Goal: Transaction & Acquisition: Purchase product/service

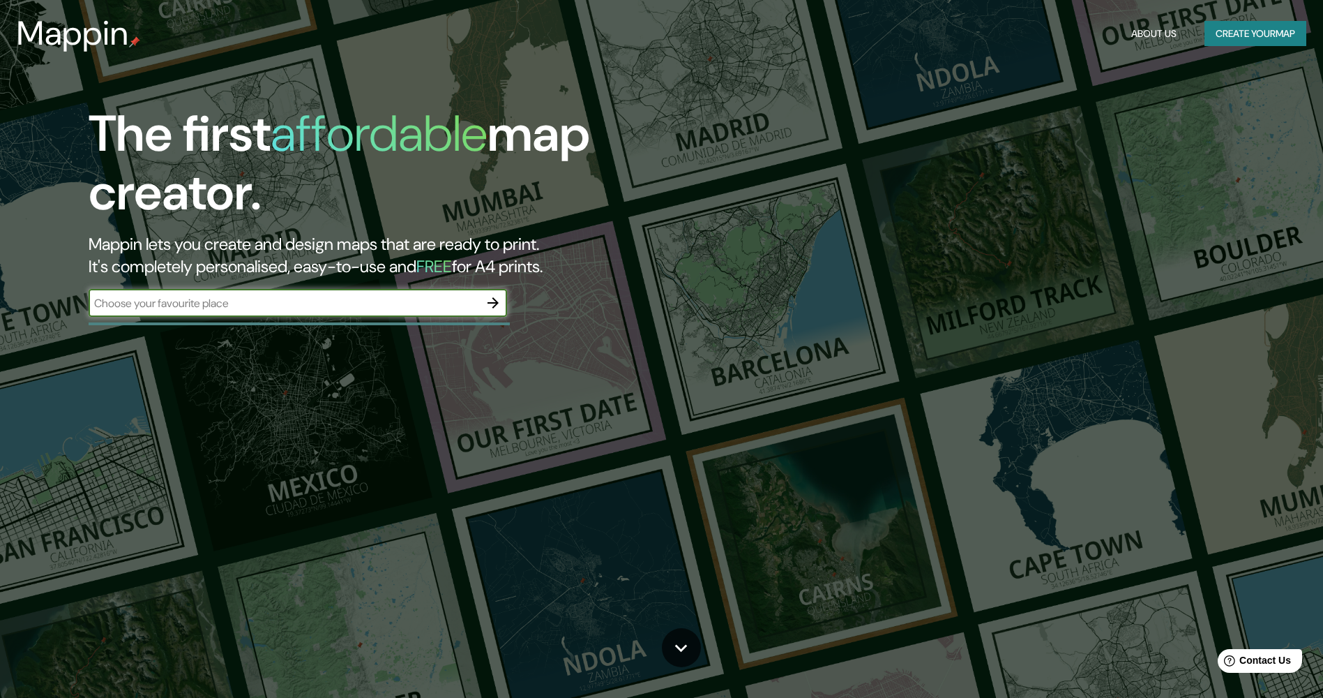
click at [1250, 31] on button "Create your map" at bounding box center [1256, 34] width 102 height 26
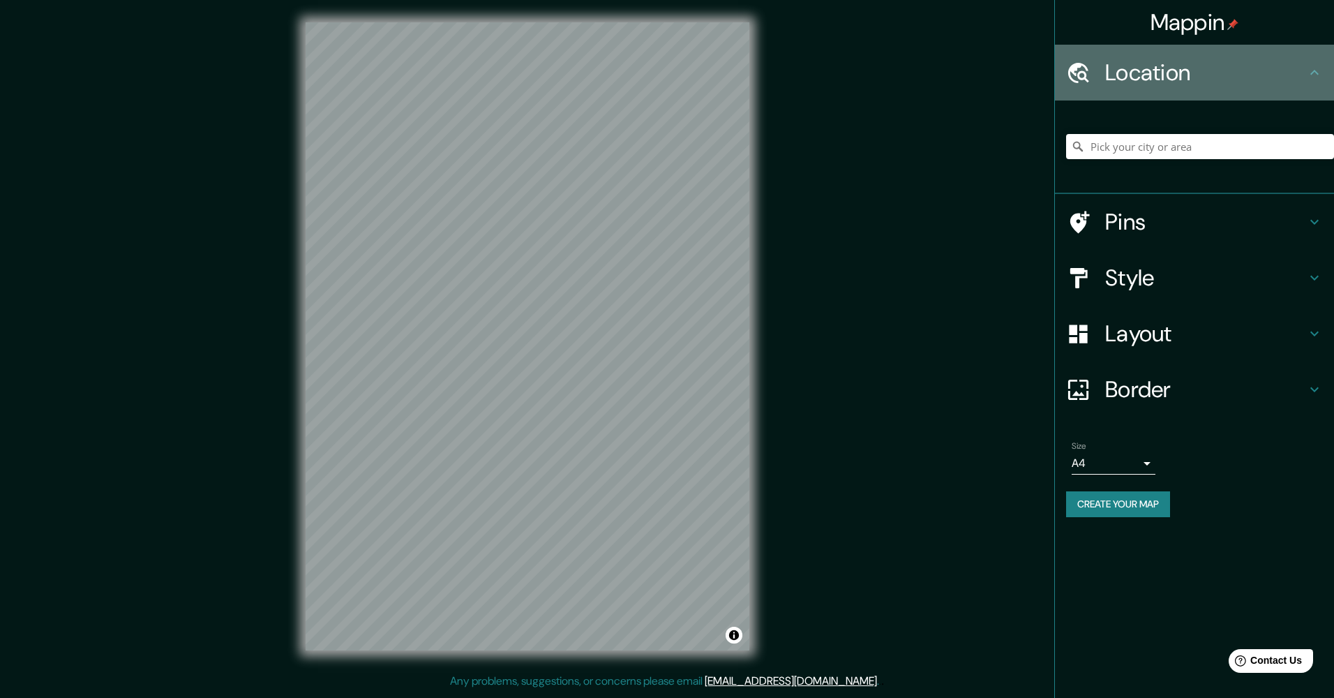
click at [1144, 77] on h4 "Location" at bounding box center [1205, 73] width 201 height 28
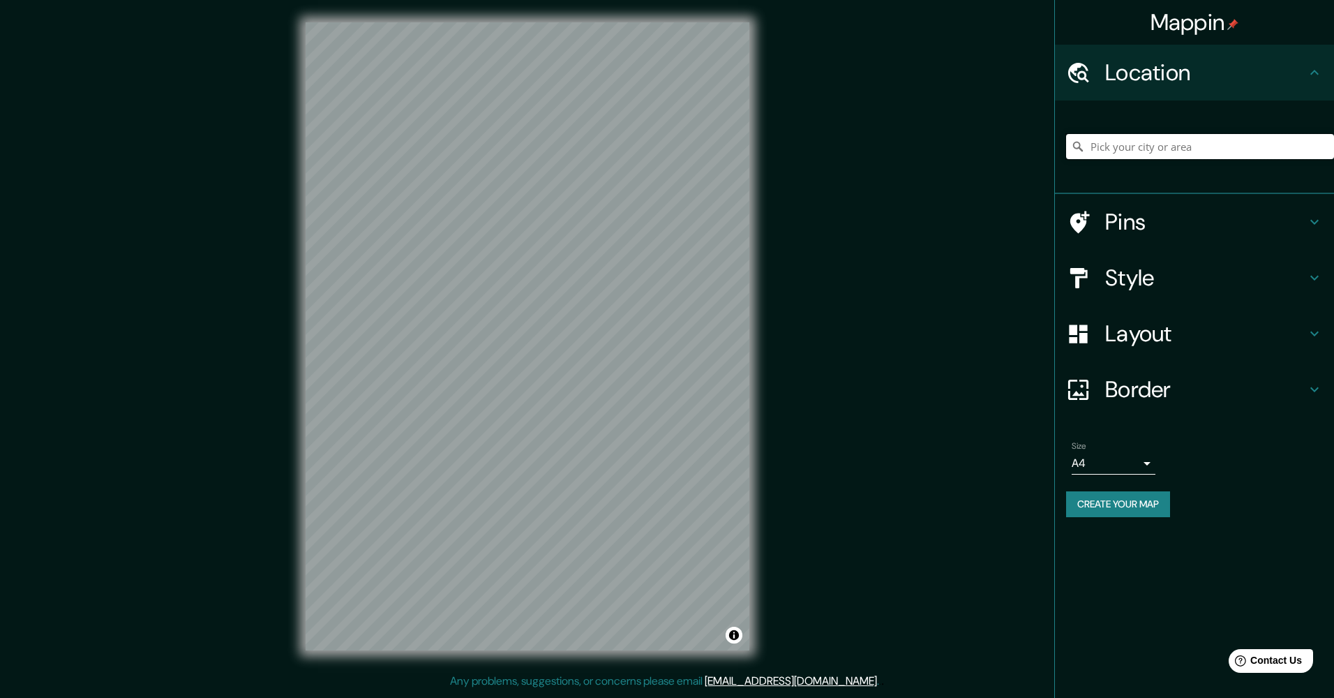
click at [1109, 148] on input "Pick your city or area" at bounding box center [1200, 146] width 268 height 25
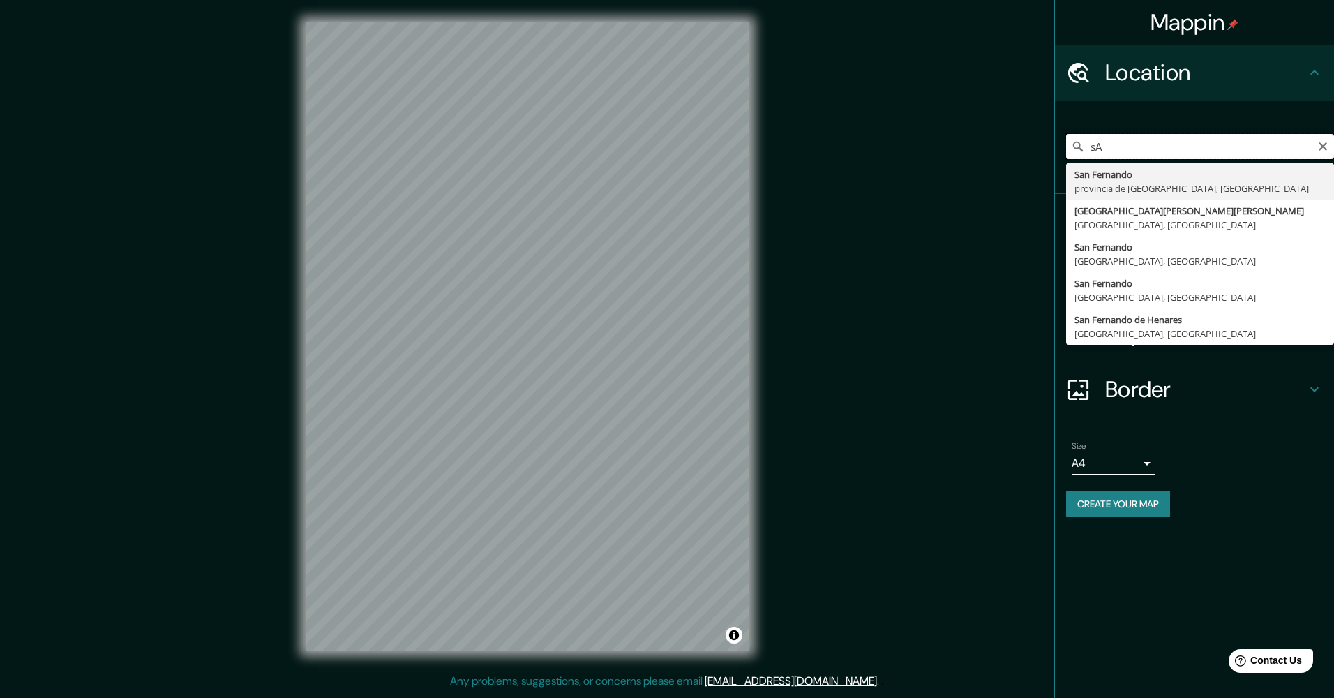
type input "s"
type input "S"
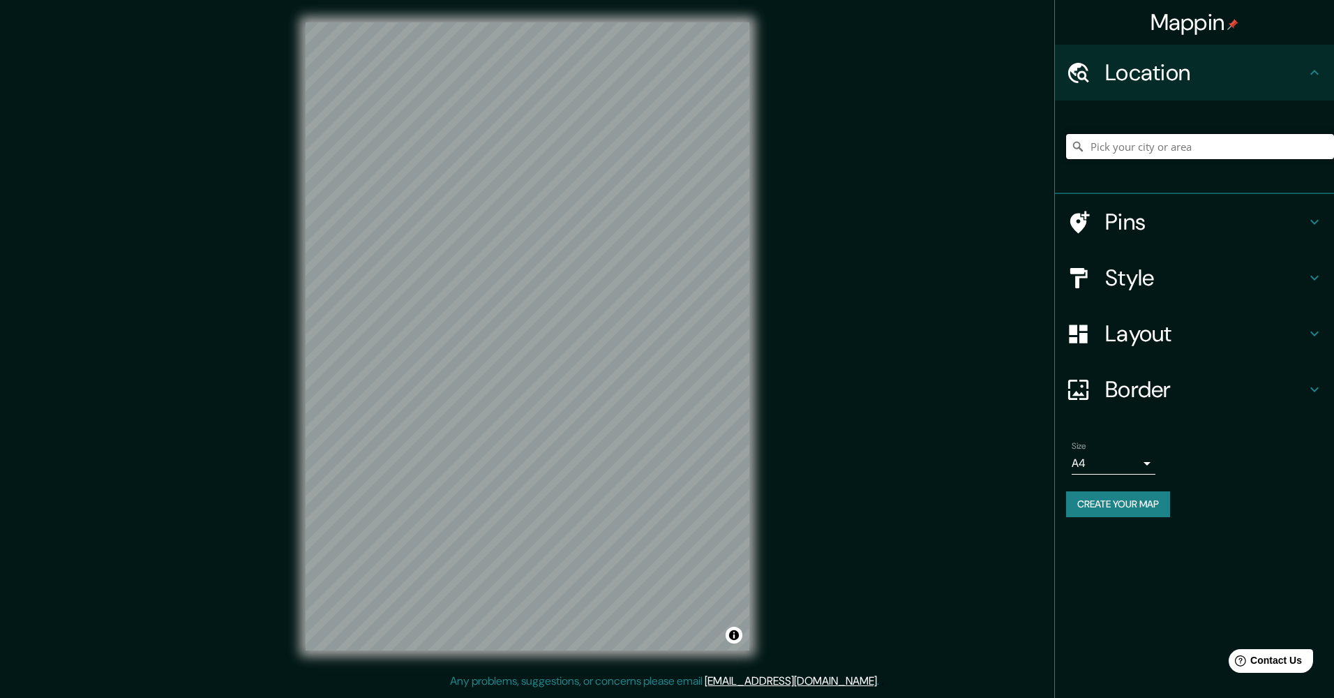
type input "s"
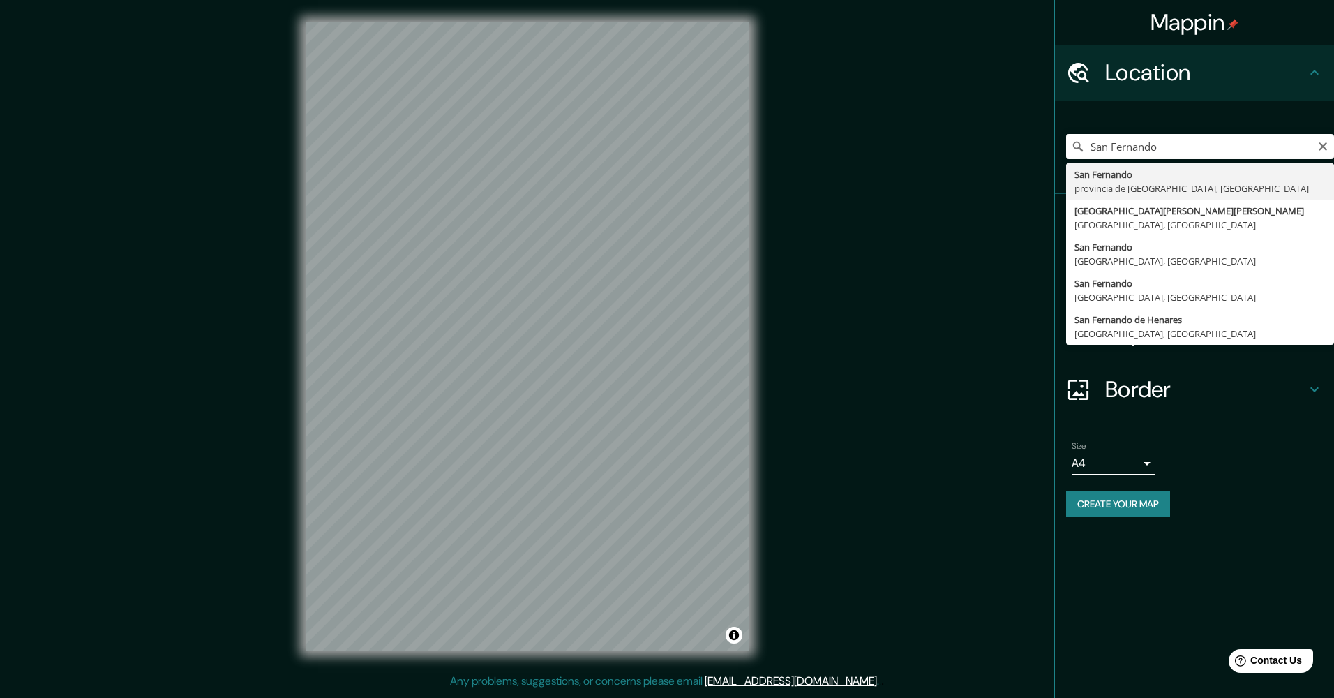
type input "San Fernando, provincia de Cádiz, España"
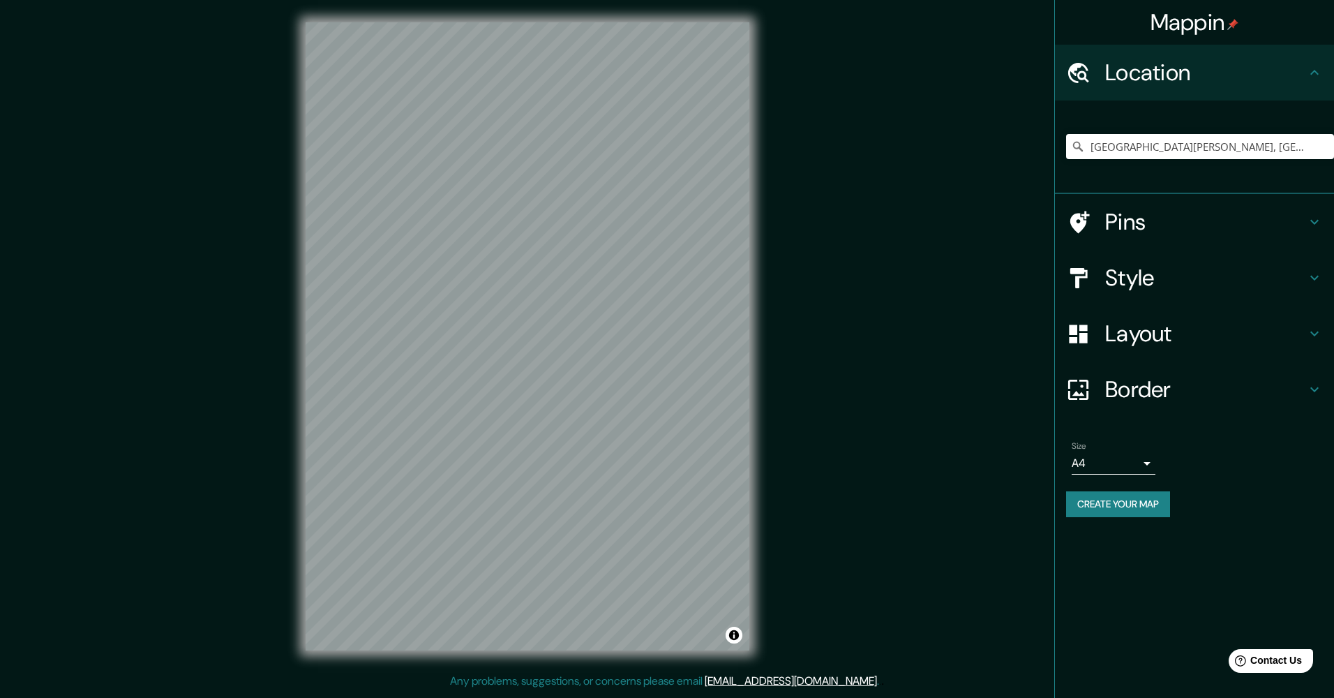
click at [1313, 278] on icon at bounding box center [1314, 278] width 8 height 5
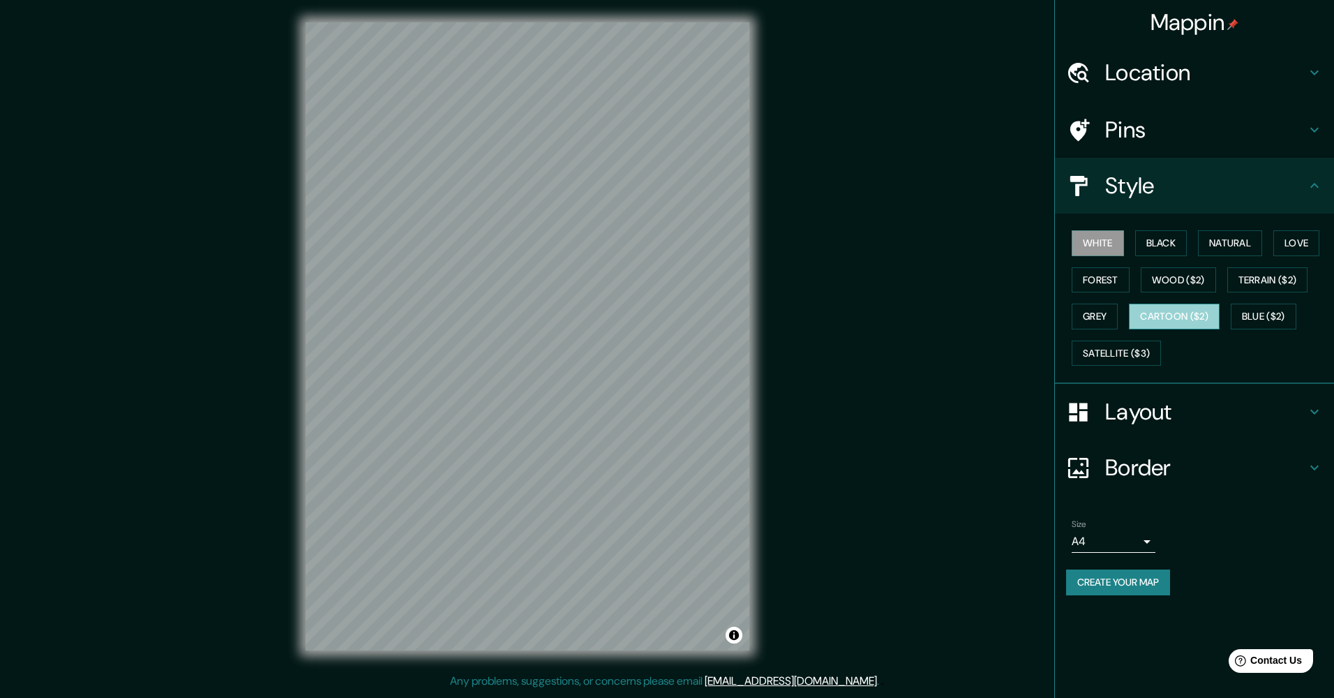
click at [1168, 318] on button "Cartoon ($2)" at bounding box center [1174, 316] width 91 height 26
click at [1100, 274] on button "Forest" at bounding box center [1101, 280] width 58 height 26
click at [1098, 238] on button "White" at bounding box center [1098, 243] width 52 height 26
click at [1171, 237] on button "Black" at bounding box center [1161, 243] width 52 height 26
click at [1224, 239] on button "Natural" at bounding box center [1230, 243] width 64 height 26
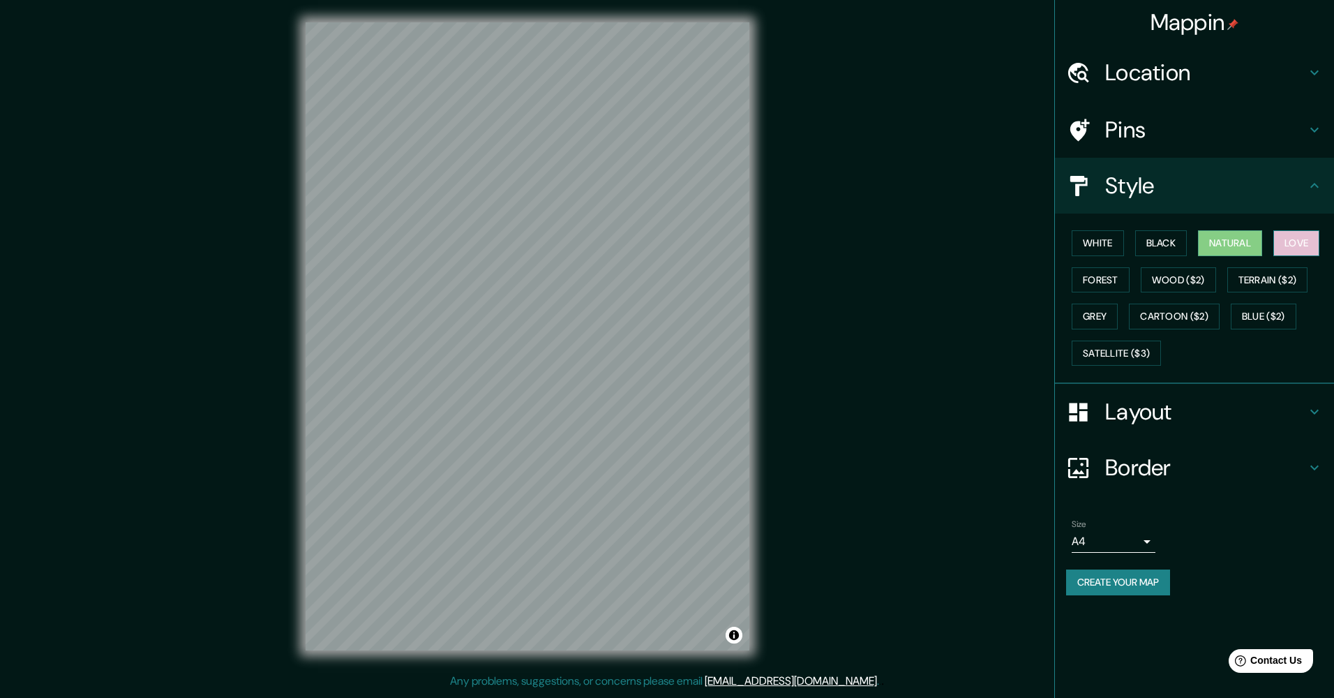
click at [1298, 239] on button "Love" at bounding box center [1296, 243] width 46 height 26
click at [1102, 285] on button "Forest" at bounding box center [1101, 280] width 58 height 26
click at [1097, 320] on button "Grey" at bounding box center [1095, 316] width 46 height 26
click at [1266, 269] on button "Terrain ($2)" at bounding box center [1267, 280] width 81 height 26
click at [1257, 309] on button "Blue ($2)" at bounding box center [1264, 316] width 66 height 26
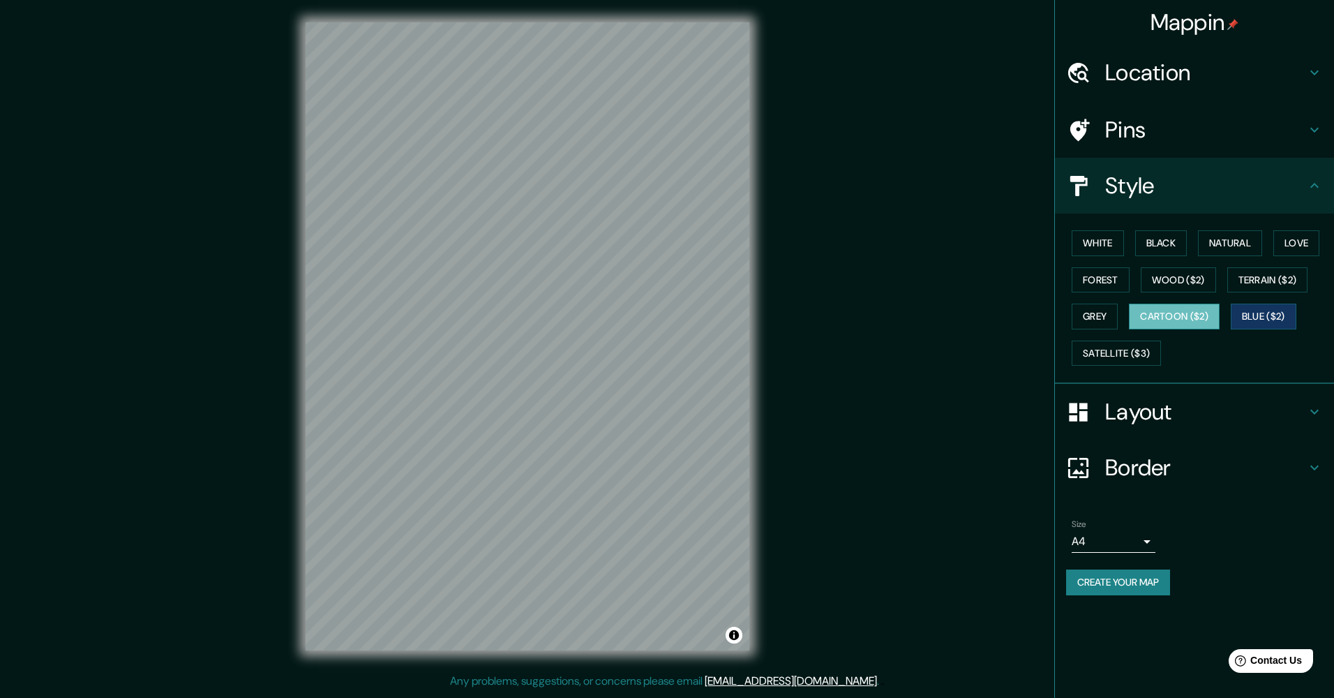
click at [1171, 314] on button "Cartoon ($2)" at bounding box center [1174, 316] width 91 height 26
click at [1104, 243] on button "White" at bounding box center [1098, 243] width 52 height 26
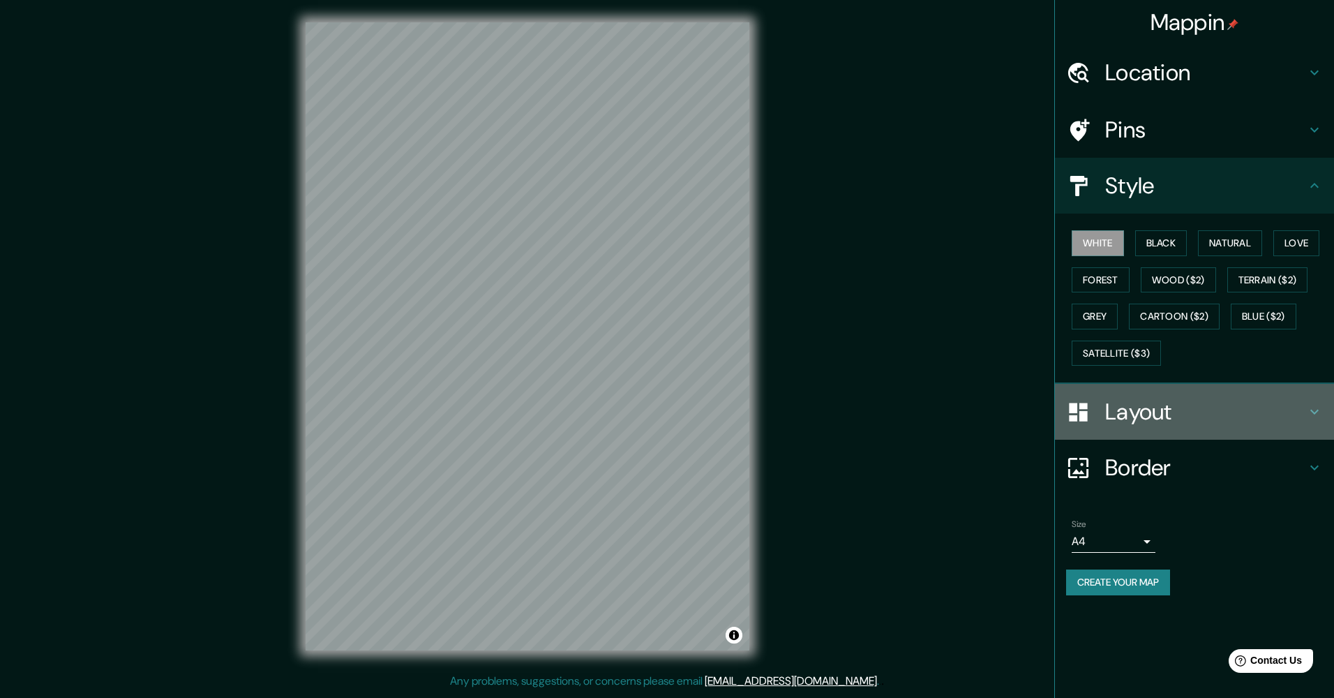
click at [1315, 410] on icon at bounding box center [1314, 411] width 17 height 17
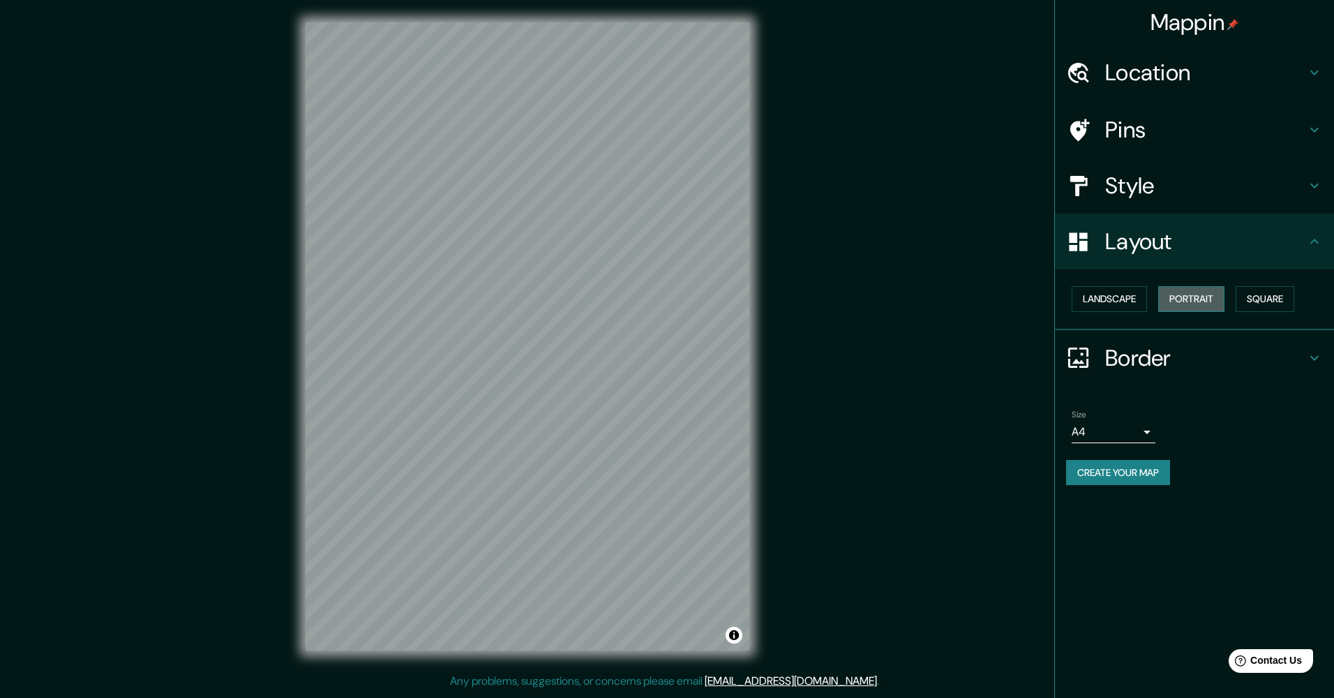
click at [1196, 300] on button "Portrait" at bounding box center [1191, 299] width 66 height 26
click at [1103, 292] on button "Landscape" at bounding box center [1109, 299] width 75 height 26
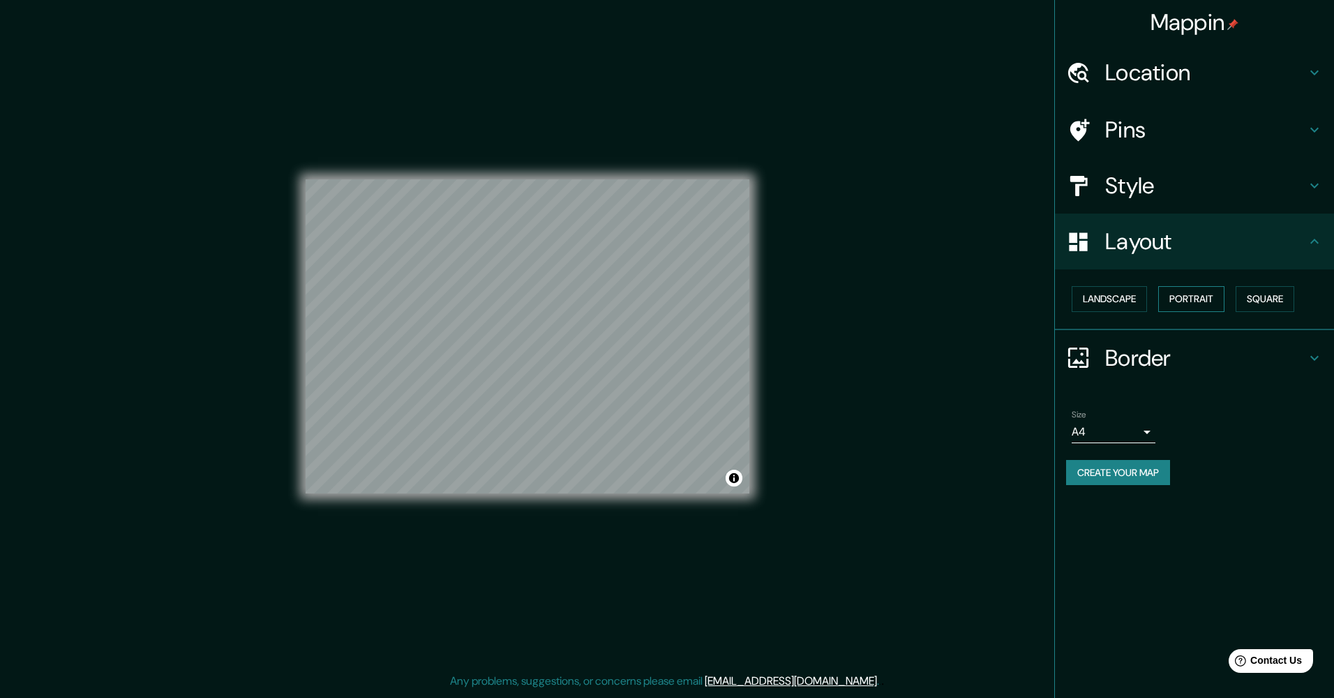
click at [1204, 299] on button "Portrait" at bounding box center [1191, 299] width 66 height 26
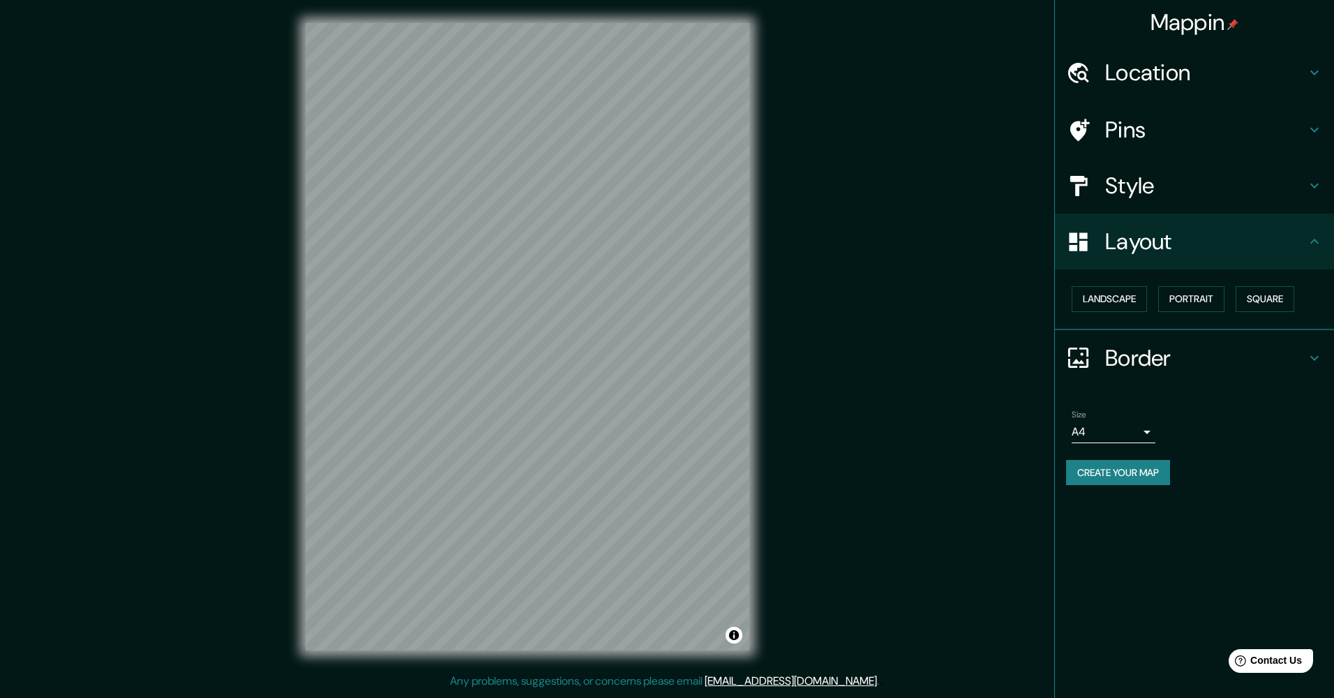
click at [1310, 348] on div "Border" at bounding box center [1194, 358] width 279 height 56
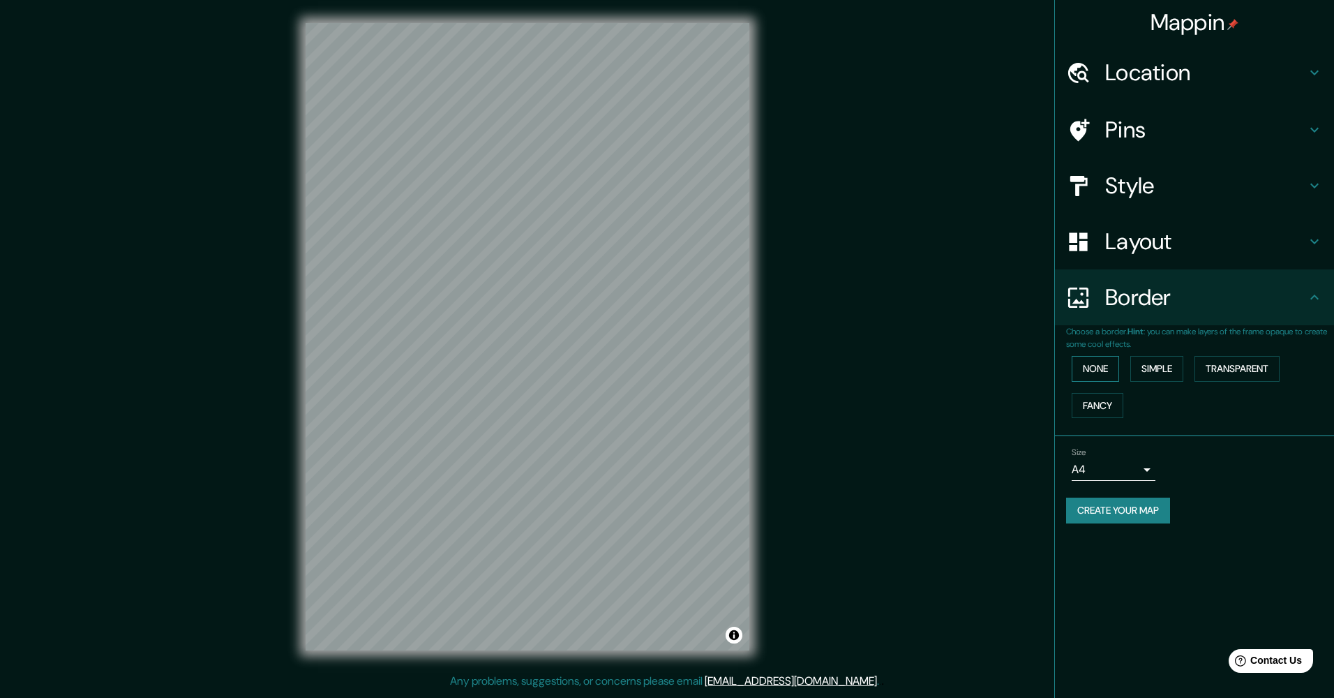
click at [1097, 372] on button "None" at bounding box center [1095, 369] width 47 height 26
click at [1150, 368] on button "Simple" at bounding box center [1156, 369] width 53 height 26
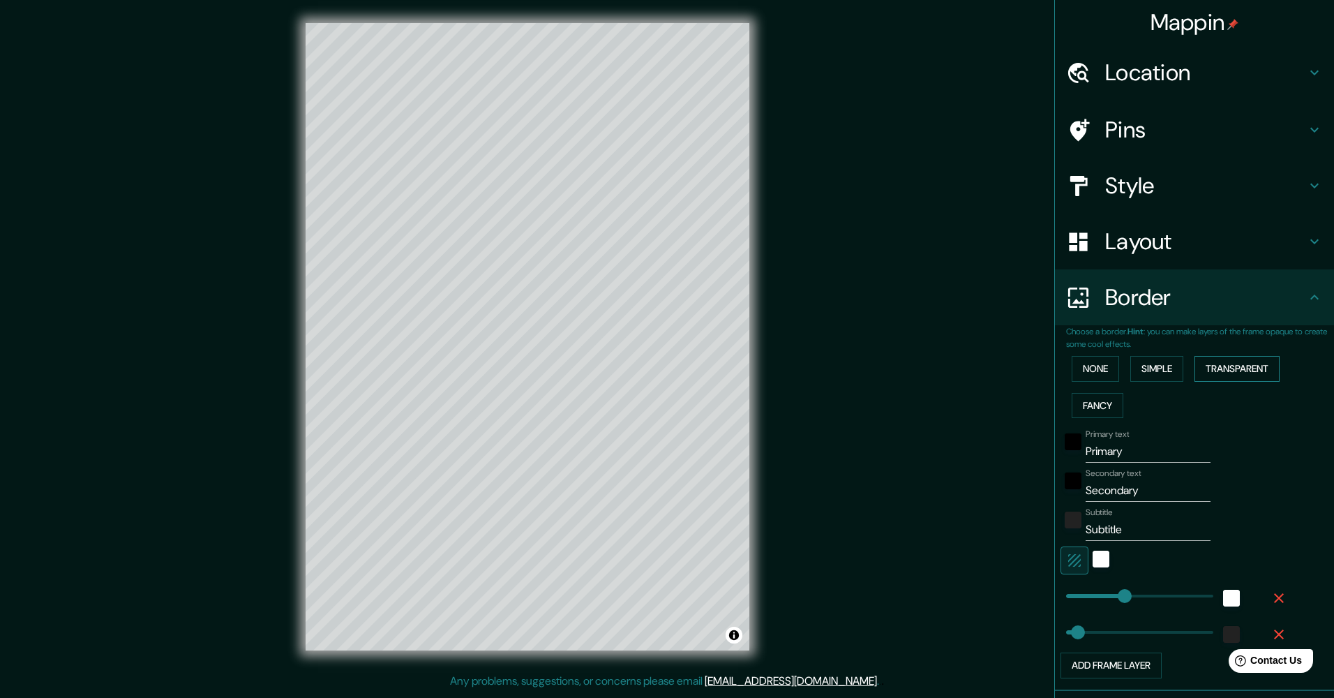
click at [1221, 366] on button "Transparent" at bounding box center [1236, 369] width 85 height 26
click at [1104, 403] on button "Fancy" at bounding box center [1098, 406] width 52 height 26
click at [1259, 366] on button "Transparent" at bounding box center [1236, 369] width 85 height 26
click at [1078, 408] on button "Fancy" at bounding box center [1098, 406] width 52 height 26
click at [1115, 449] on input "Primary" at bounding box center [1148, 451] width 125 height 22
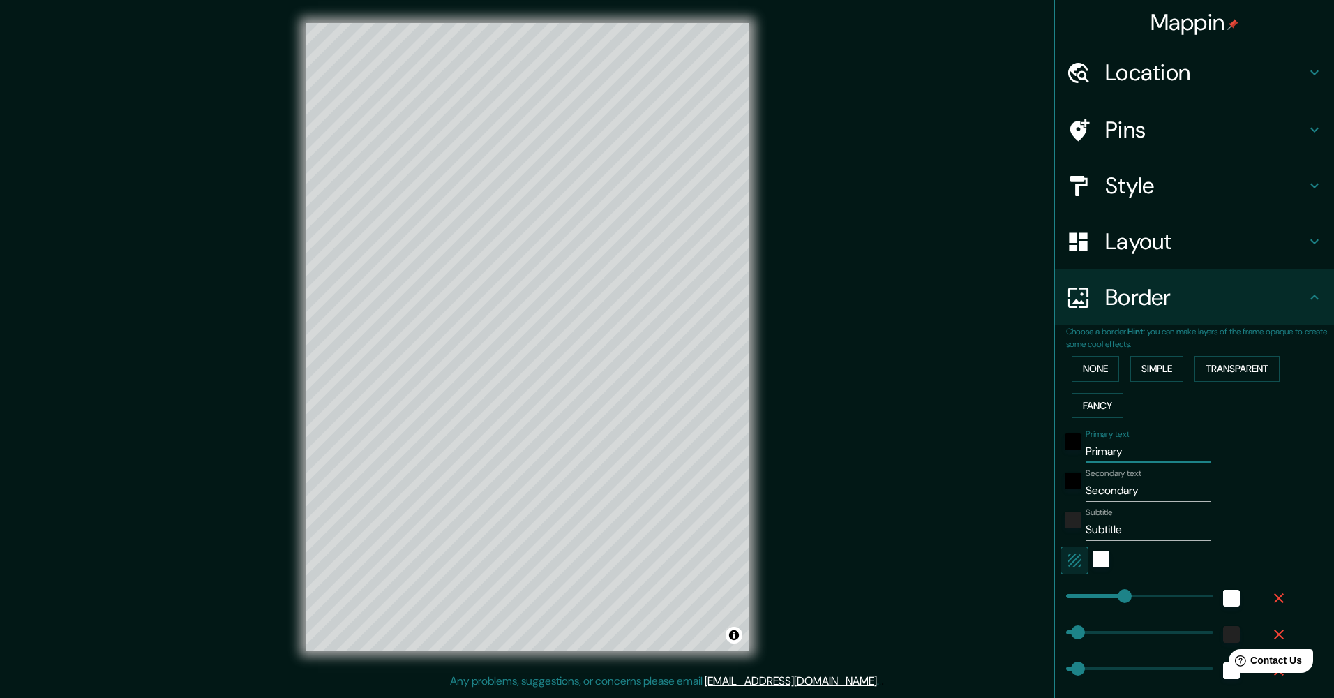
type input "Primar"
type input "254"
type input "51"
type input "25"
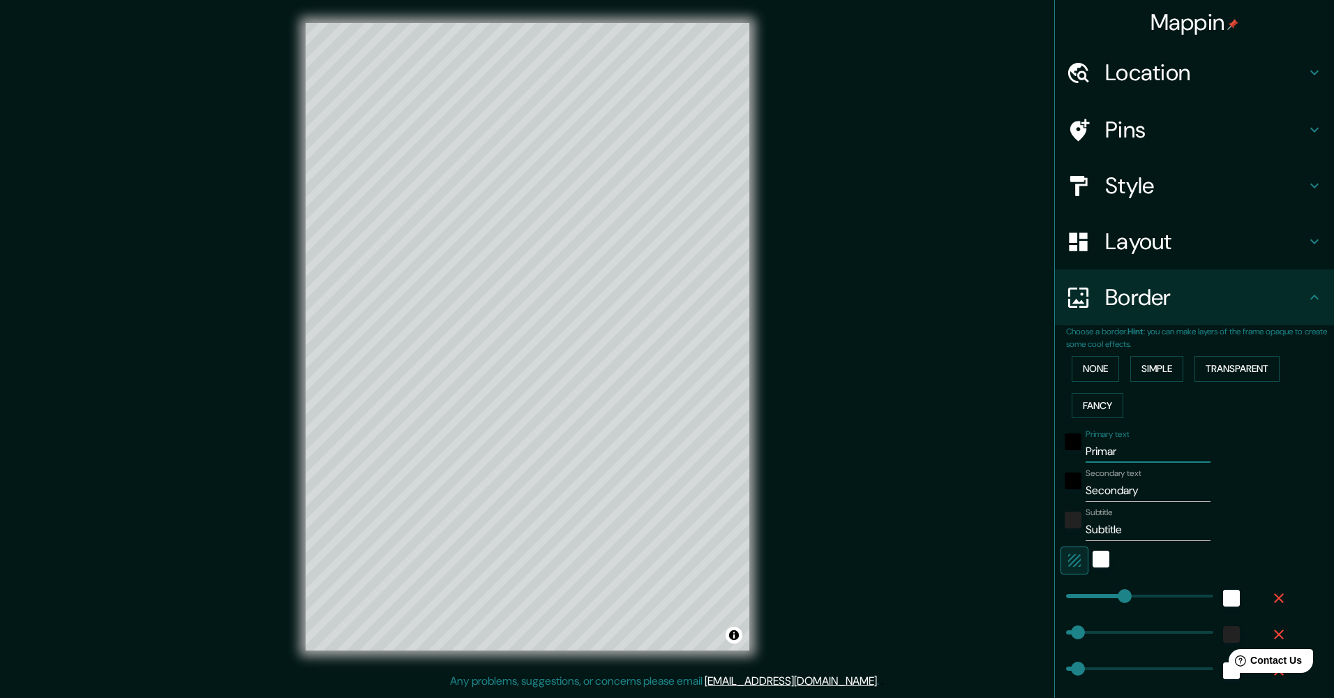
type input "Prima"
type input "254"
type input "51"
type input "25"
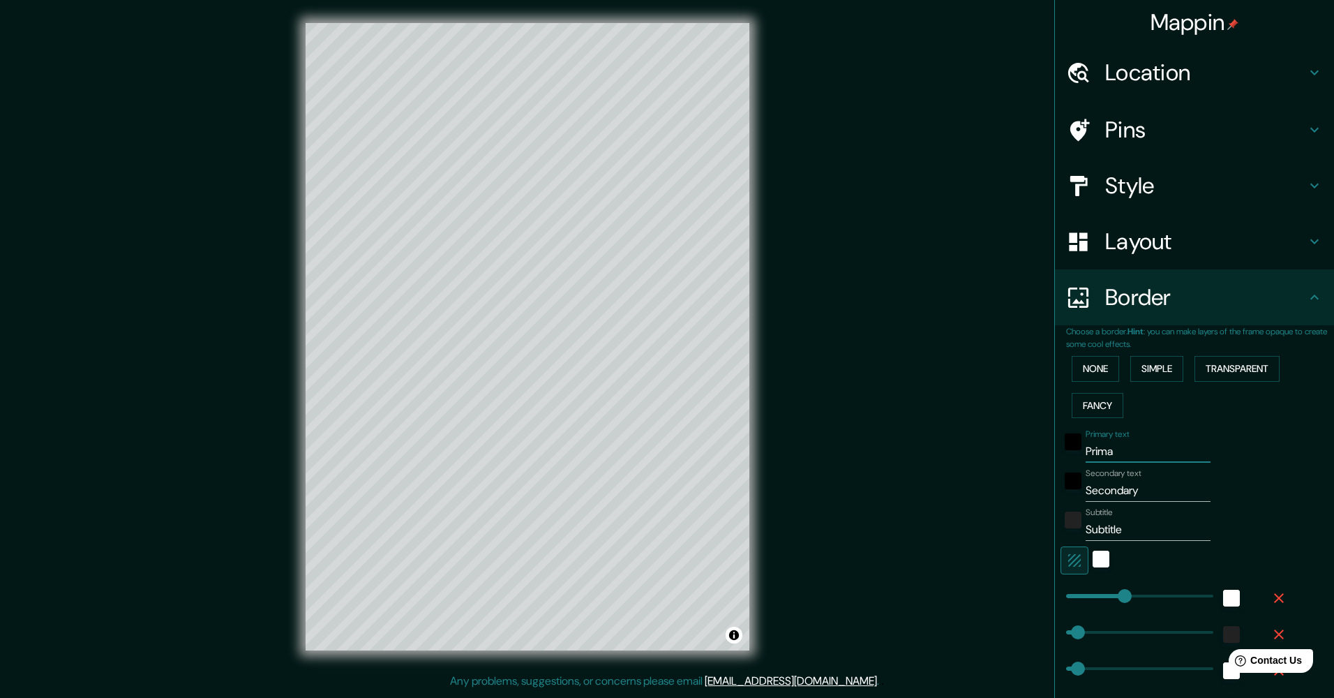
type input "Prim"
type input "254"
type input "51"
type input "25"
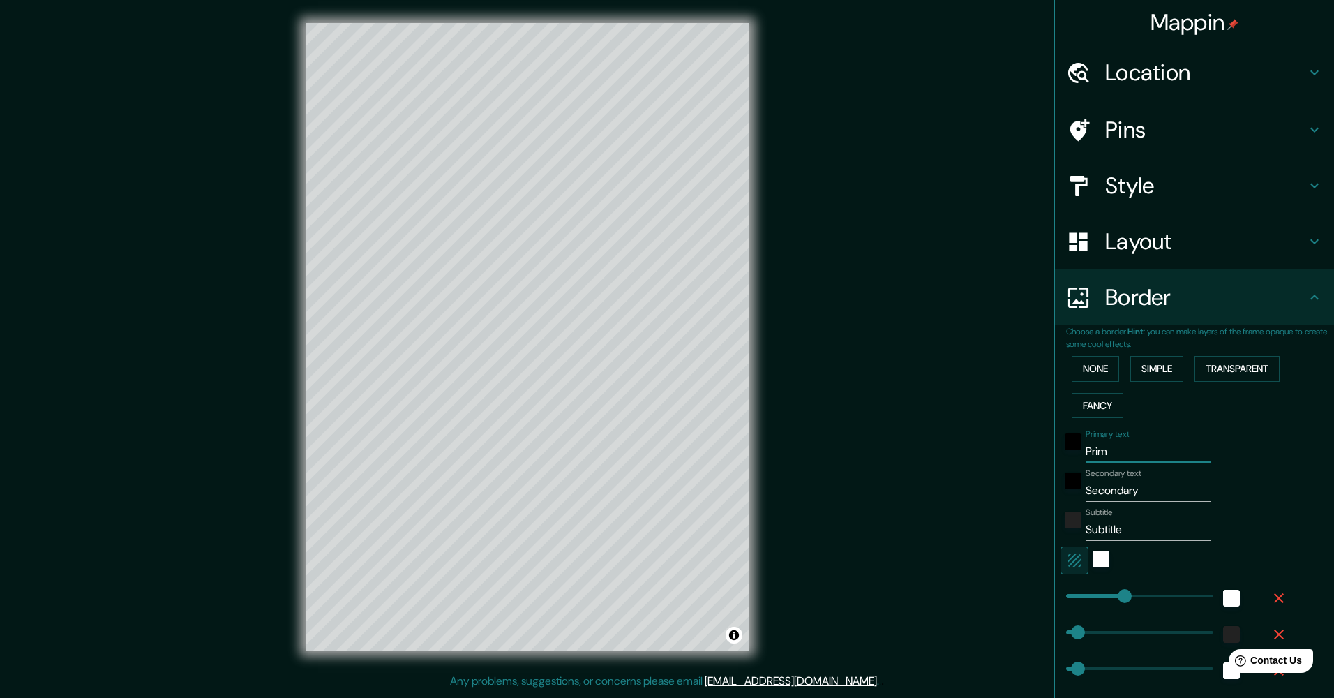
type input "Pri"
type input "254"
type input "51"
type input "25"
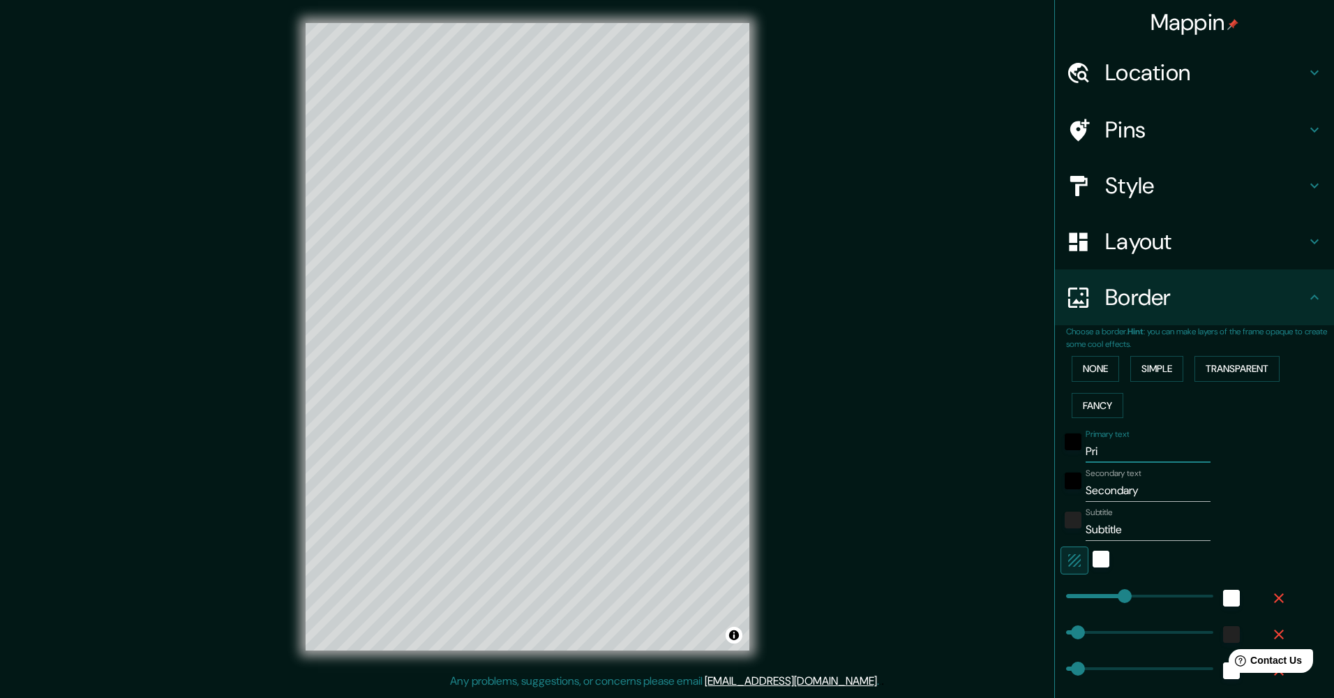
type input "Pr"
type input "254"
type input "51"
type input "25"
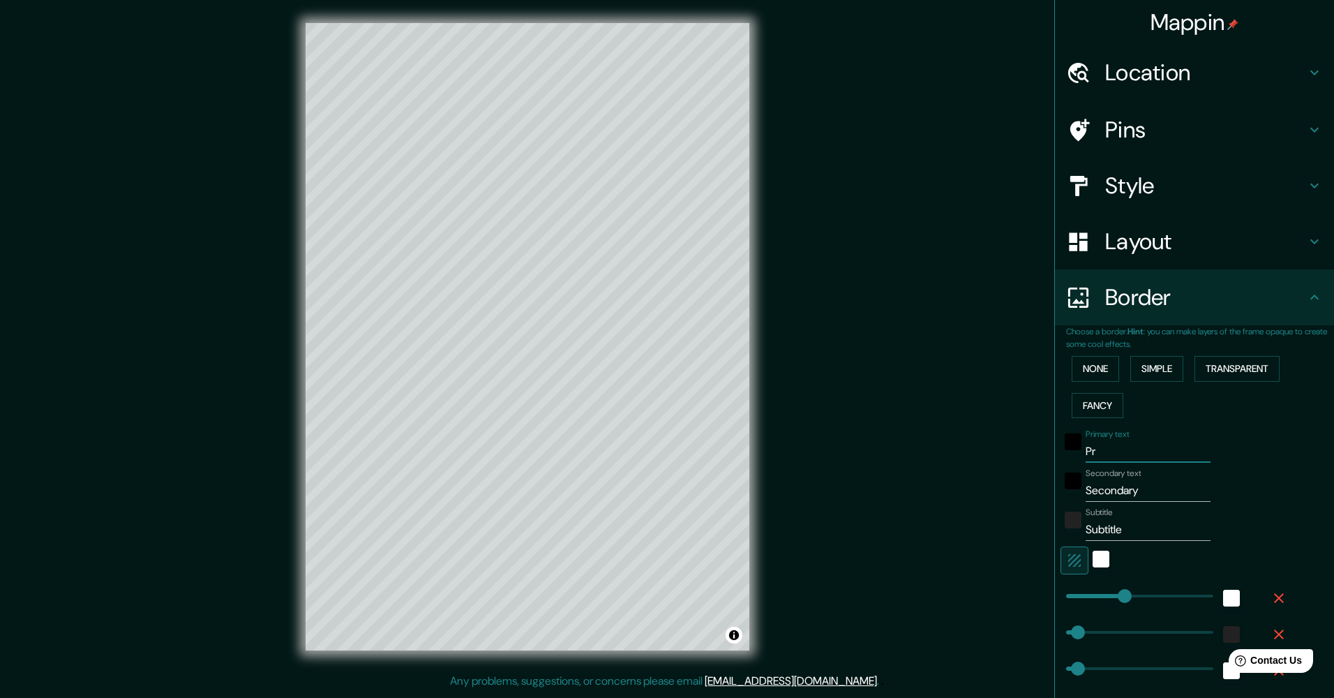
type input "P"
type input "254"
type input "51"
type input "25"
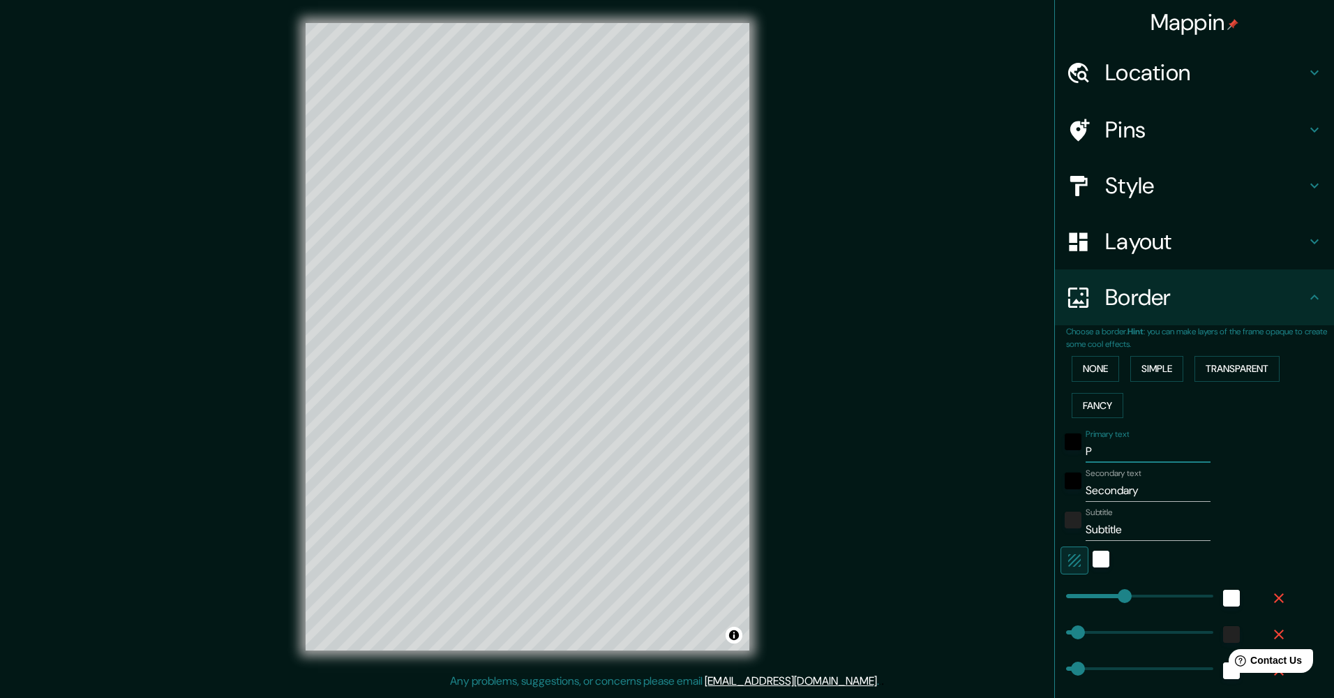
type input "254"
type input "51"
type input "25"
type input "S"
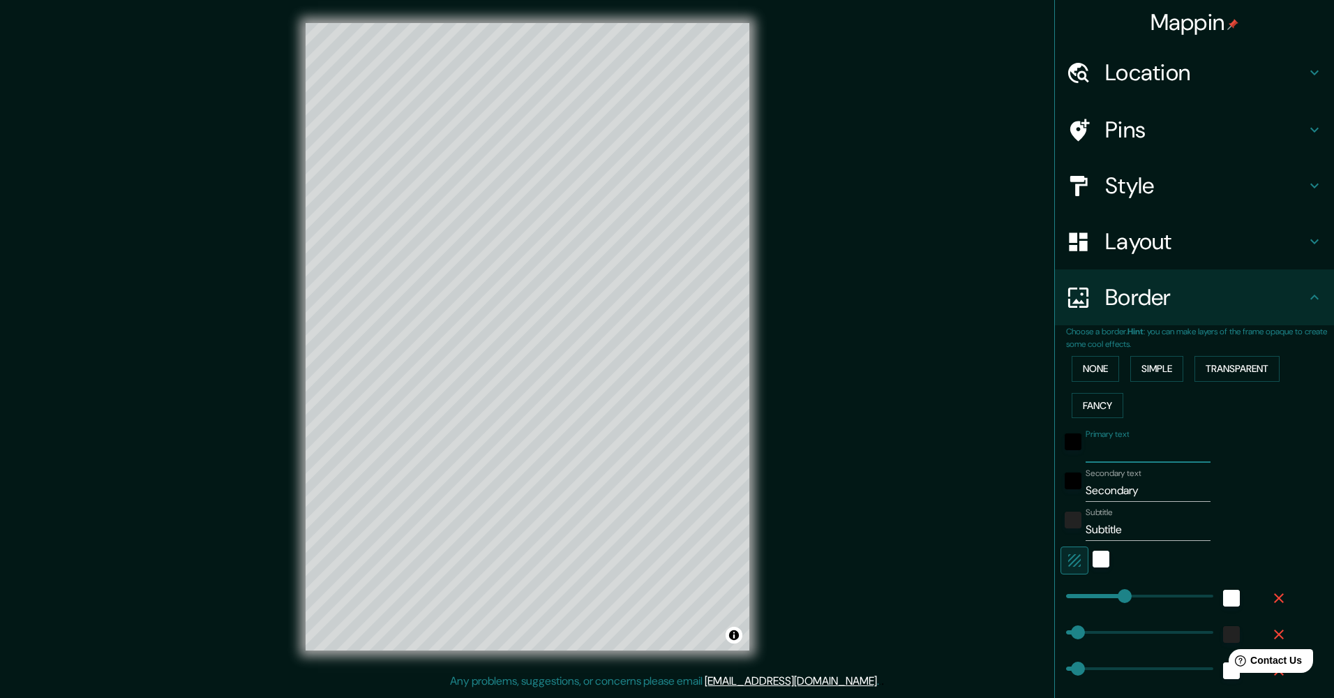
type input "254"
type input "51"
type input "25"
type input "Sa"
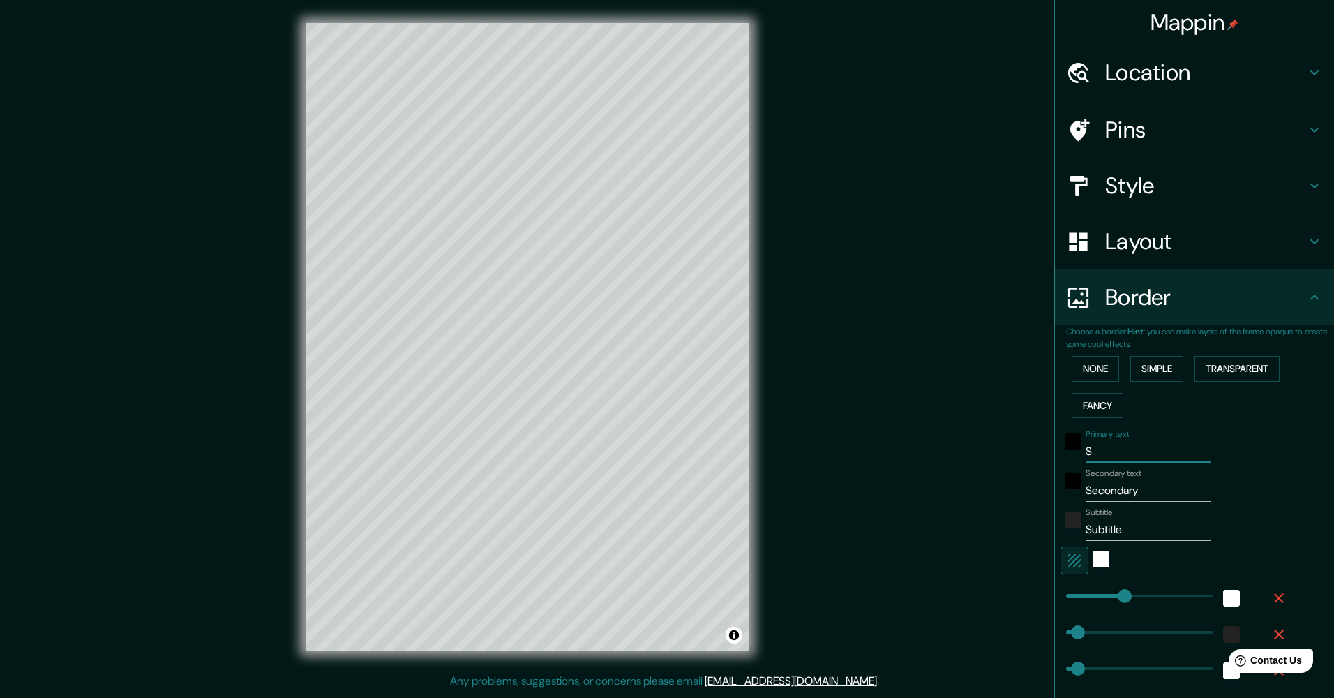
type input "254"
type input "51"
type input "25"
type input "San"
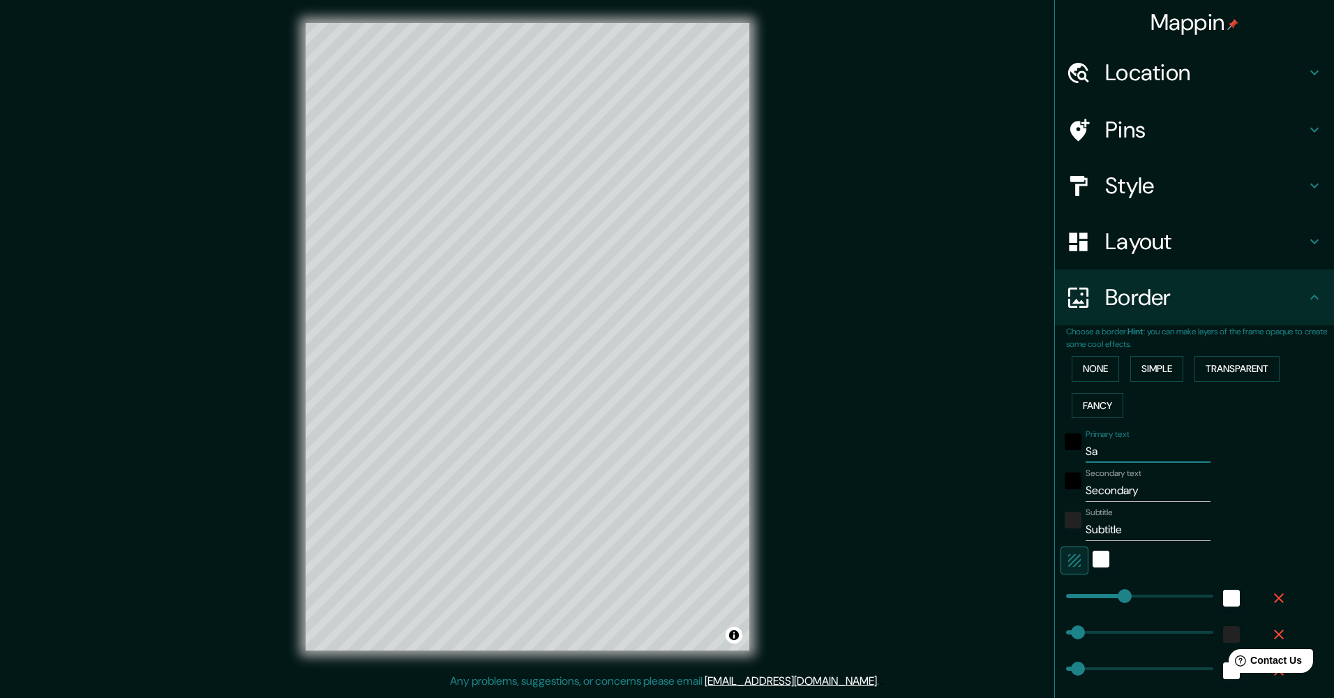
type input "254"
type input "51"
type input "25"
type input "San"
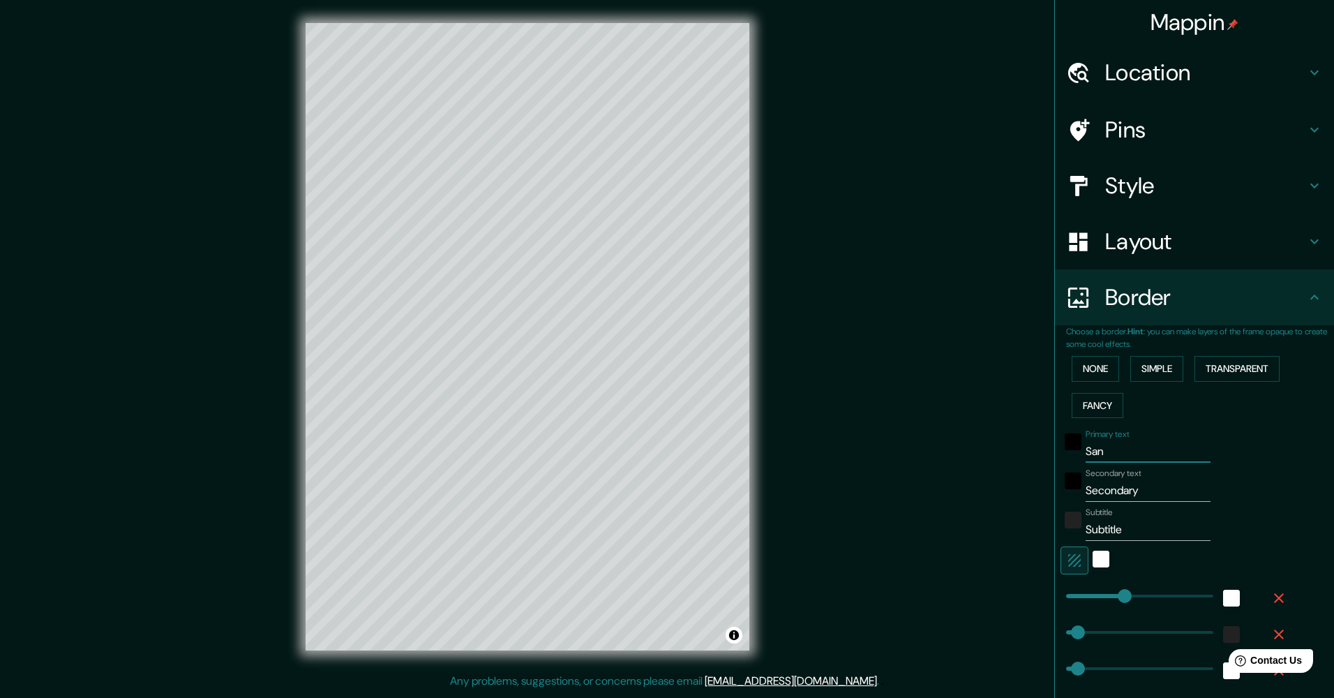
type input "254"
type input "51"
type input "25"
type input "San F"
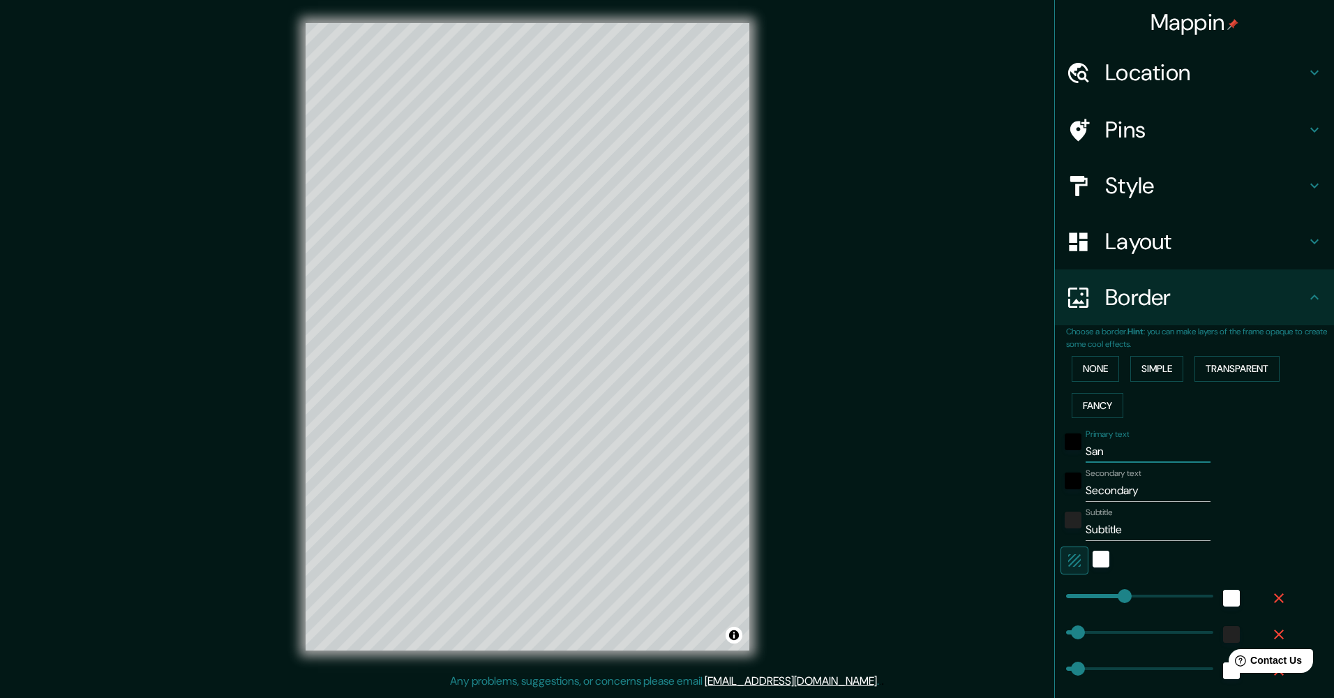
type input "254"
type input "51"
type input "25"
type input "San Fe"
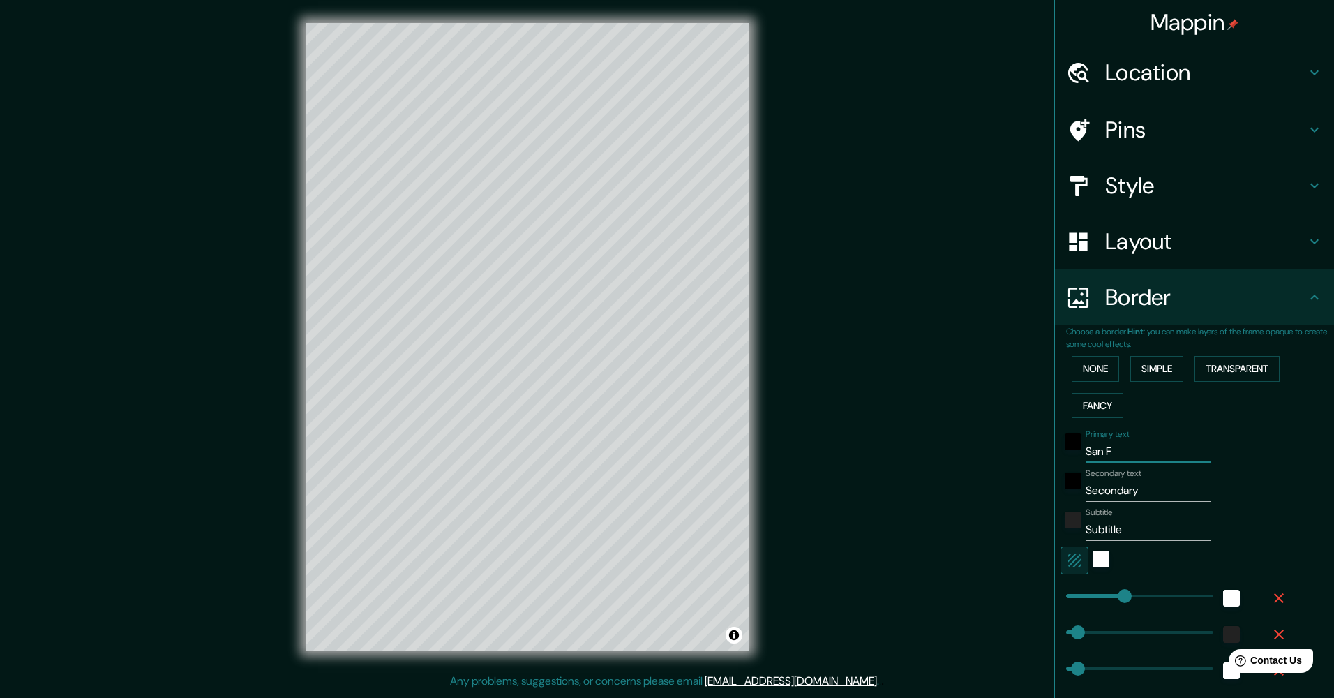
type input "254"
type input "51"
type input "25"
type input "San Fer"
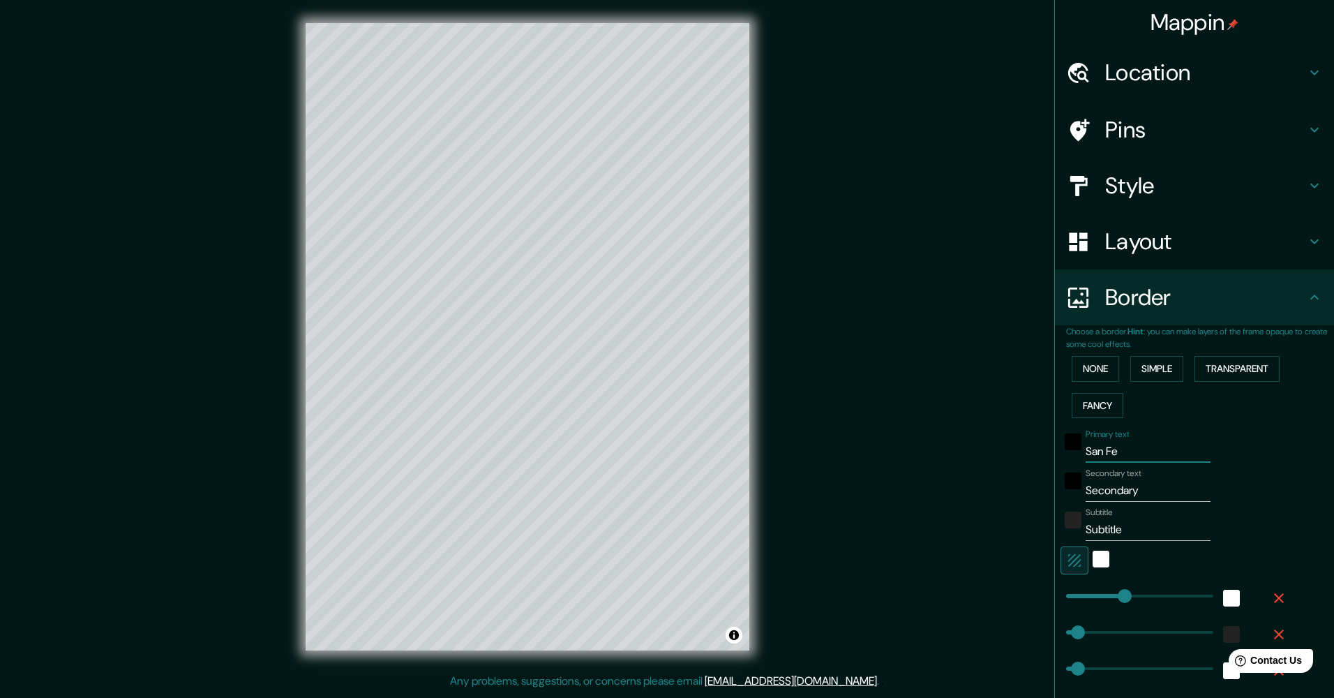
type input "254"
type input "51"
type input "25"
type input "San Fern"
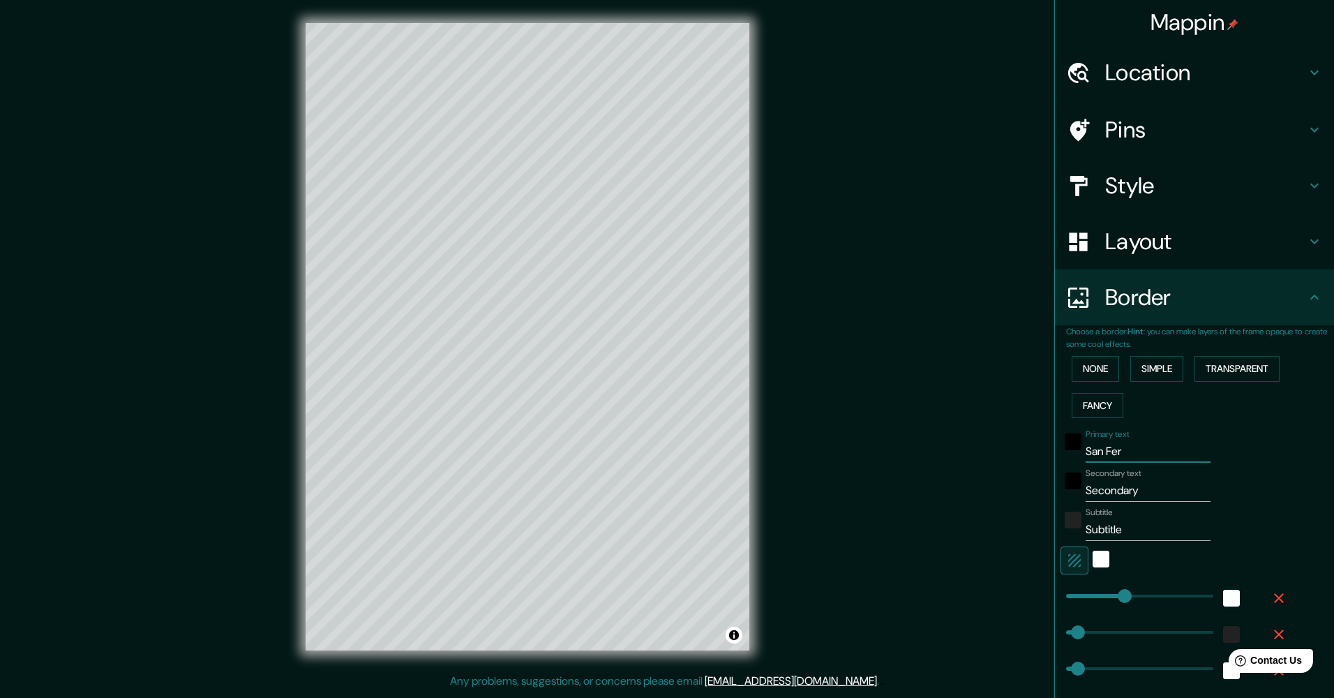
type input "254"
type input "51"
type input "25"
type input "San Ferna"
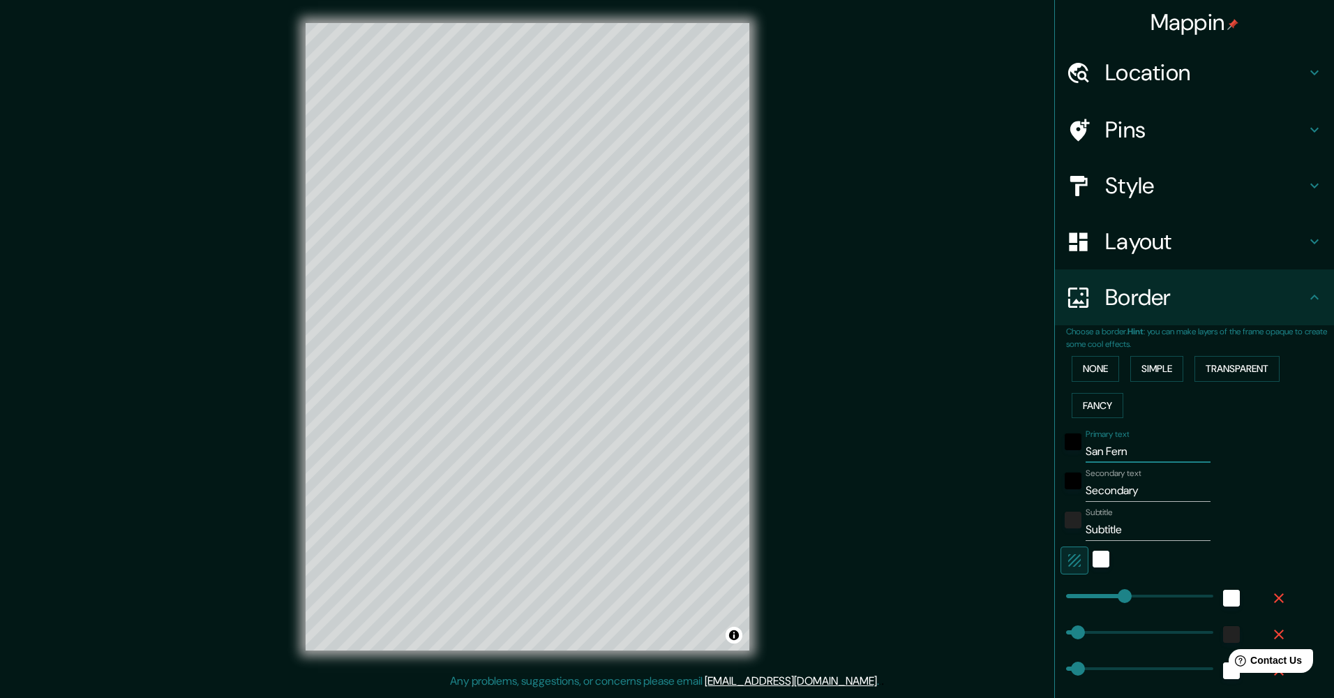
type input "254"
type input "51"
type input "25"
type input "San Fernan"
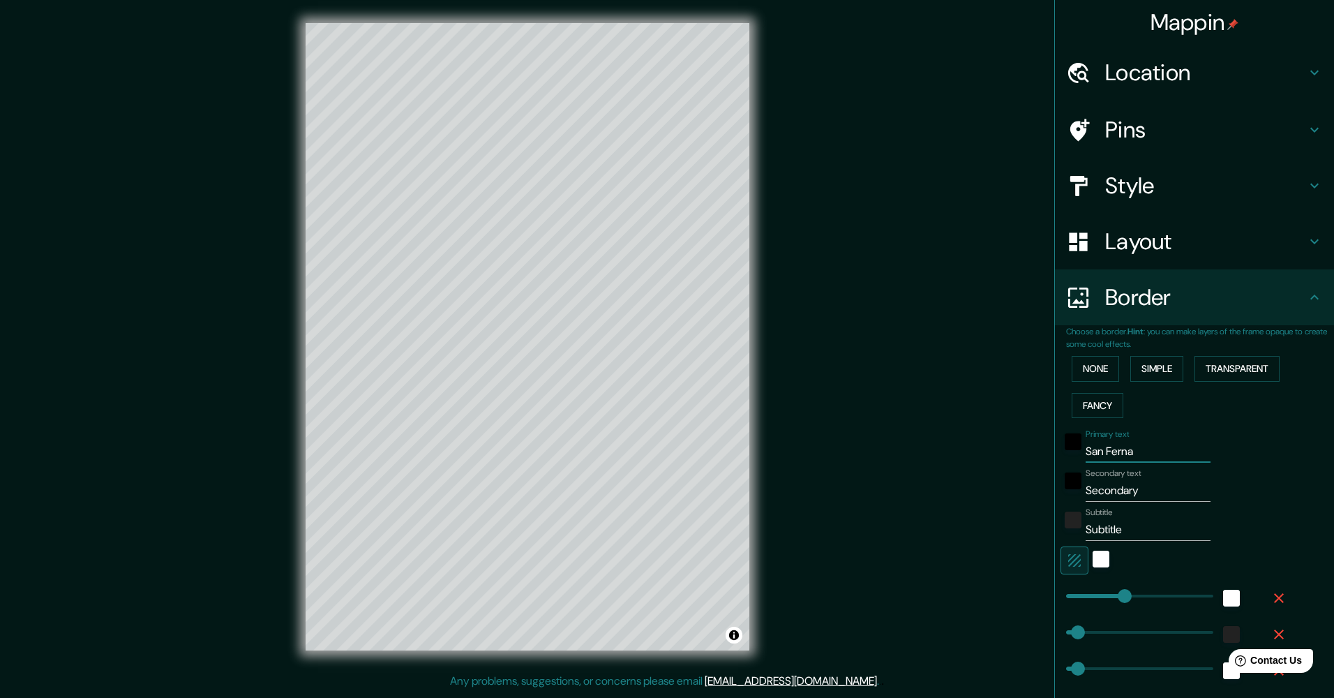
type input "254"
type input "51"
type input "25"
type input "San Fernand"
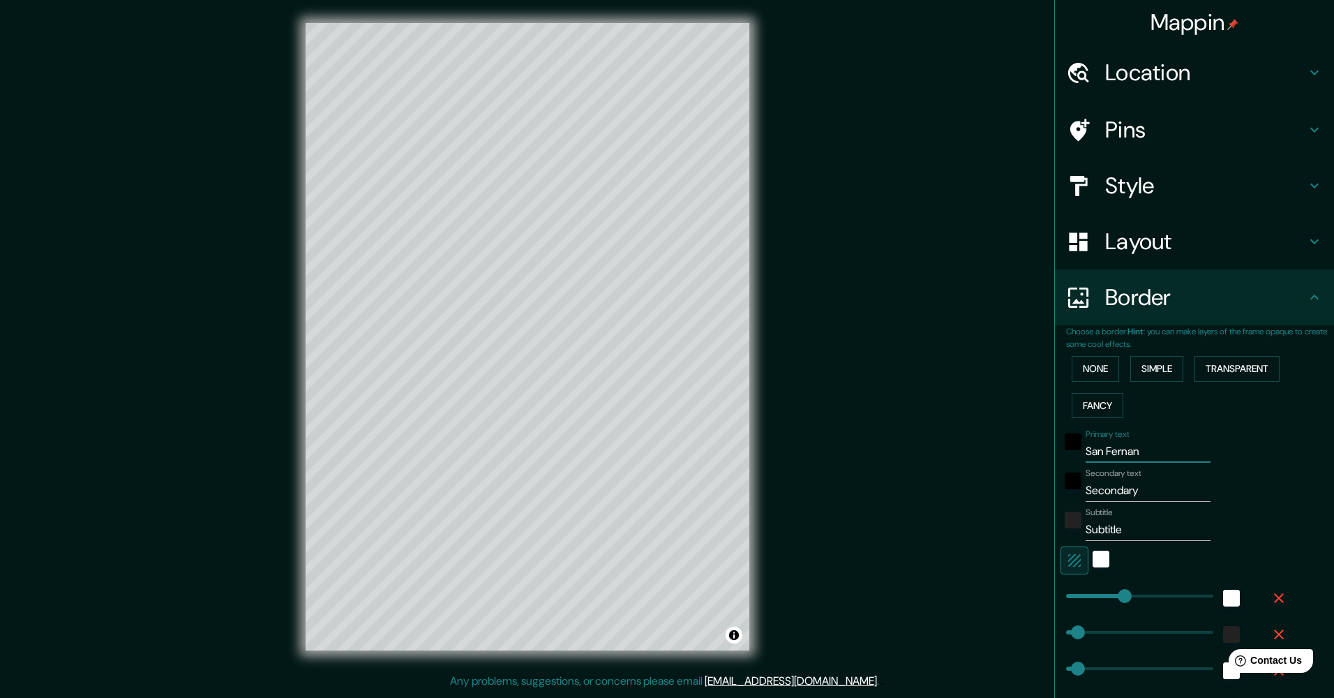
type input "254"
type input "51"
type input "25"
type input "San Fernando"
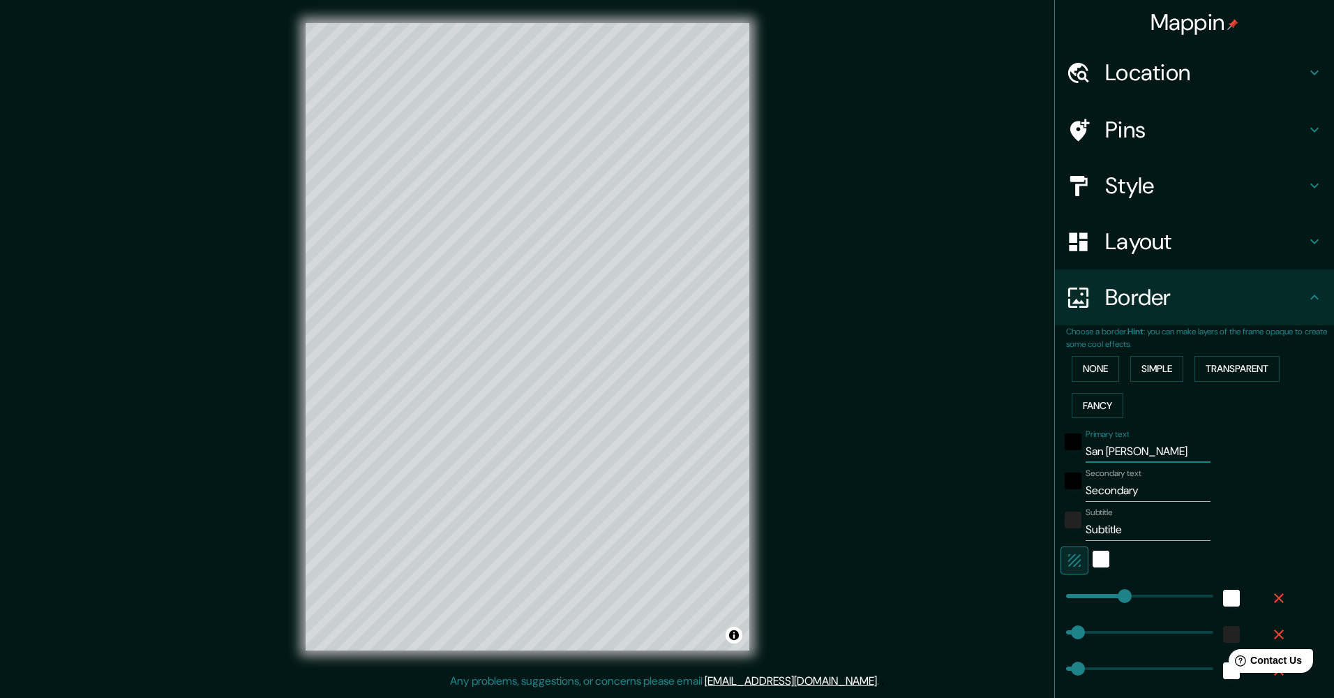
type input "254"
type input "51"
type input "25"
type input "San Fernando"
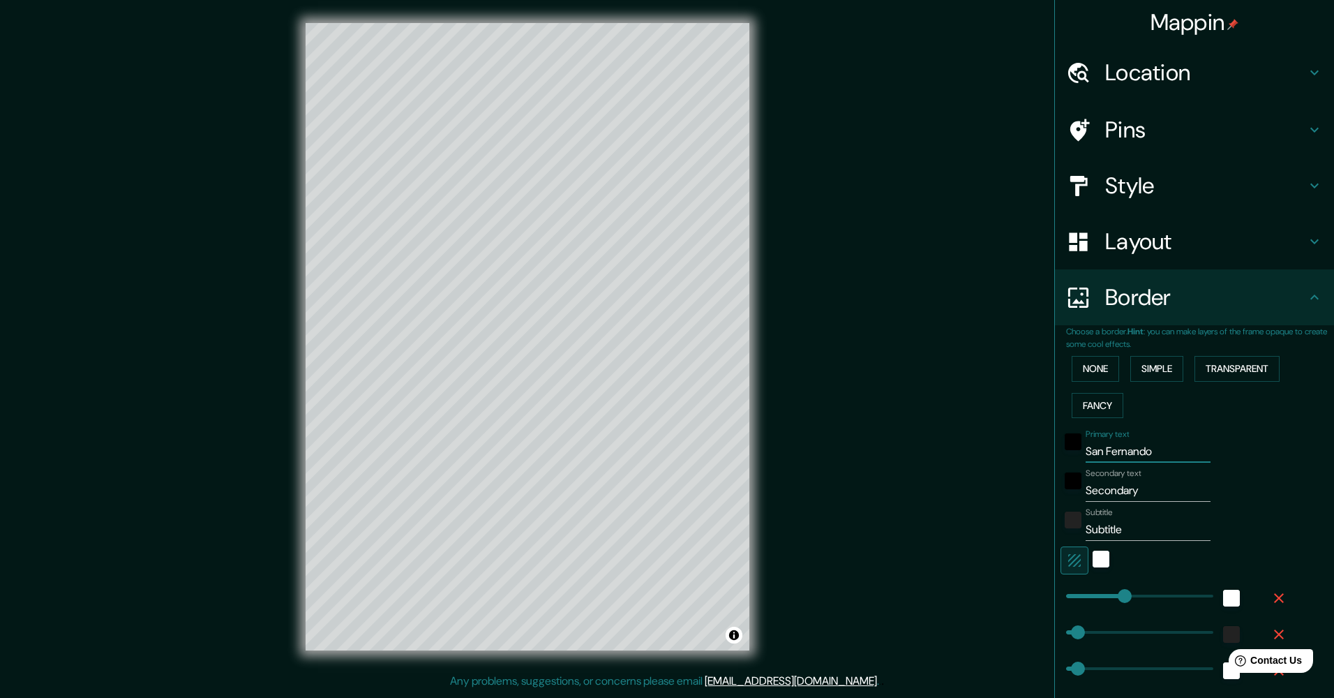
click at [1140, 493] on input "Secondary" at bounding box center [1148, 490] width 125 height 22
type input "Secondar"
type input "254"
type input "51"
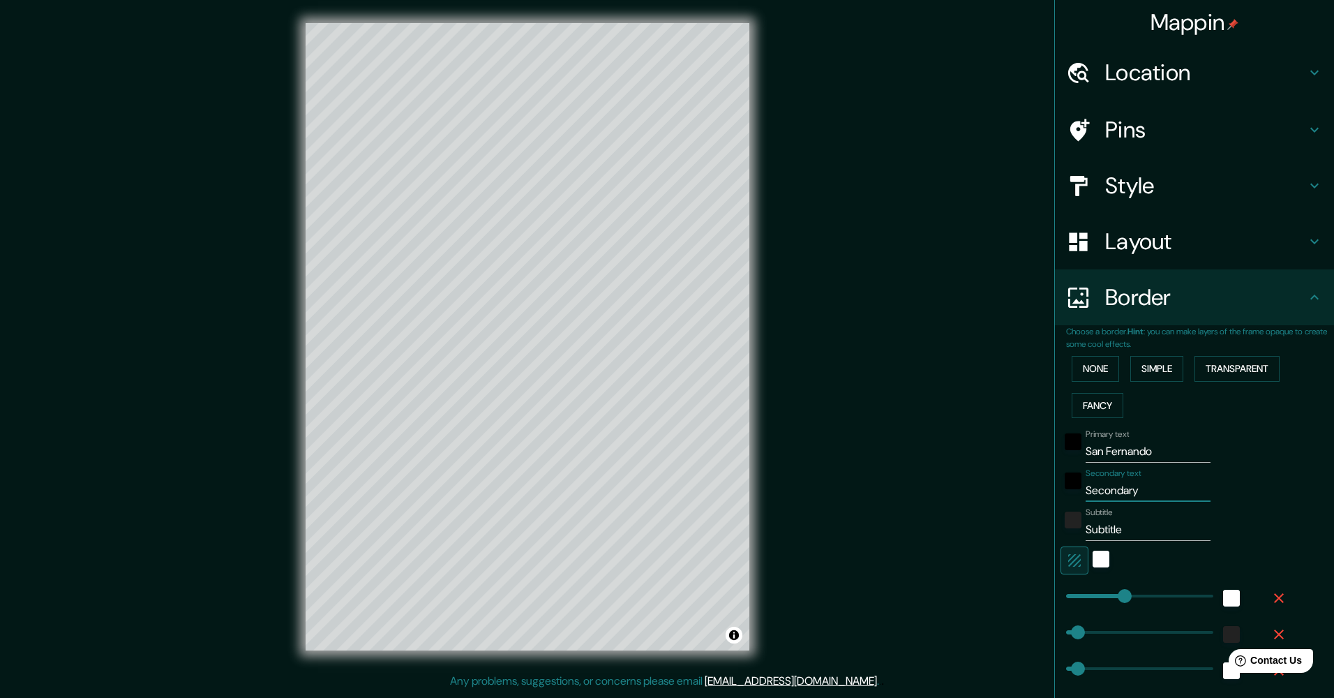
type input "25"
type input "Seconda"
type input "254"
type input "51"
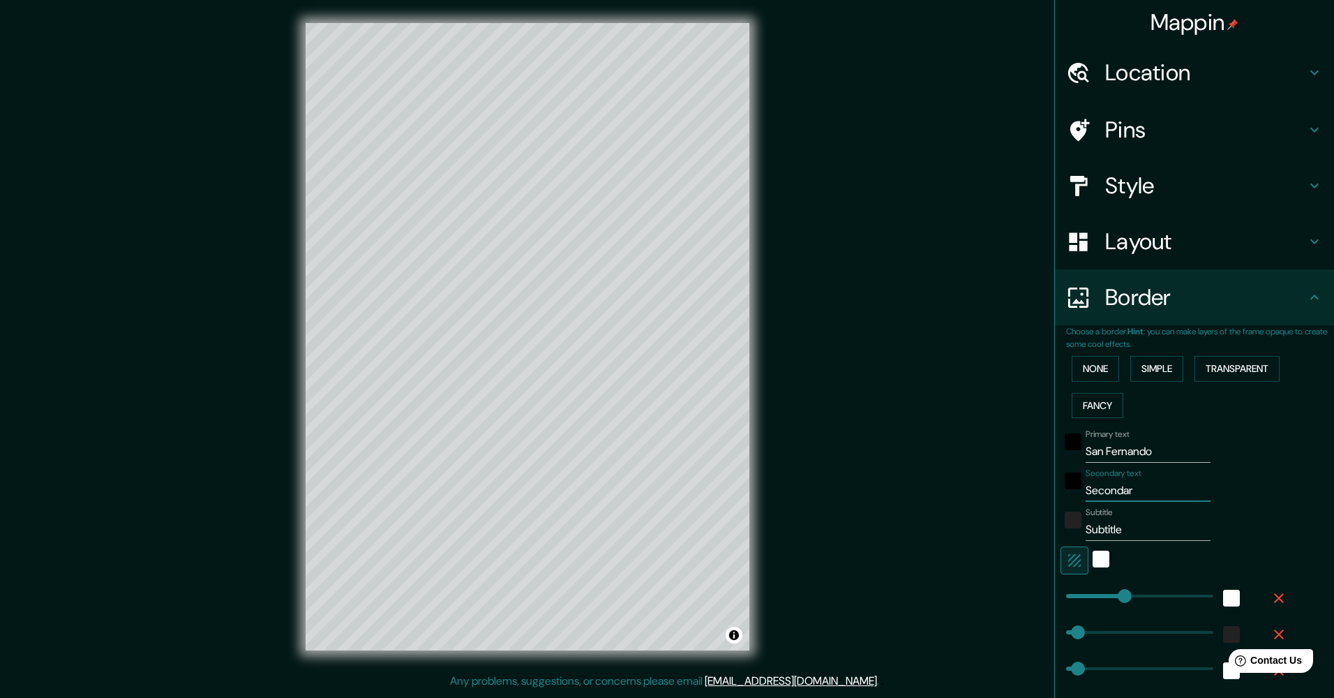
type input "25"
type input "Second"
type input "254"
type input "51"
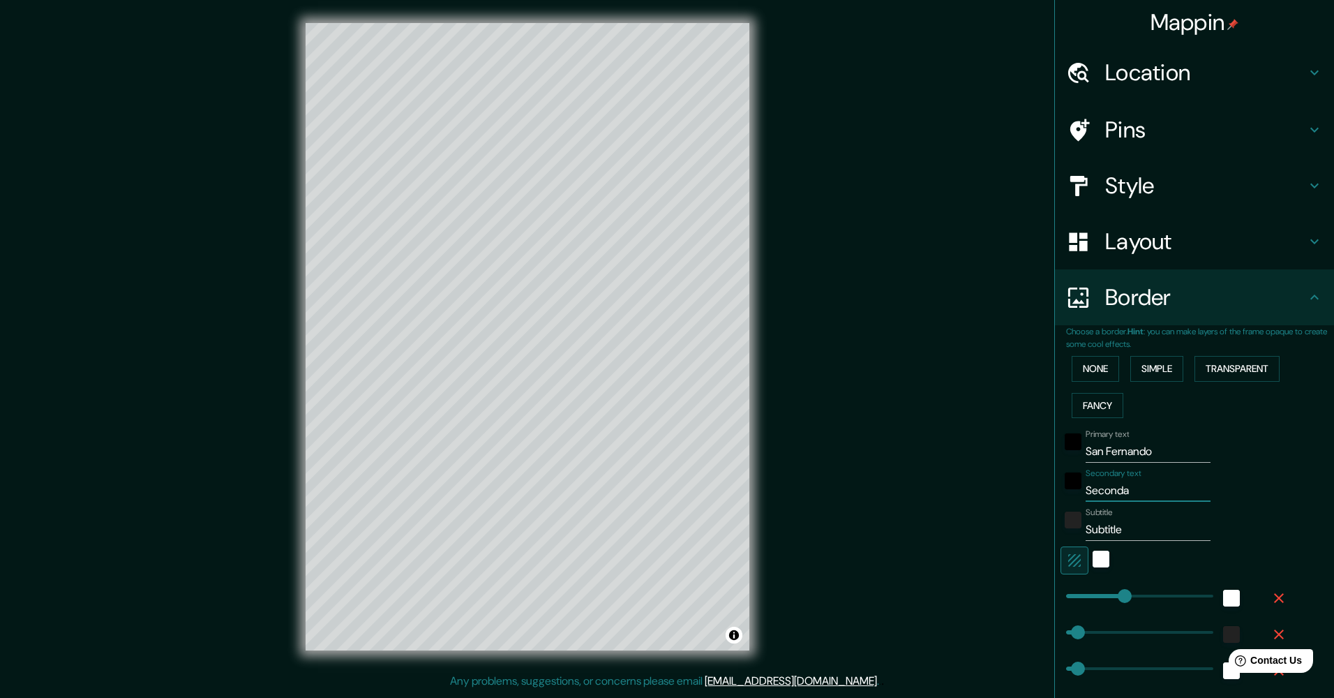
type input "25"
type input "Secon"
type input "254"
type input "51"
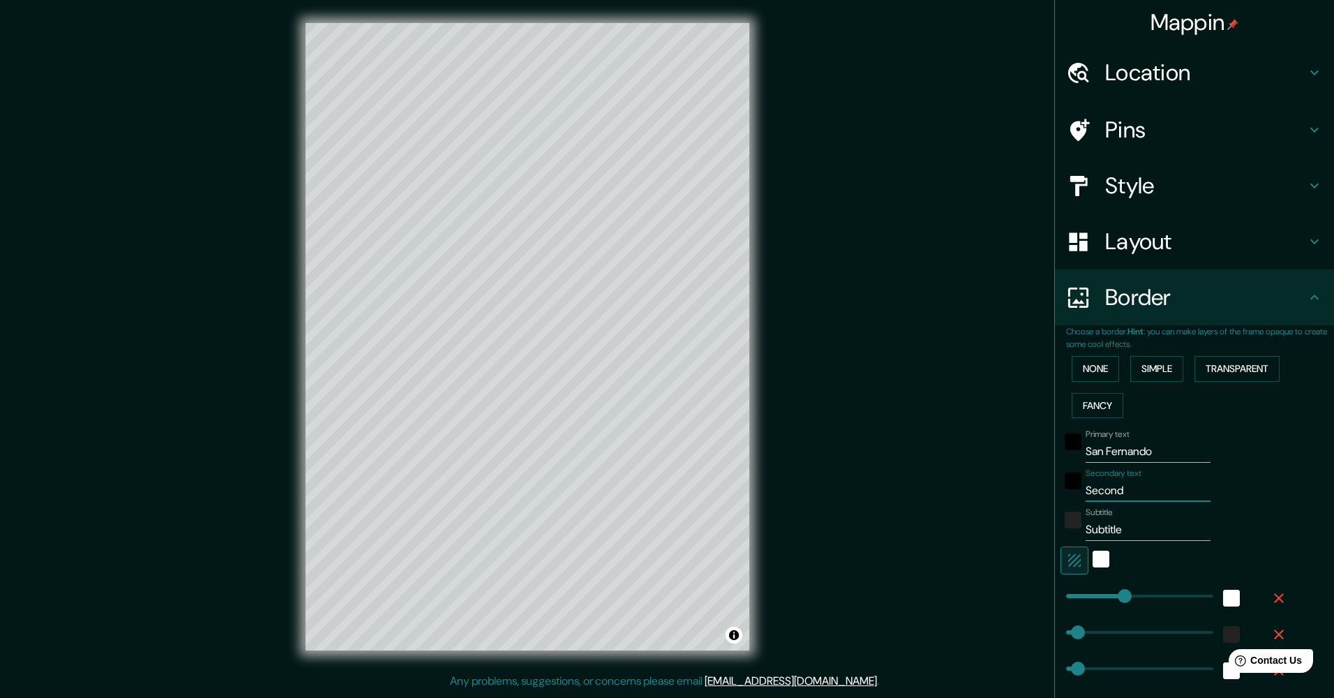
type input "25"
type input "Seco"
type input "254"
type input "51"
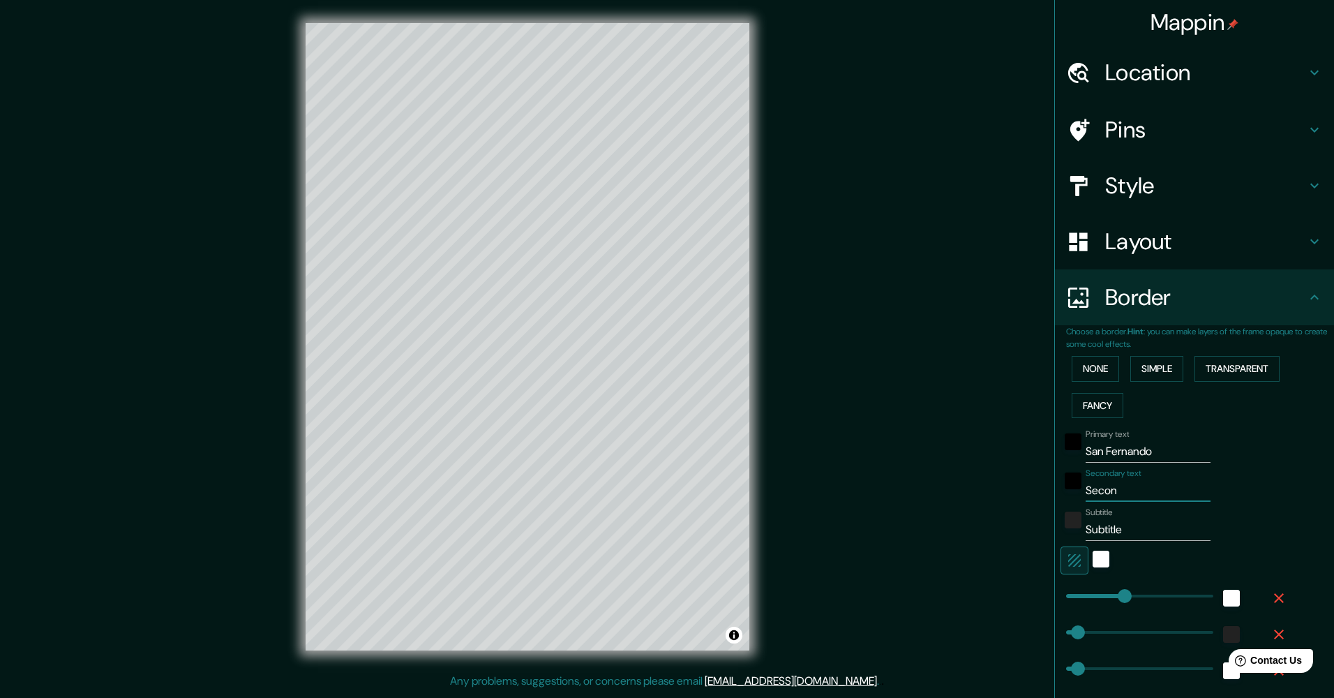
type input "25"
type input "Sec"
type input "254"
type input "51"
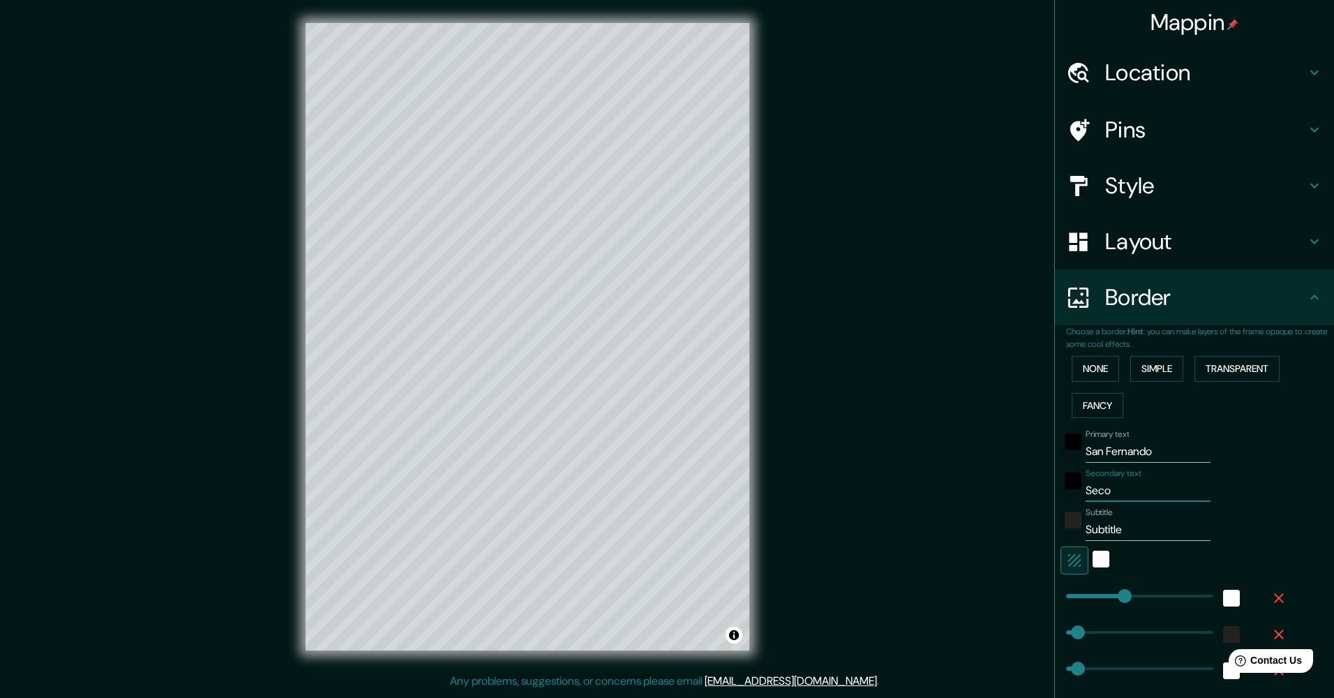
type input "25"
type input "Se"
type input "254"
type input "51"
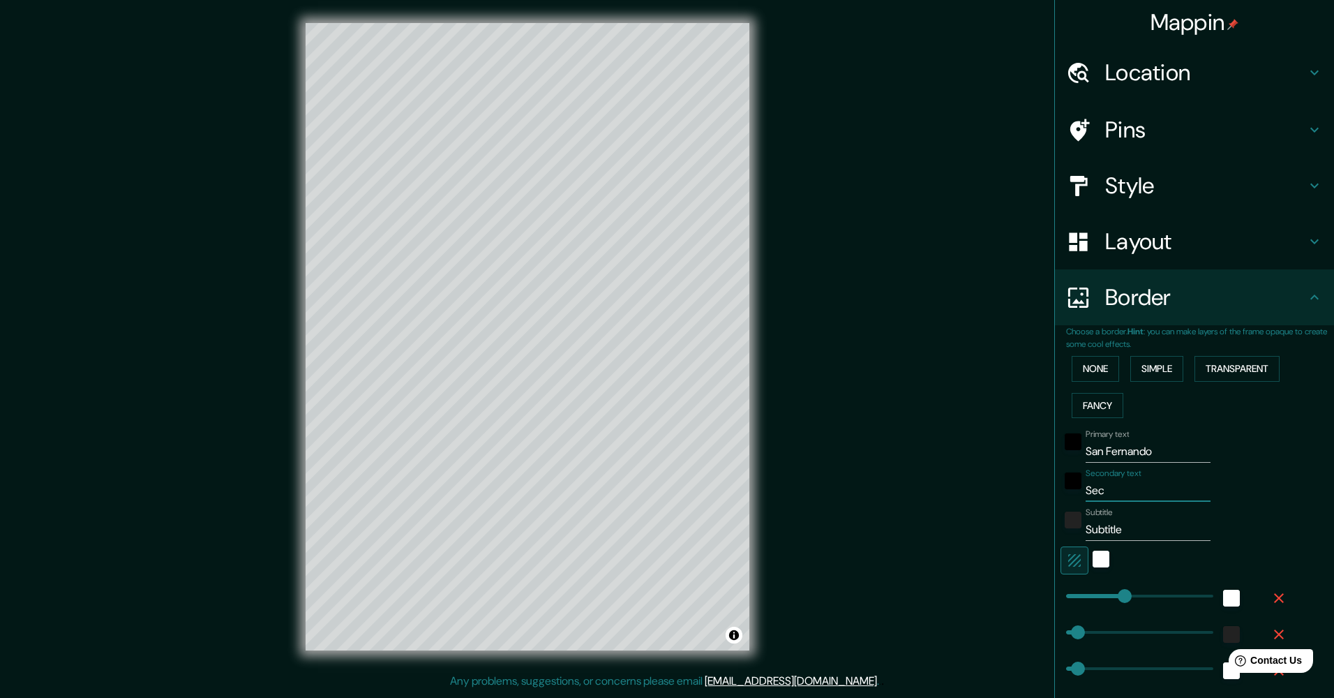
type input "25"
type input "S"
type input "254"
type input "51"
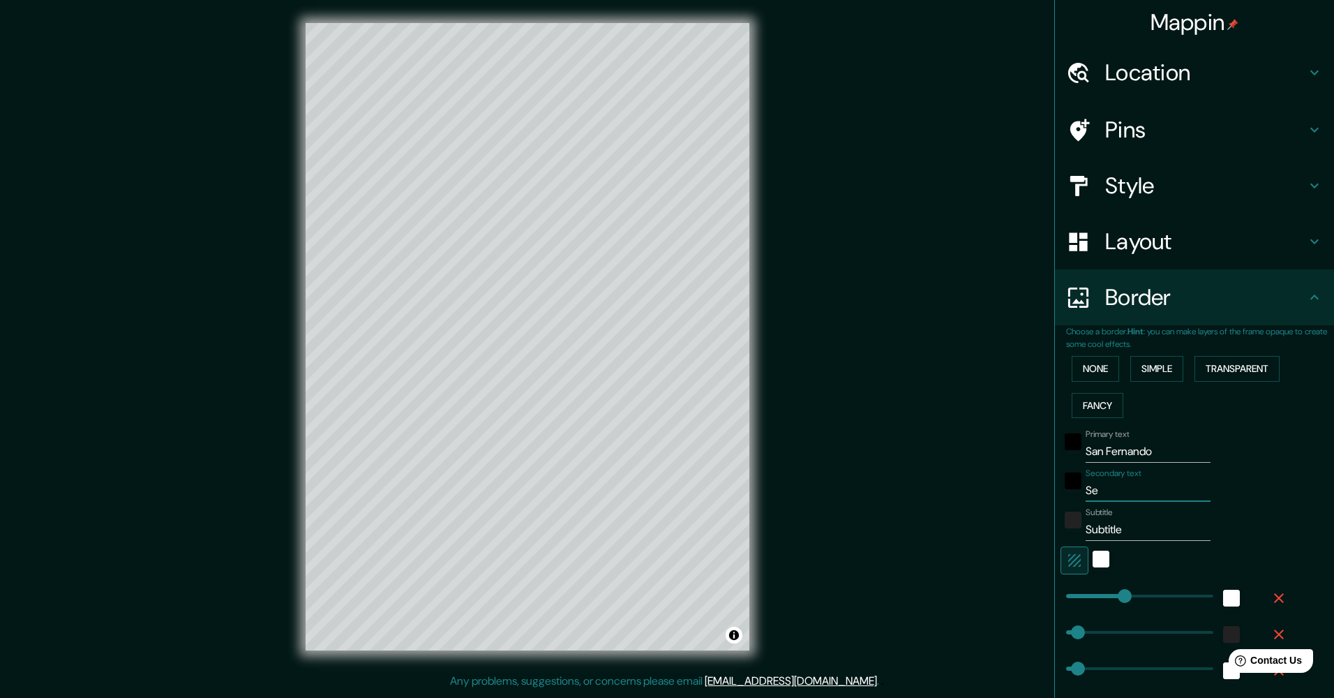
type input "25"
type input "254"
type input "51"
type input "25"
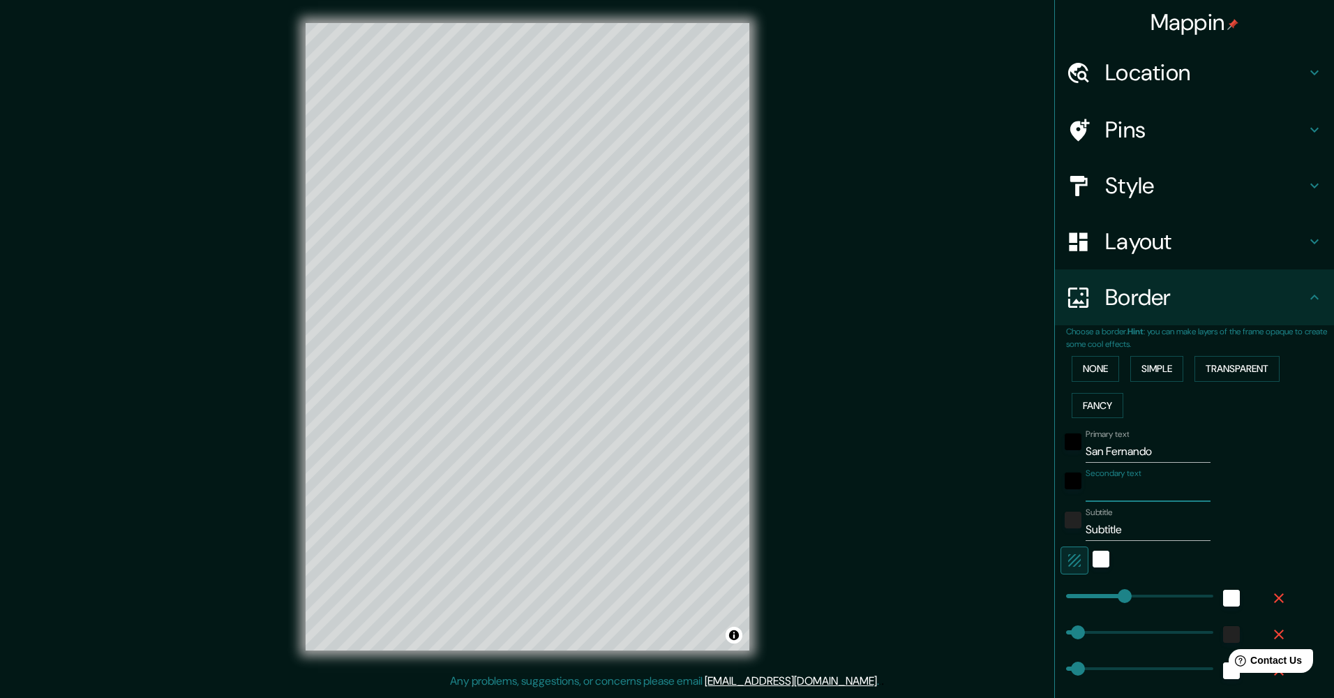
type input "1"
type input "254"
type input "51"
type input "25"
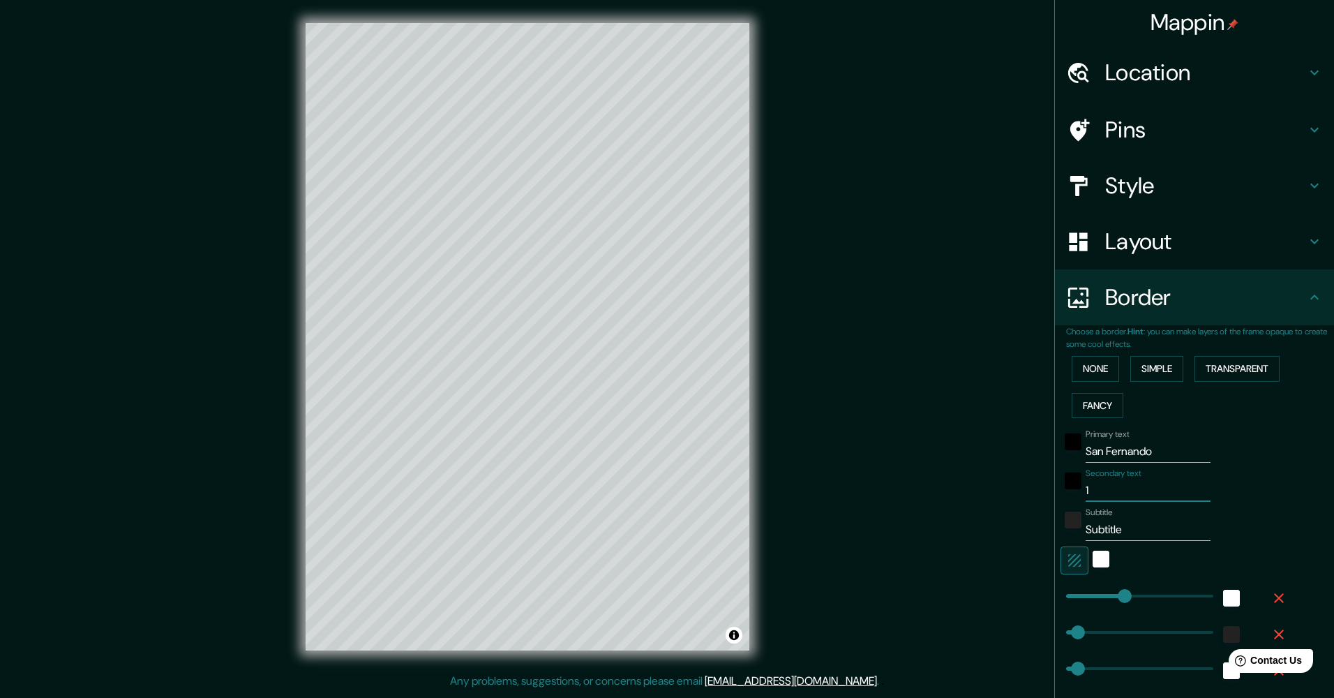
type input "19"
type input "254"
type input "51"
type input "25"
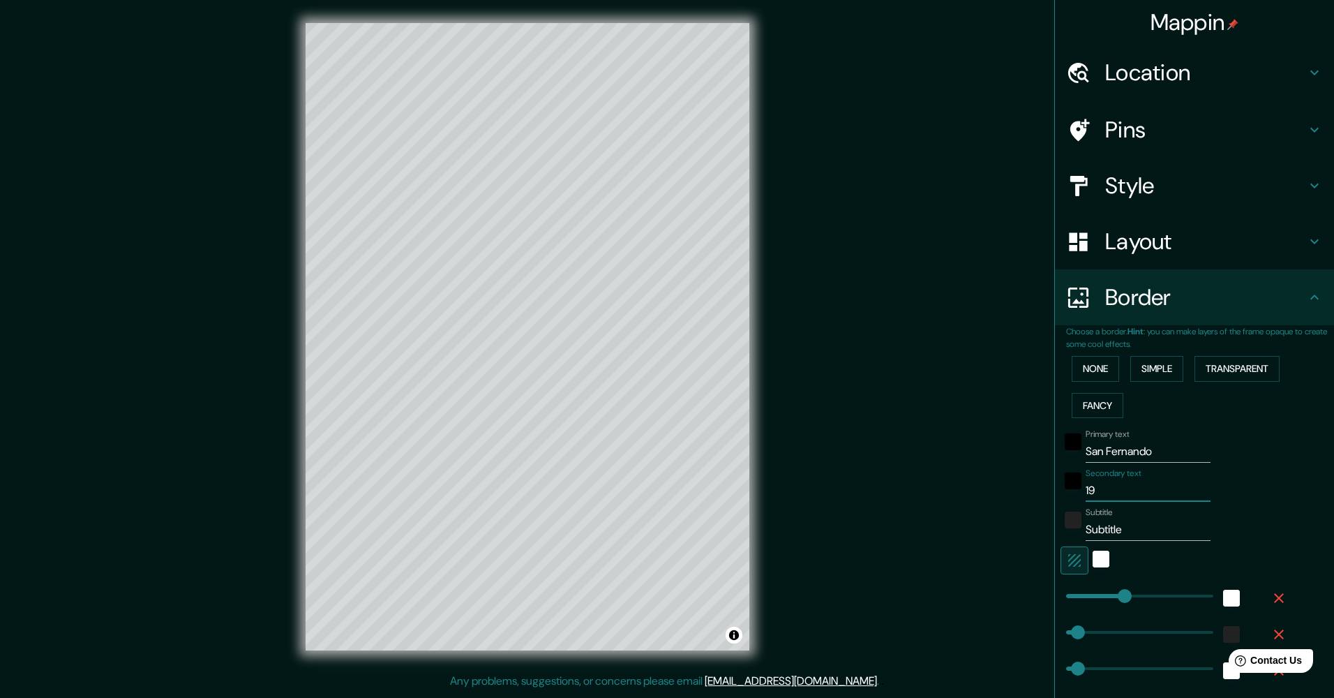
type input "199"
type input "254"
type input "51"
type input "25"
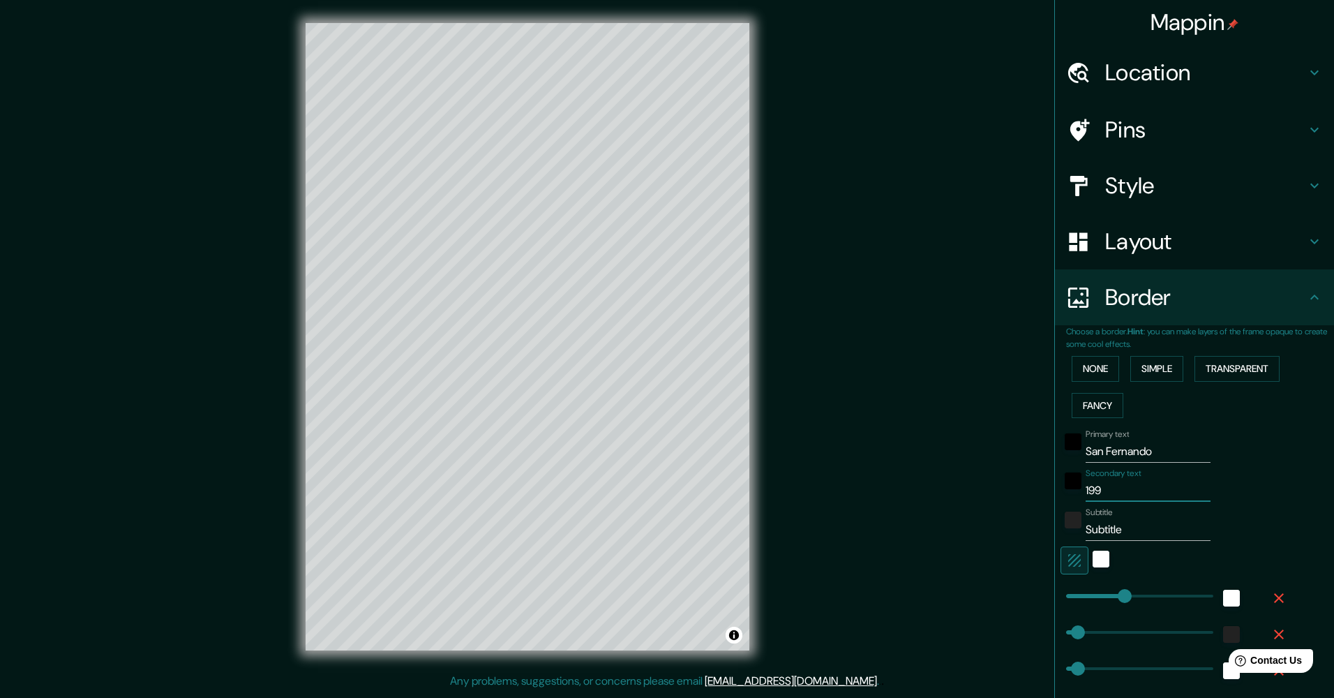
type input "1999"
type input "254"
type input "51"
type input "25"
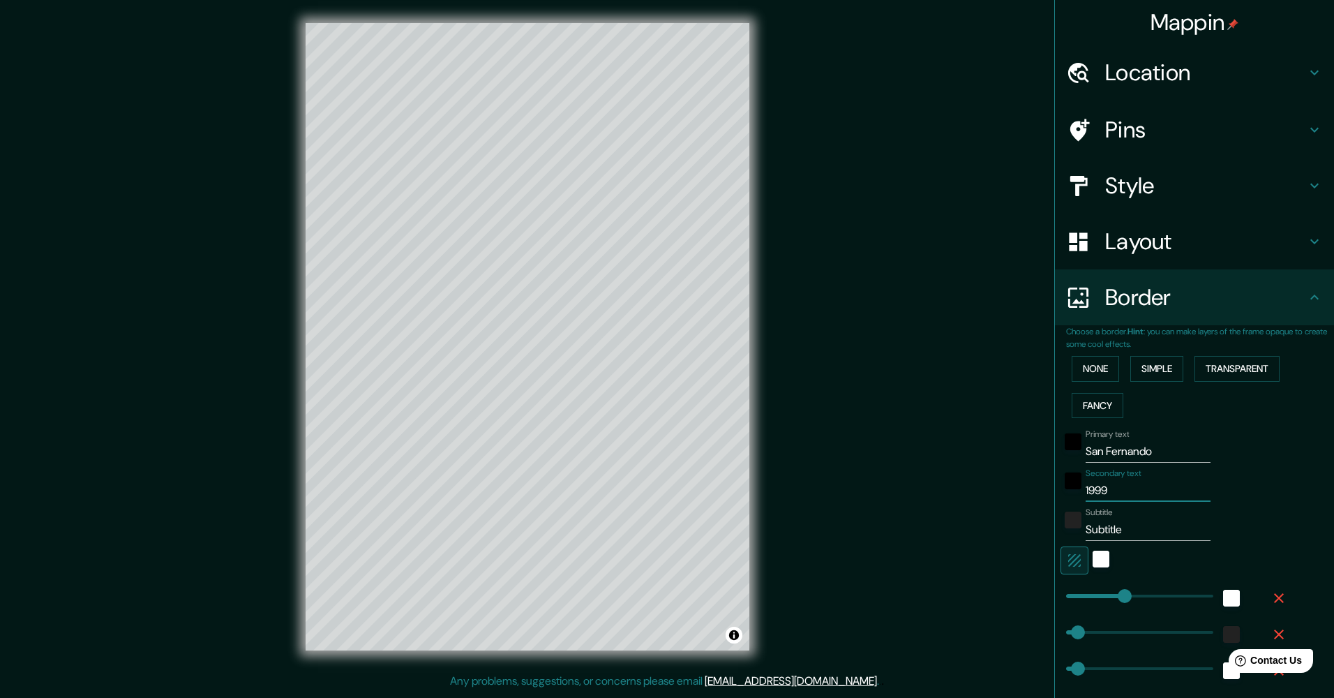
type input "1999ß"
type input "254"
type input "51"
type input "25"
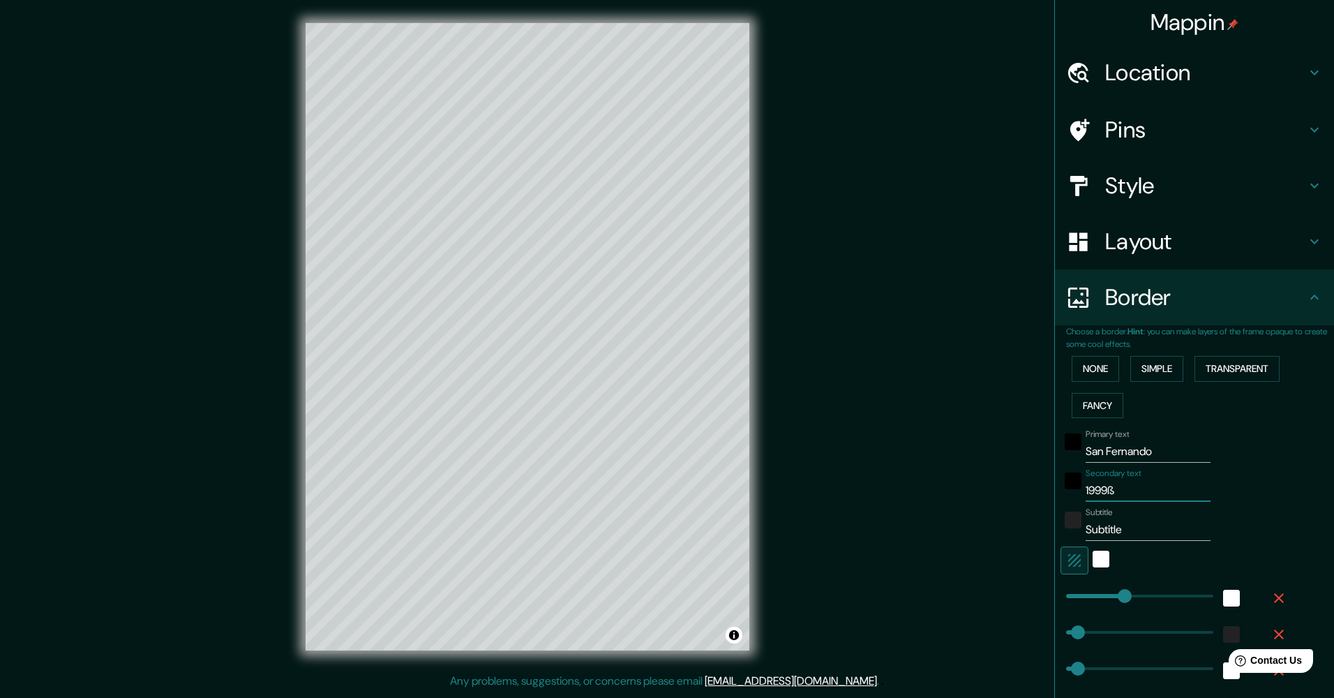
type input "1999"
type input "254"
type input "51"
type input "25"
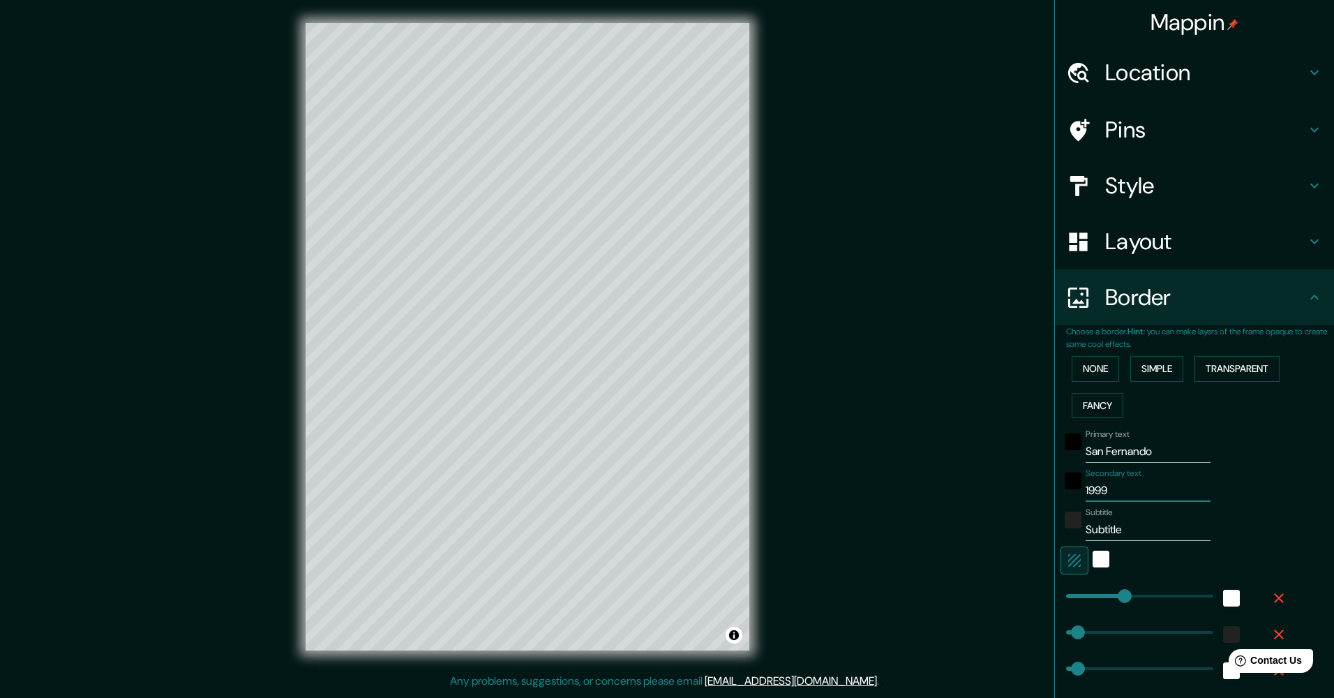
type input "199"
type input "254"
type input "51"
type input "25"
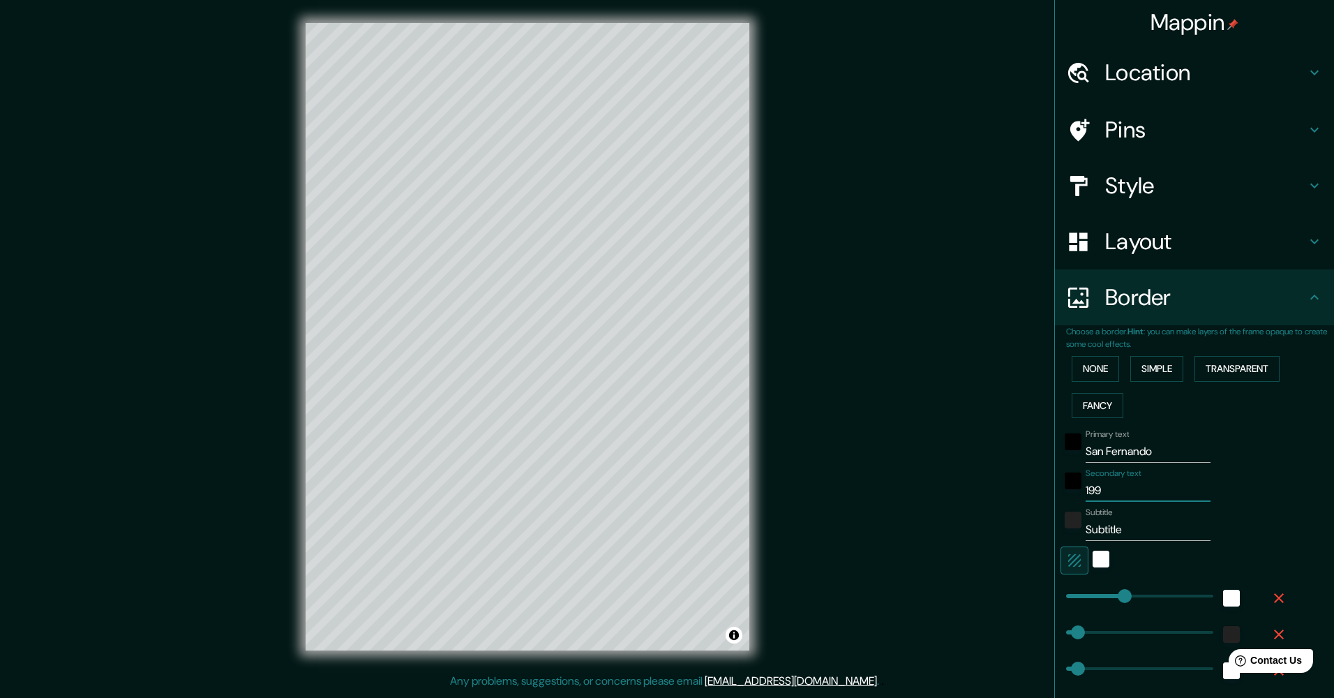
type input "1999"
type input "254"
type input "51"
type input "25"
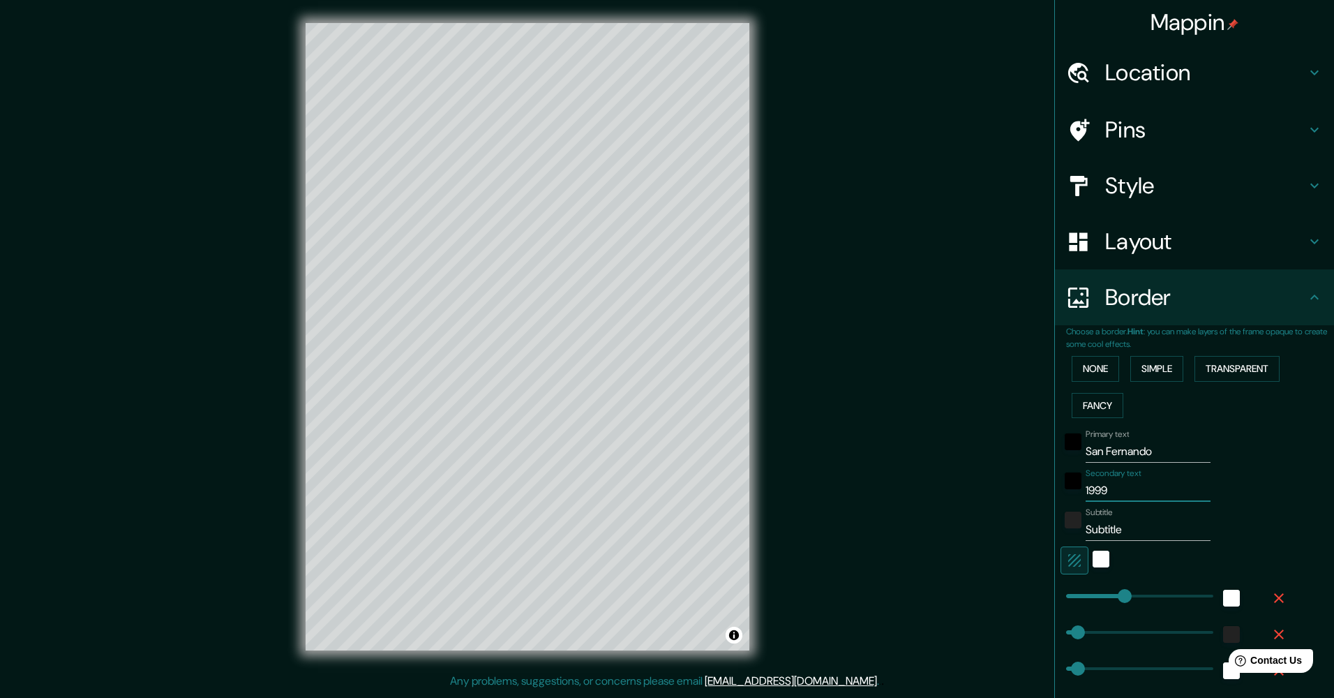
type input "1999ß"
type input "254"
type input "51"
type input "25"
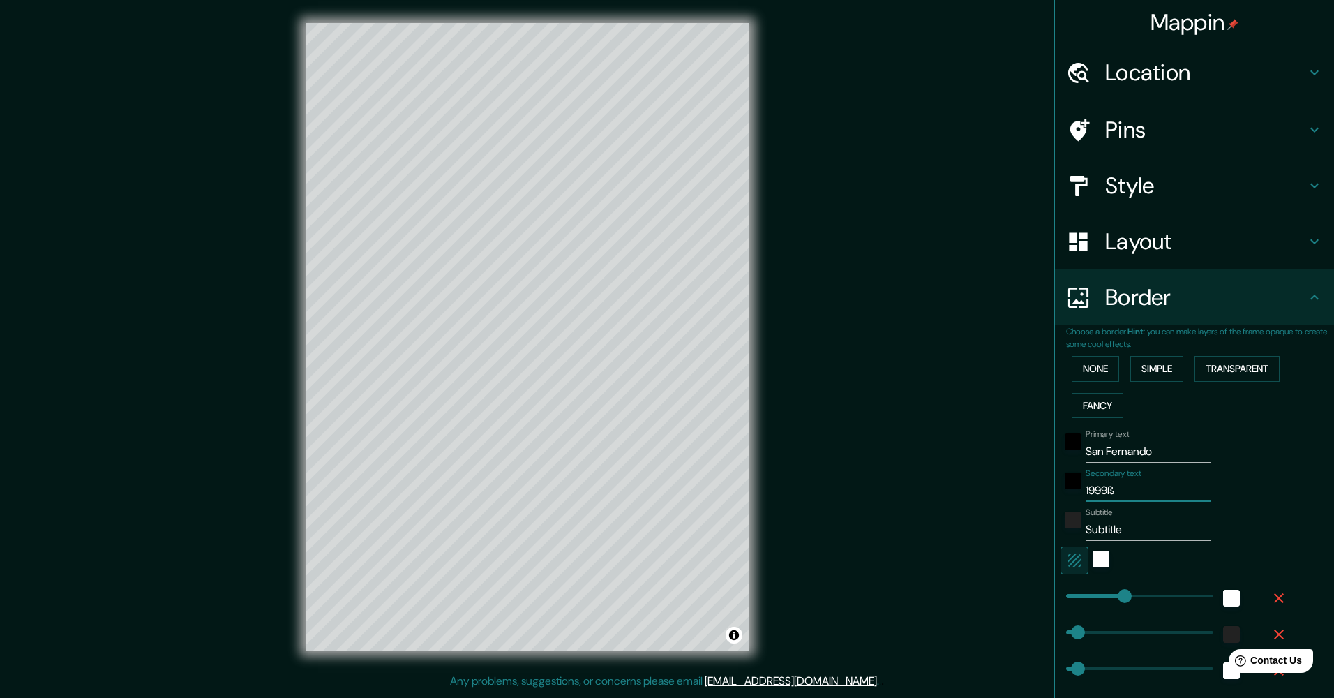
type input "1999"
type input "254"
type input "51"
type input "25"
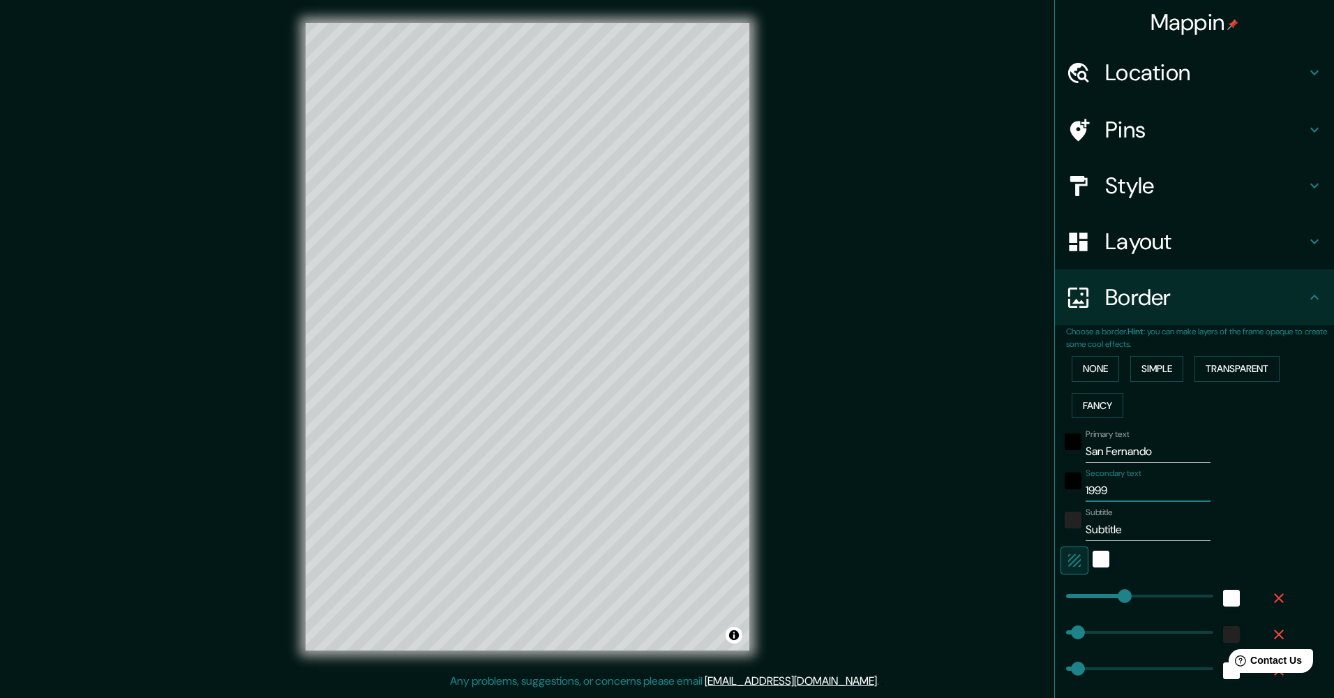
type input "199"
type input "254"
type input "51"
type input "25"
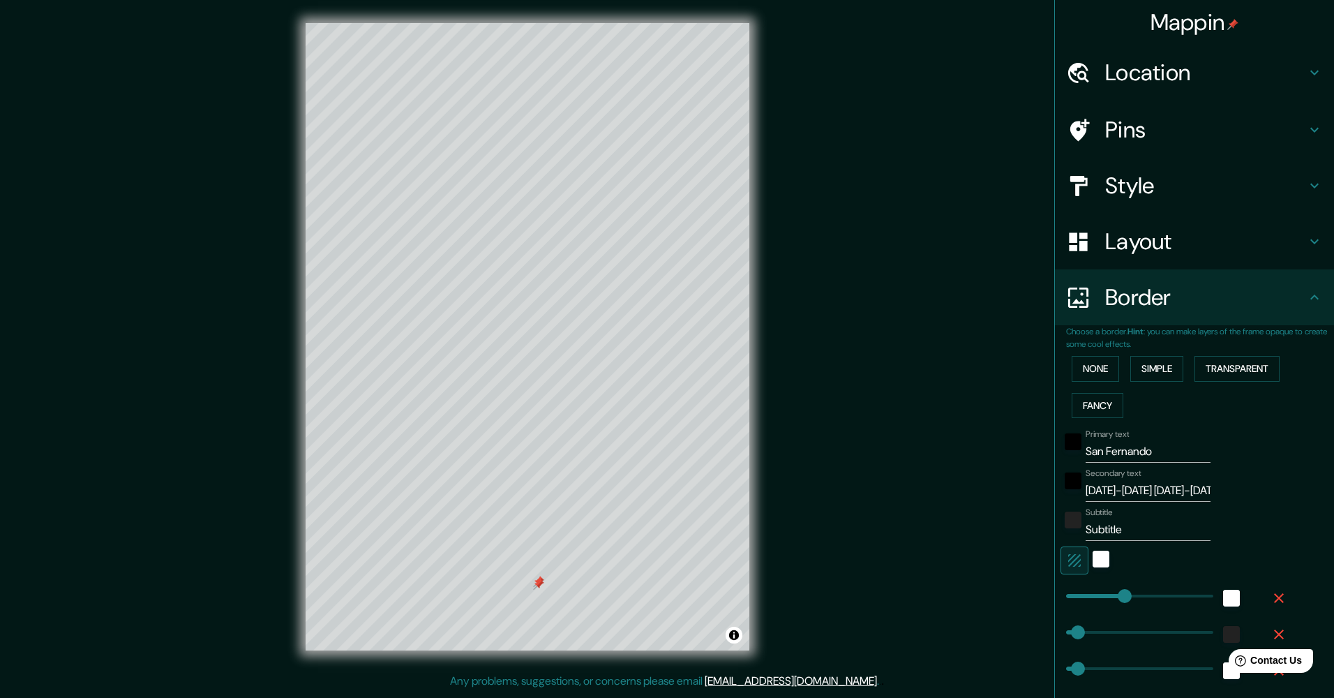
click at [1270, 596] on icon "button" at bounding box center [1278, 598] width 17 height 17
click at [1274, 599] on icon "button" at bounding box center [1279, 598] width 10 height 10
click at [539, 583] on div at bounding box center [538, 583] width 11 height 11
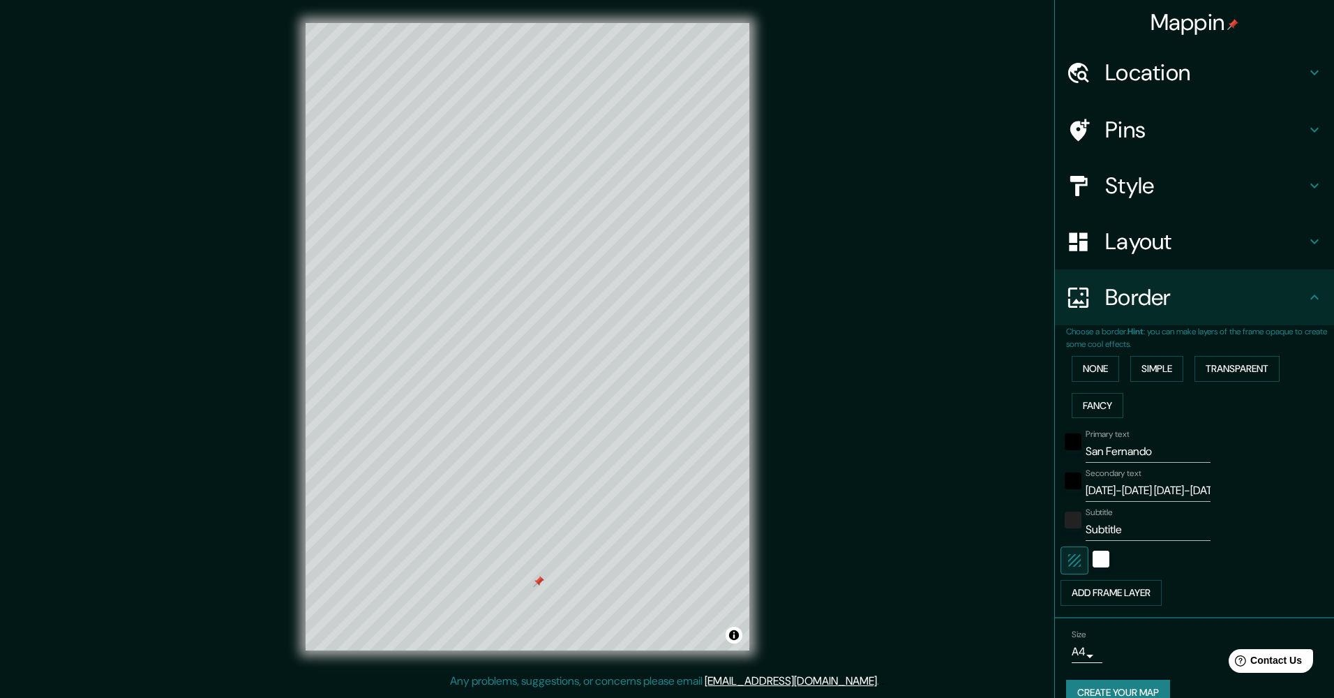
click at [538, 580] on div at bounding box center [538, 581] width 11 height 11
click at [1115, 585] on button "Add frame layer" at bounding box center [1110, 593] width 101 height 26
click at [1223, 594] on div "white" at bounding box center [1231, 598] width 17 height 17
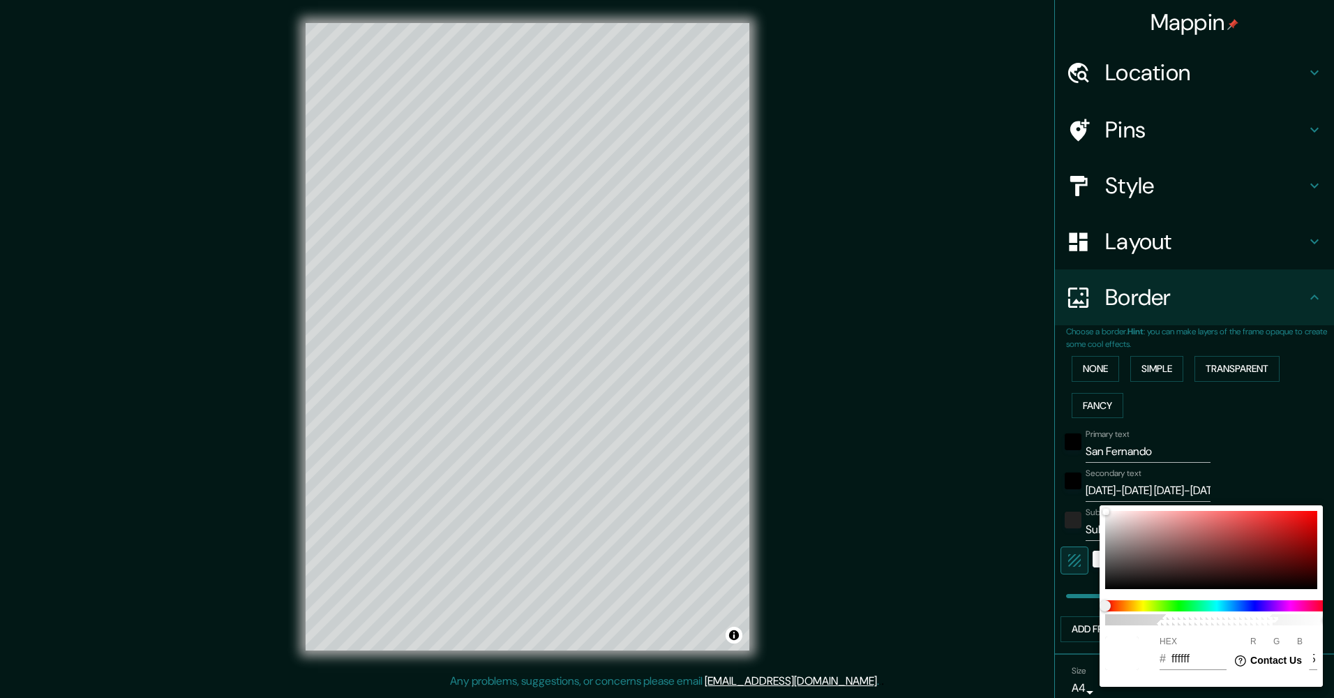
click at [1056, 612] on div at bounding box center [667, 349] width 1334 height 698
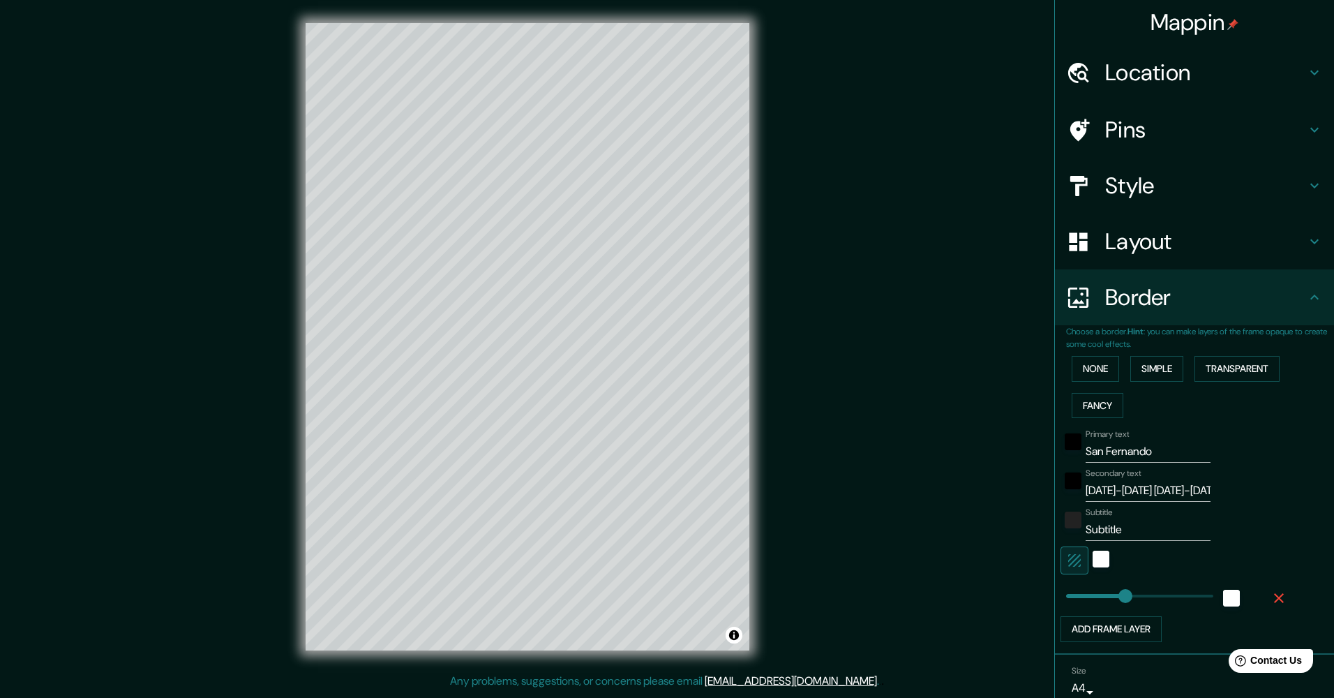
click at [1082, 630] on button "Add frame layer" at bounding box center [1110, 629] width 101 height 26
click at [1086, 630] on span at bounding box center [1093, 632] width 14 height 14
click at [1218, 361] on button "Transparent" at bounding box center [1236, 369] width 85 height 26
click at [1140, 369] on button "Simple" at bounding box center [1156, 369] width 53 height 26
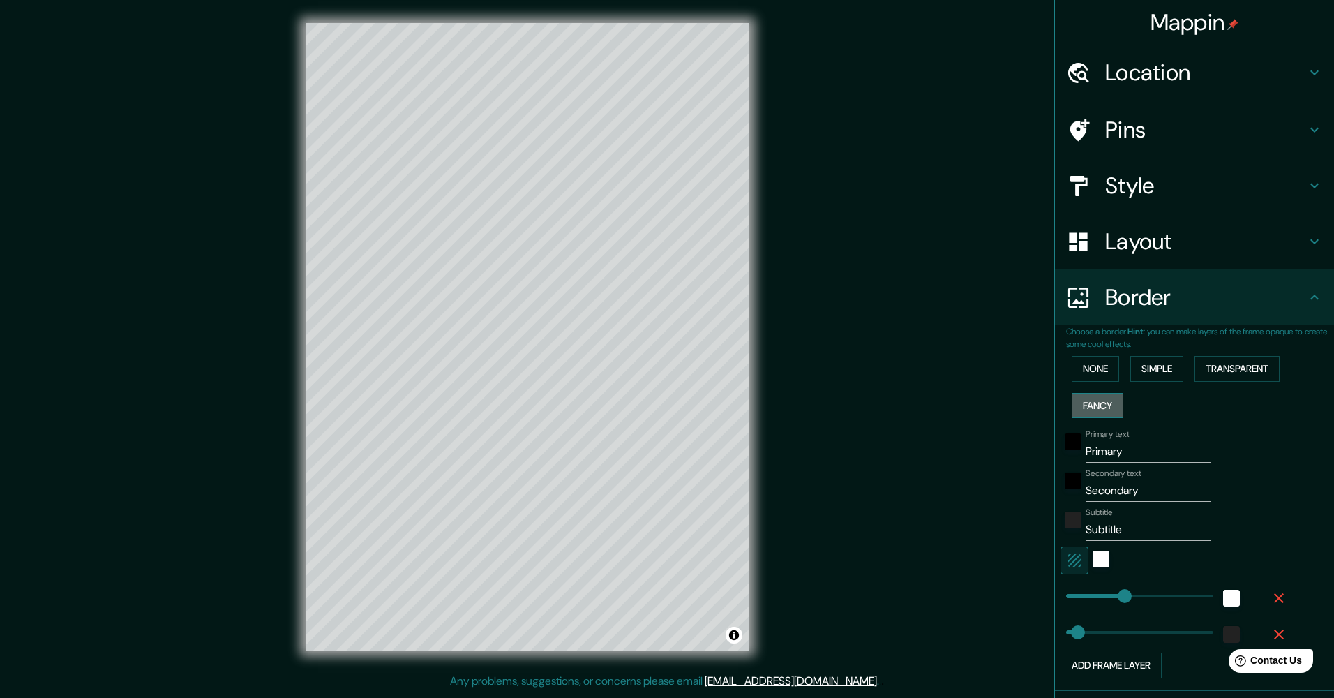
click at [1074, 401] on button "Fancy" at bounding box center [1098, 406] width 52 height 26
click at [1217, 366] on button "Transparent" at bounding box center [1236, 369] width 85 height 26
click at [1150, 363] on button "Simple" at bounding box center [1156, 369] width 53 height 26
click at [1229, 363] on button "Transparent" at bounding box center [1236, 369] width 85 height 26
drag, startPoint x: 1123, startPoint y: 450, endPoint x: 1073, endPoint y: 455, distance: 50.5
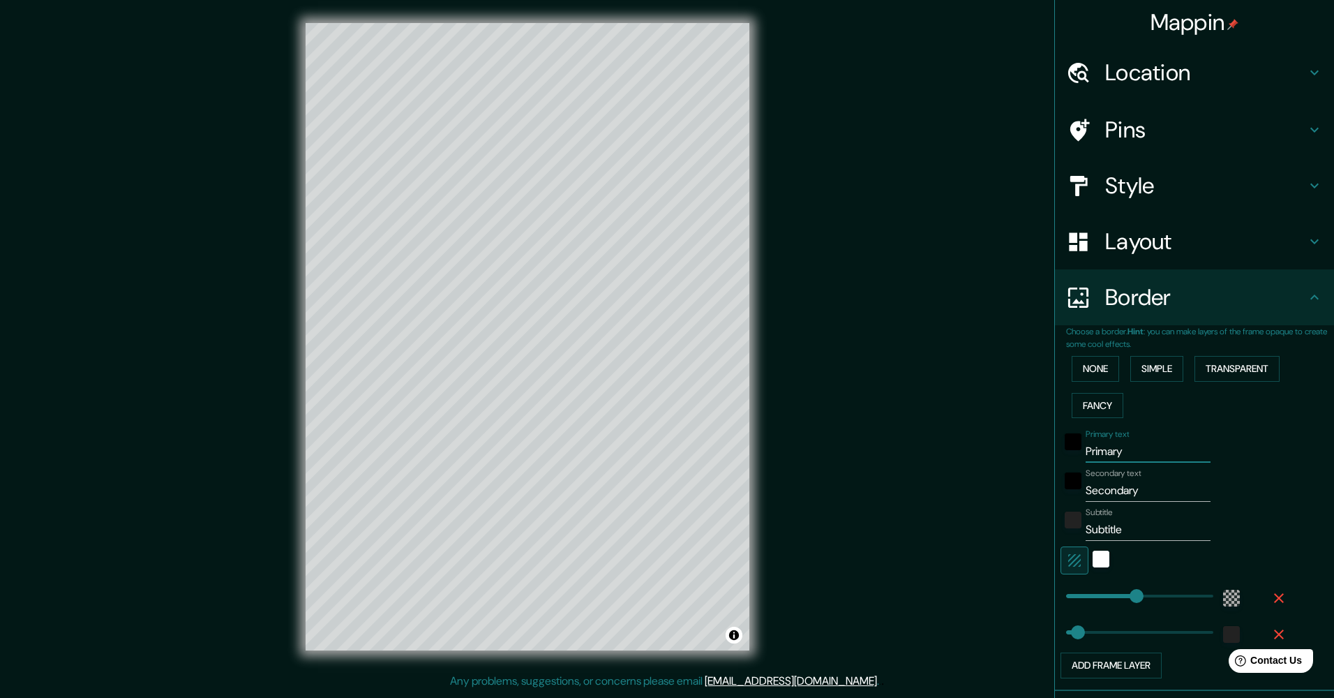
click at [1073, 455] on div "Primary text Primary" at bounding box center [1174, 445] width 229 height 33
click at [1134, 493] on input "Secondary" at bounding box center [1148, 490] width 125 height 22
click at [1132, 490] on input "1994-2004 / 2010-2012" at bounding box center [1148, 490] width 125 height 22
click at [1134, 530] on input "Subtitle" at bounding box center [1148, 529] width 125 height 22
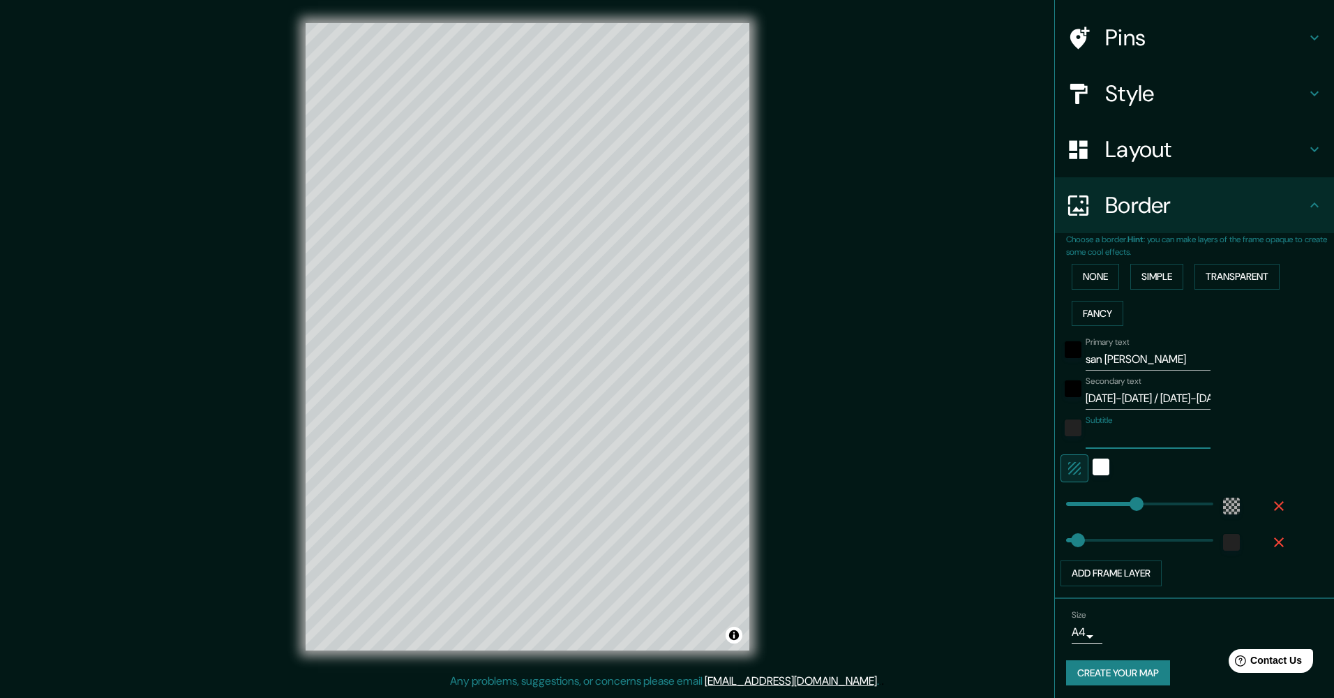
scroll to position [96, 0]
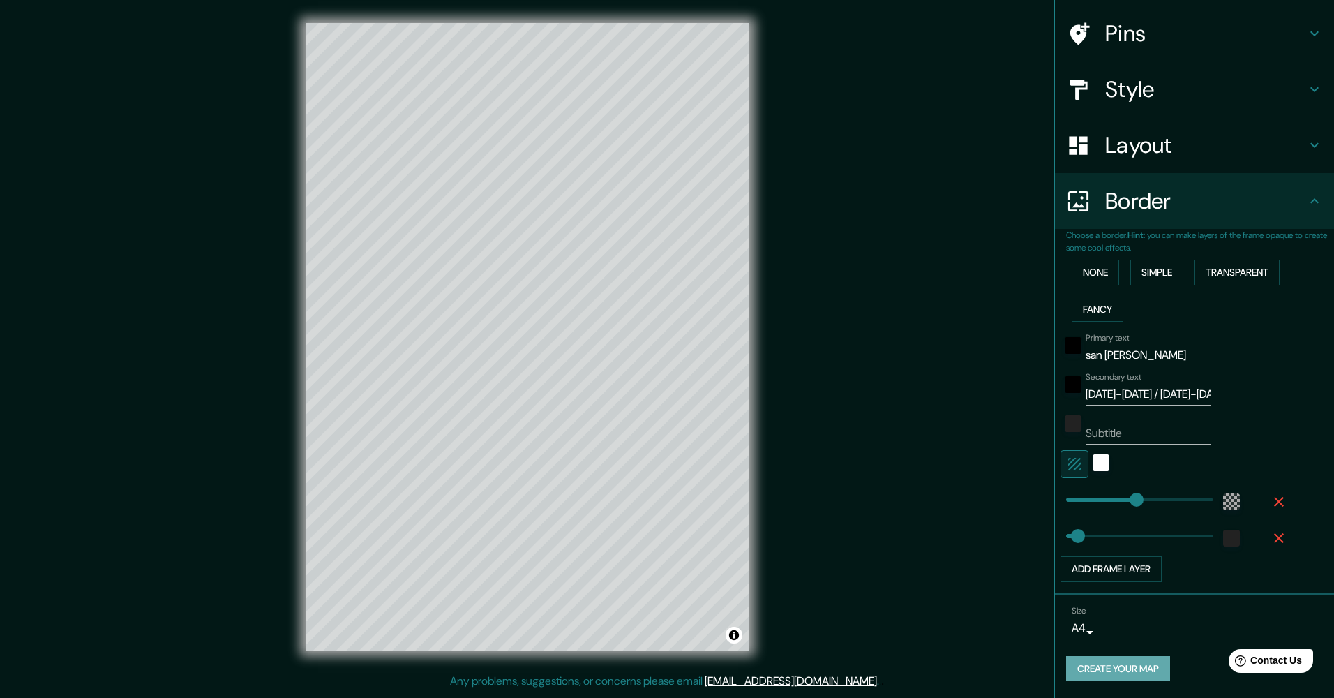
click at [1102, 666] on button "Create your map" at bounding box center [1118, 669] width 104 height 26
click at [1123, 669] on button "Create your map" at bounding box center [1118, 669] width 104 height 26
click at [1119, 668] on button "Create your map" at bounding box center [1118, 669] width 104 height 26
click at [1119, 668] on div "Create your map" at bounding box center [1194, 669] width 257 height 26
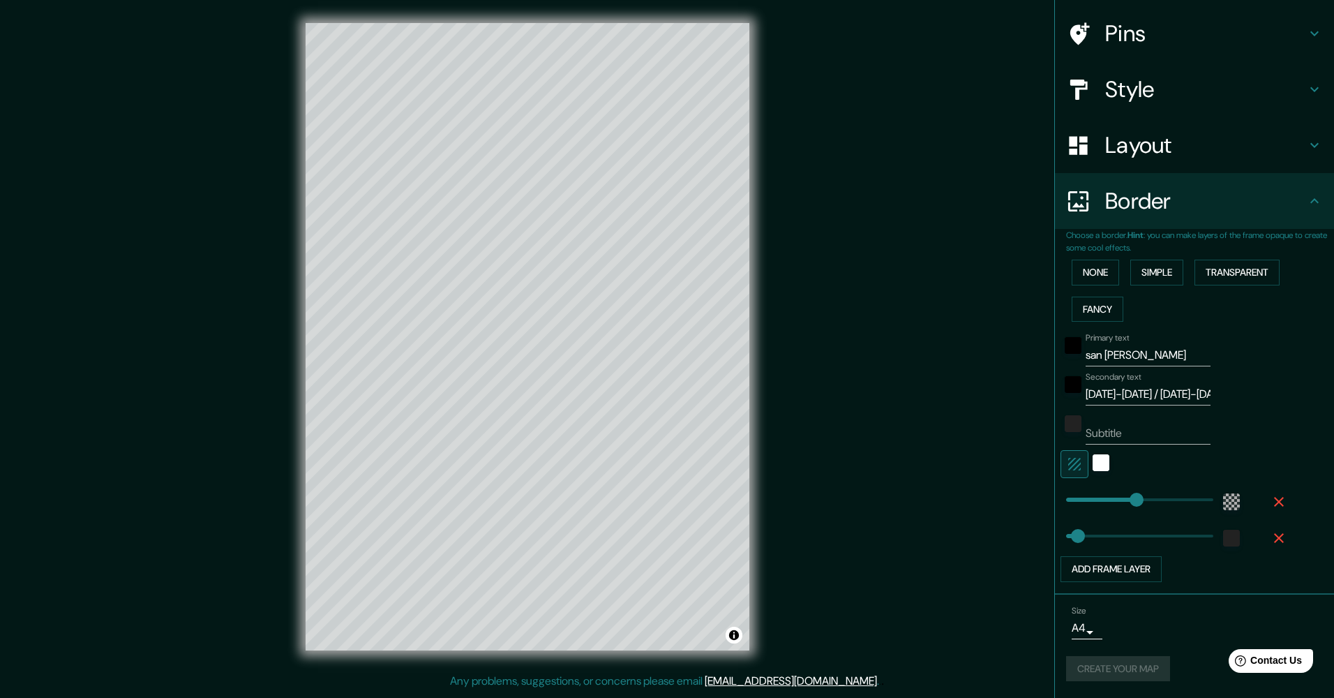
click at [1119, 668] on div "Create your map" at bounding box center [1194, 669] width 257 height 26
click at [733, 636] on button "Toggle attribution" at bounding box center [734, 635] width 17 height 17
click at [893, 636] on div "Mappin Location San Fernando, provincia de Cádiz, España Pins Style Layout Bord…" at bounding box center [667, 347] width 1334 height 695
click at [984, 628] on div "Mappin Location San Fernando, provincia de Cádiz, España Pins Style Layout Bord…" at bounding box center [667, 347] width 1334 height 695
click at [701, 632] on link "Improve this map" at bounding box center [688, 635] width 69 height 10
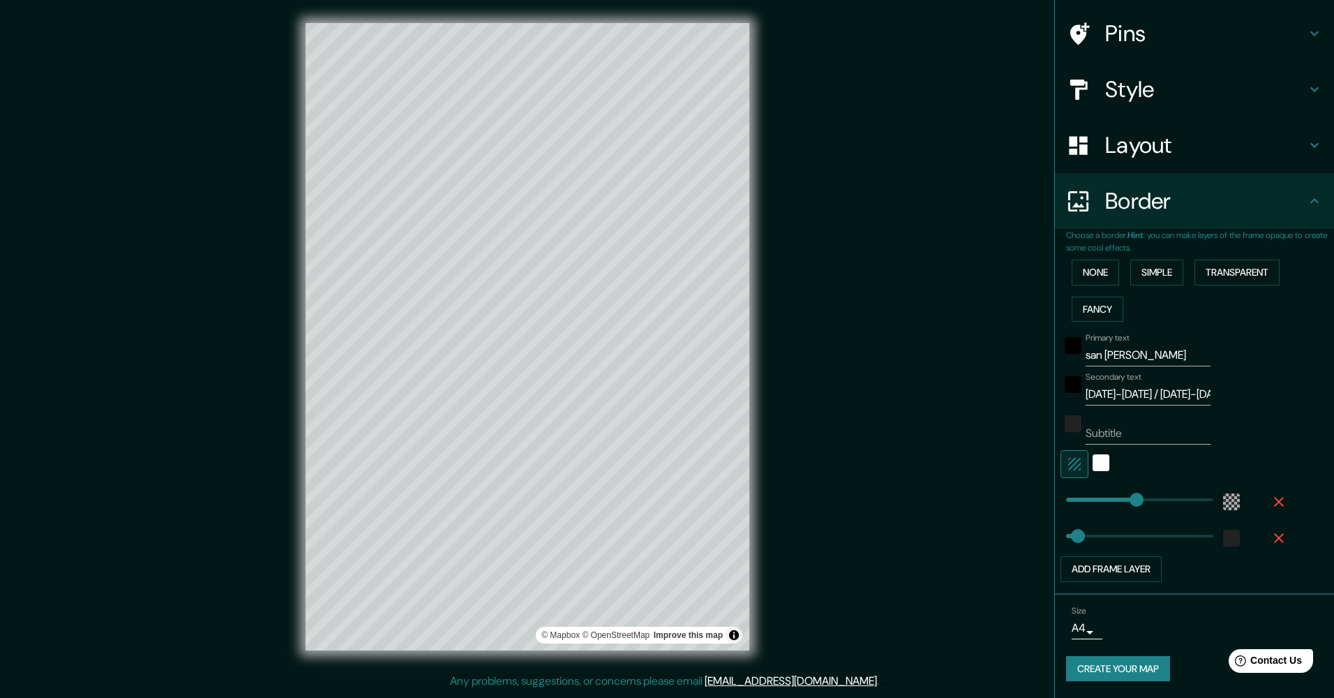
click at [277, 576] on div "Mappin Location San Fernando, provincia de Cádiz, España Pins Style Layout Bord…" at bounding box center [667, 347] width 1334 height 695
click at [248, 578] on div "Mappin Location San Fernando, provincia de Cádiz, España Pins Style Layout Bord…" at bounding box center [667, 347] width 1334 height 695
click at [1107, 671] on button "Create your map" at bounding box center [1118, 669] width 104 height 26
click at [1107, 671] on div "Create your map" at bounding box center [1194, 669] width 257 height 26
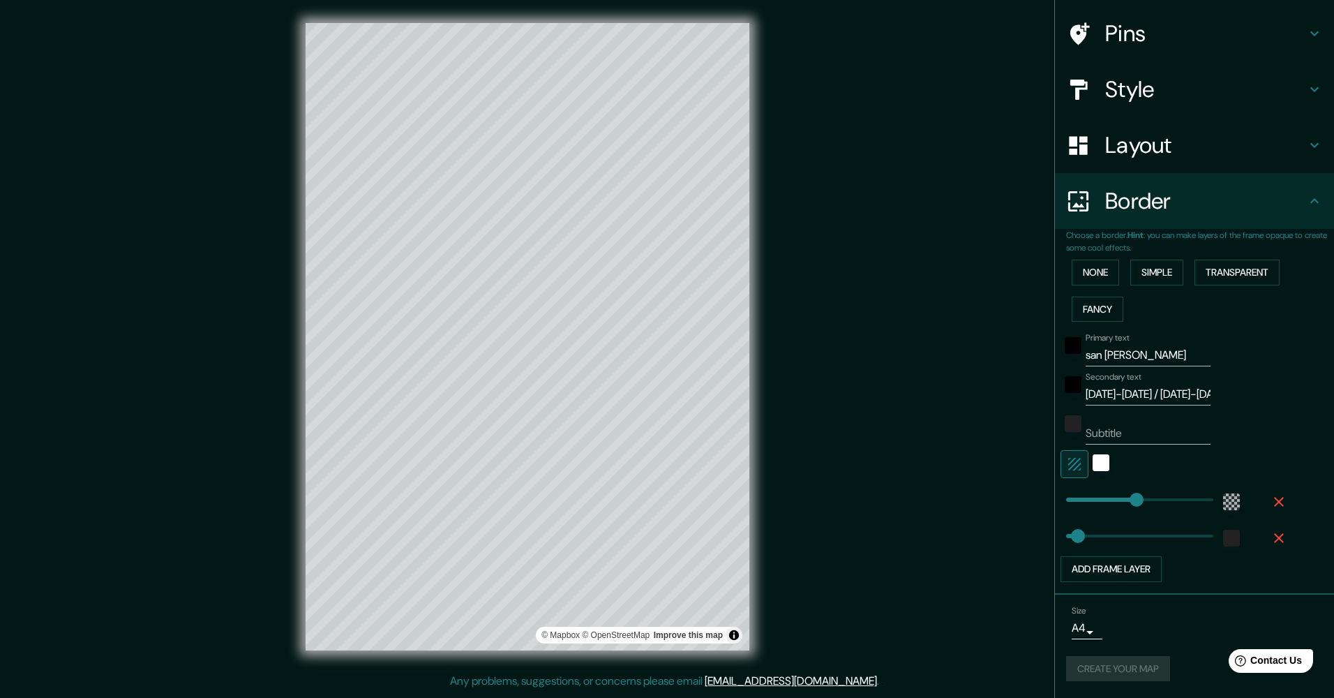
click at [1107, 671] on div "Create your map" at bounding box center [1194, 669] width 257 height 26
click at [1107, 670] on div "Create your map" at bounding box center [1194, 669] width 257 height 26
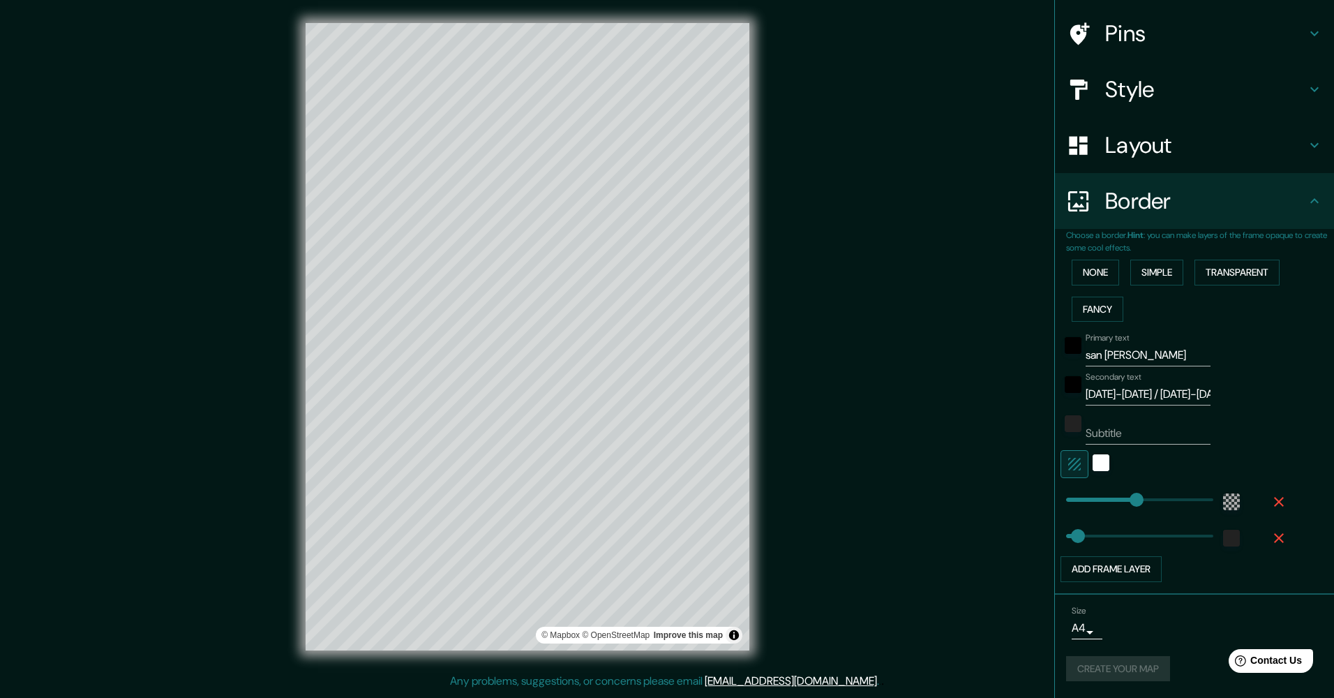
click at [1108, 670] on div "Create your map" at bounding box center [1194, 669] width 257 height 26
click at [1111, 664] on div "Create your map" at bounding box center [1194, 669] width 257 height 26
click at [1107, 669] on div "Create your map" at bounding box center [1194, 669] width 257 height 26
click at [733, 631] on button "Toggle attribution" at bounding box center [734, 635] width 17 height 17
drag, startPoint x: 735, startPoint y: 631, endPoint x: 777, endPoint y: 632, distance: 41.9
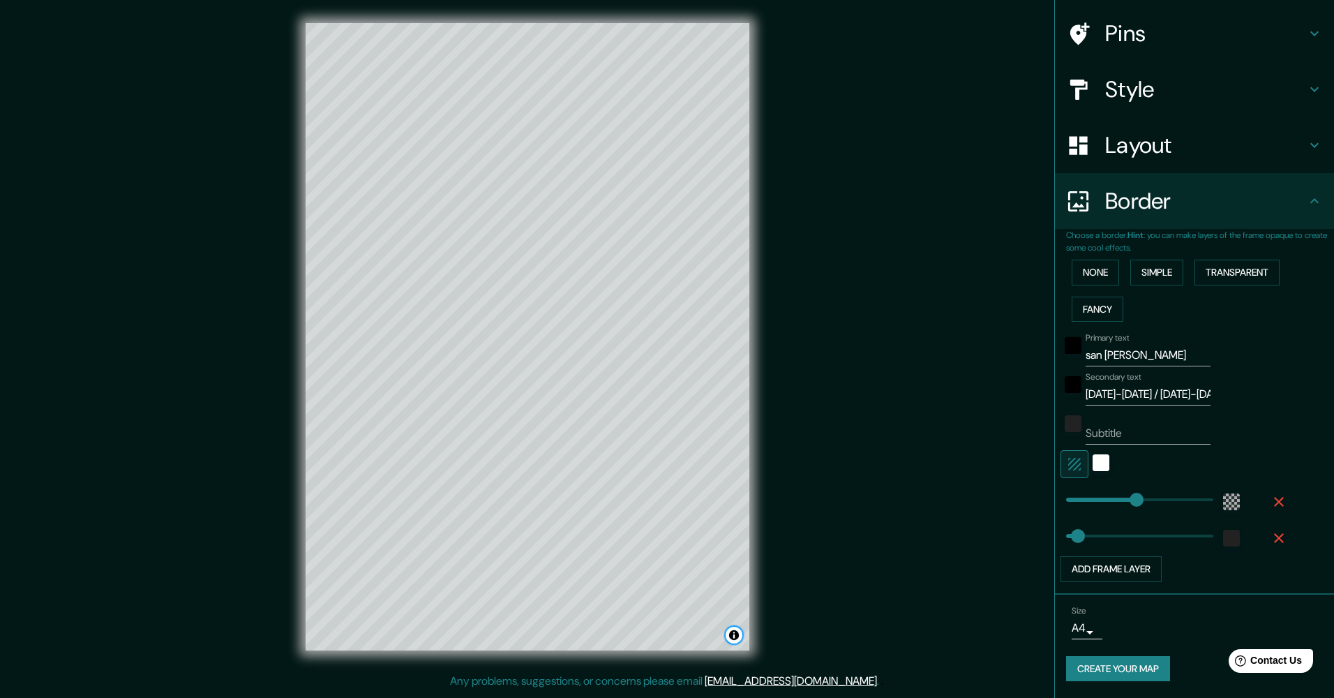
click at [777, 632] on div "Mappin Location San Fernando, provincia de Cádiz, España Pins Style Layout Bord…" at bounding box center [667, 347] width 1334 height 695
click at [790, 625] on div "Mappin Location San Fernando, provincia de Cádiz, España Pins Style Layout Bord…" at bounding box center [667, 347] width 1334 height 695
click at [1120, 666] on button "Create your map" at bounding box center [1118, 669] width 104 height 26
click at [1113, 661] on button "Create your map" at bounding box center [1118, 669] width 104 height 26
click at [1081, 633] on body "Mappin Location San Fernando, provincia de Cádiz, España Pins Style Layout Bord…" at bounding box center [667, 349] width 1334 height 698
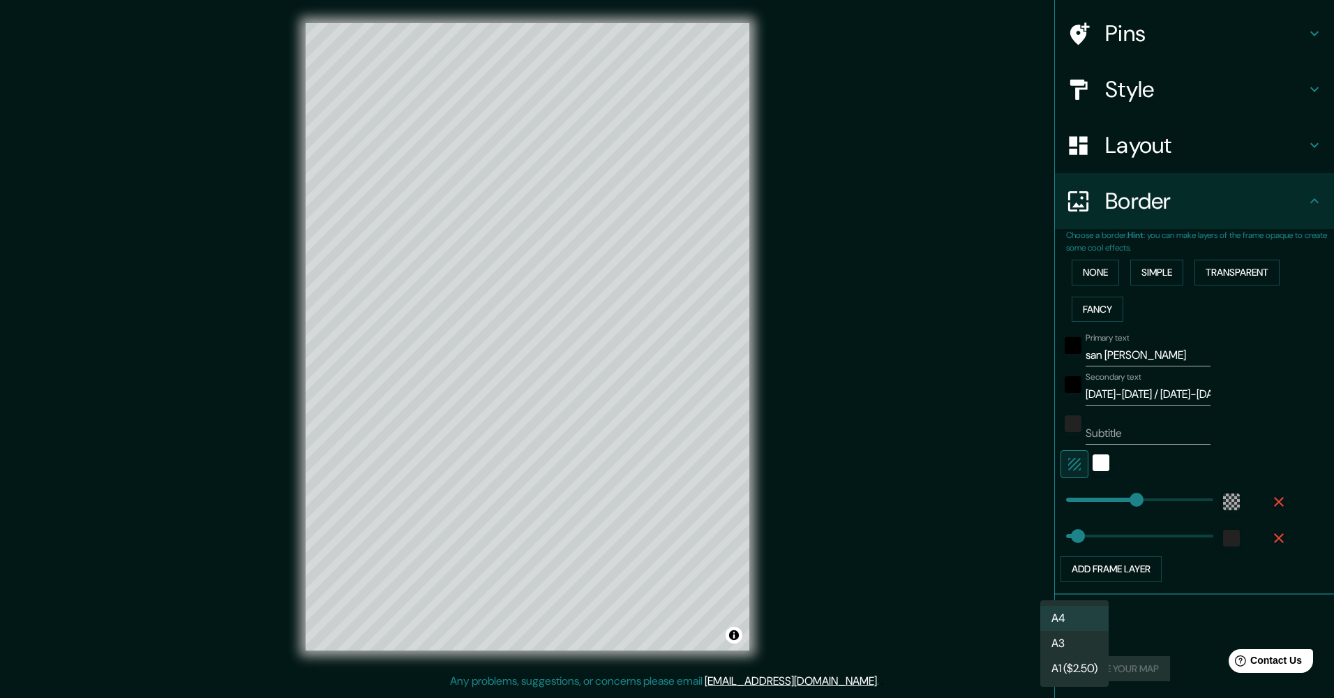
click at [1058, 611] on li "A4" at bounding box center [1074, 618] width 68 height 25
click at [1104, 664] on div "Create your map" at bounding box center [1194, 669] width 257 height 26
click at [1115, 672] on button "Create your map" at bounding box center [1118, 669] width 104 height 26
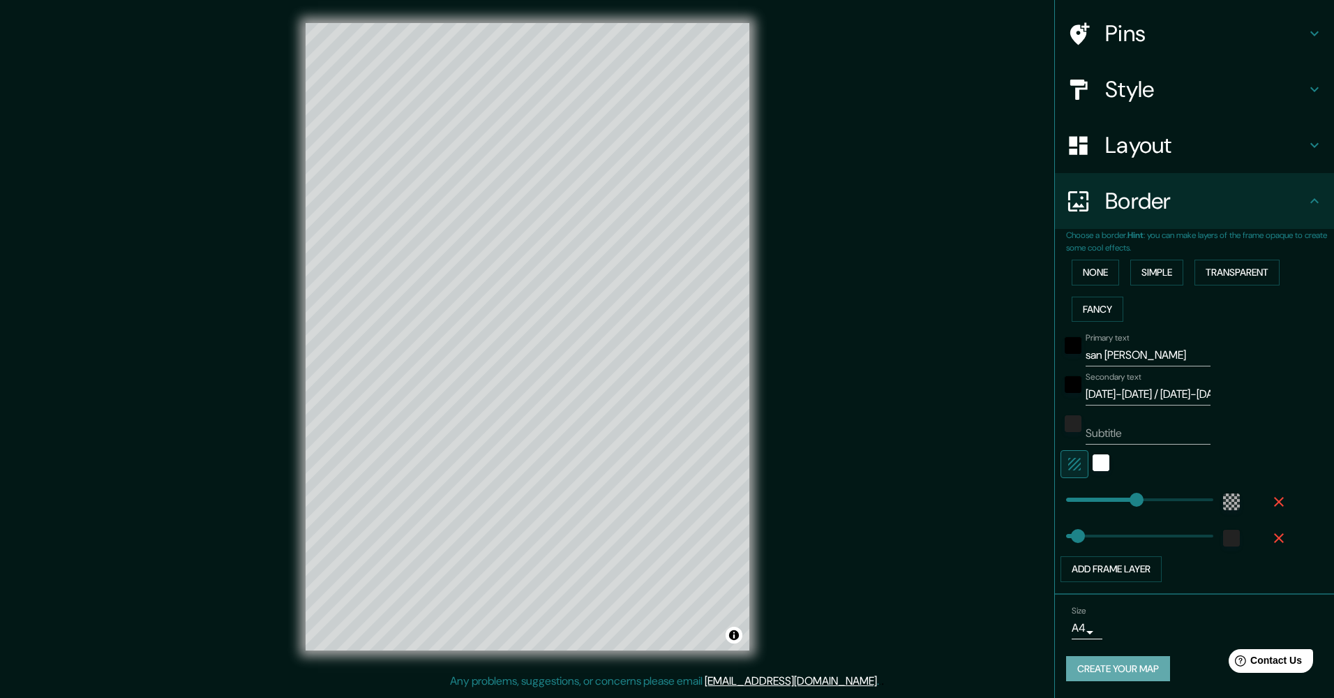
click at [1135, 661] on button "Create your map" at bounding box center [1118, 669] width 104 height 26
click at [1104, 659] on button "Create your map" at bounding box center [1118, 669] width 104 height 26
click at [309, 126] on div "Mappin Location San Fernando, provincia de Cádiz, España Pins Style Layout Bord…" at bounding box center [667, 347] width 1334 height 695
click at [373, 242] on div "Mappin Location San Fernando, provincia de Cádiz, España Pins Style Layout Bord…" at bounding box center [667, 347] width 1334 height 695
drag, startPoint x: 218, startPoint y: 78, endPoint x: 296, endPoint y: 322, distance: 256.4
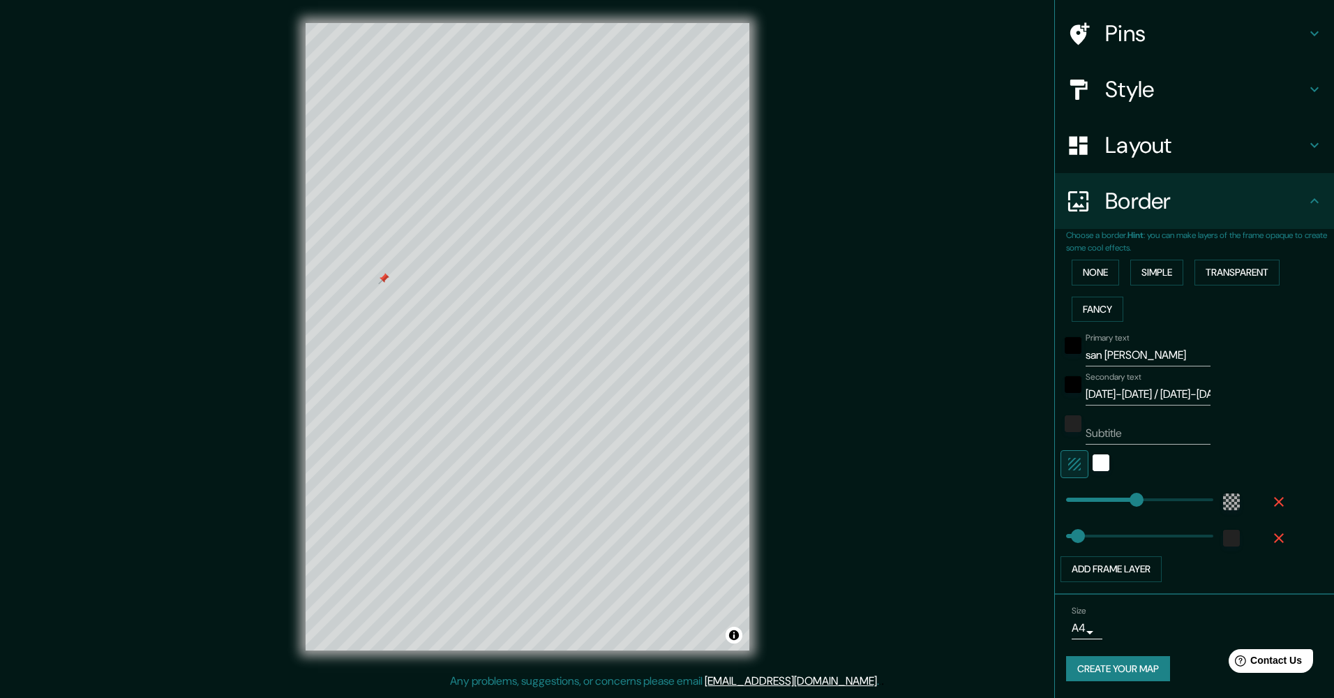
click at [384, 278] on div at bounding box center [383, 278] width 11 height 11
click at [932, 303] on div "Mappin Location San Fernando, provincia de Cádiz, España Pins Style Layout Bord…" at bounding box center [667, 347] width 1334 height 695
click at [870, 486] on div "Mappin Location San Fernando, provincia de Cádiz, España Pins Style Layout Bord…" at bounding box center [667, 347] width 1334 height 695
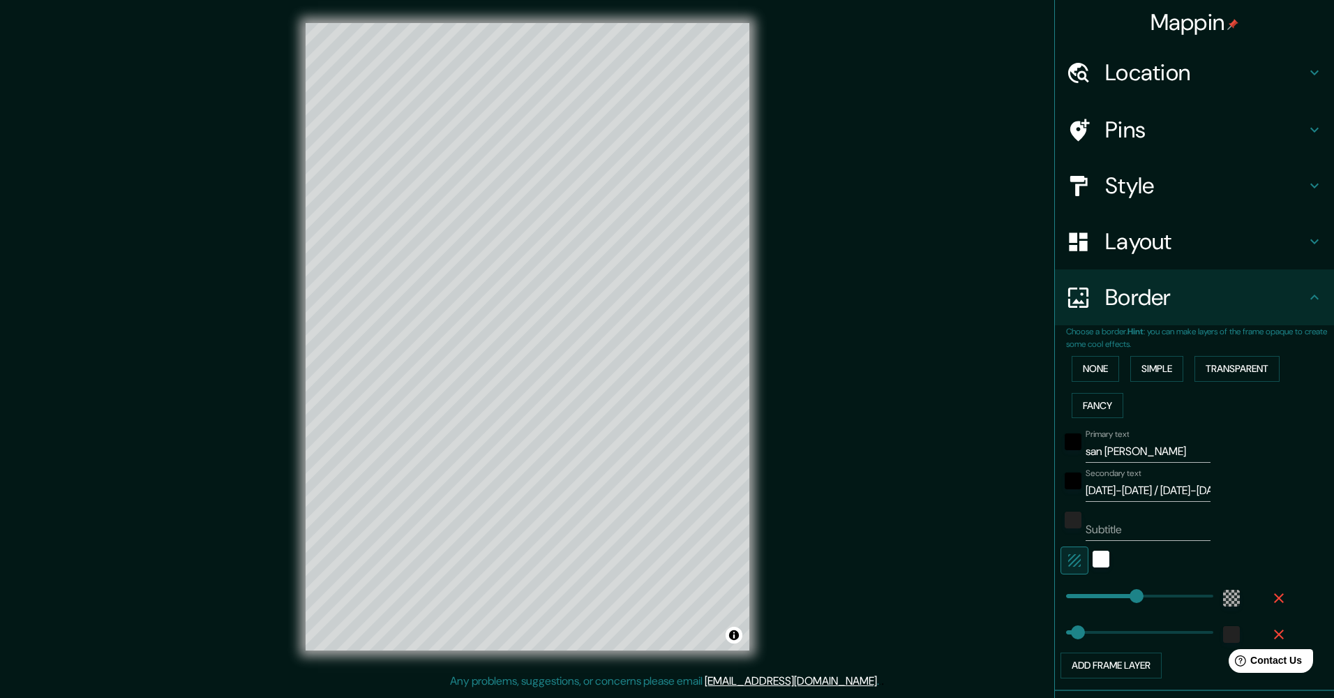
click at [1154, 73] on h4 "Location" at bounding box center [1205, 73] width 201 height 28
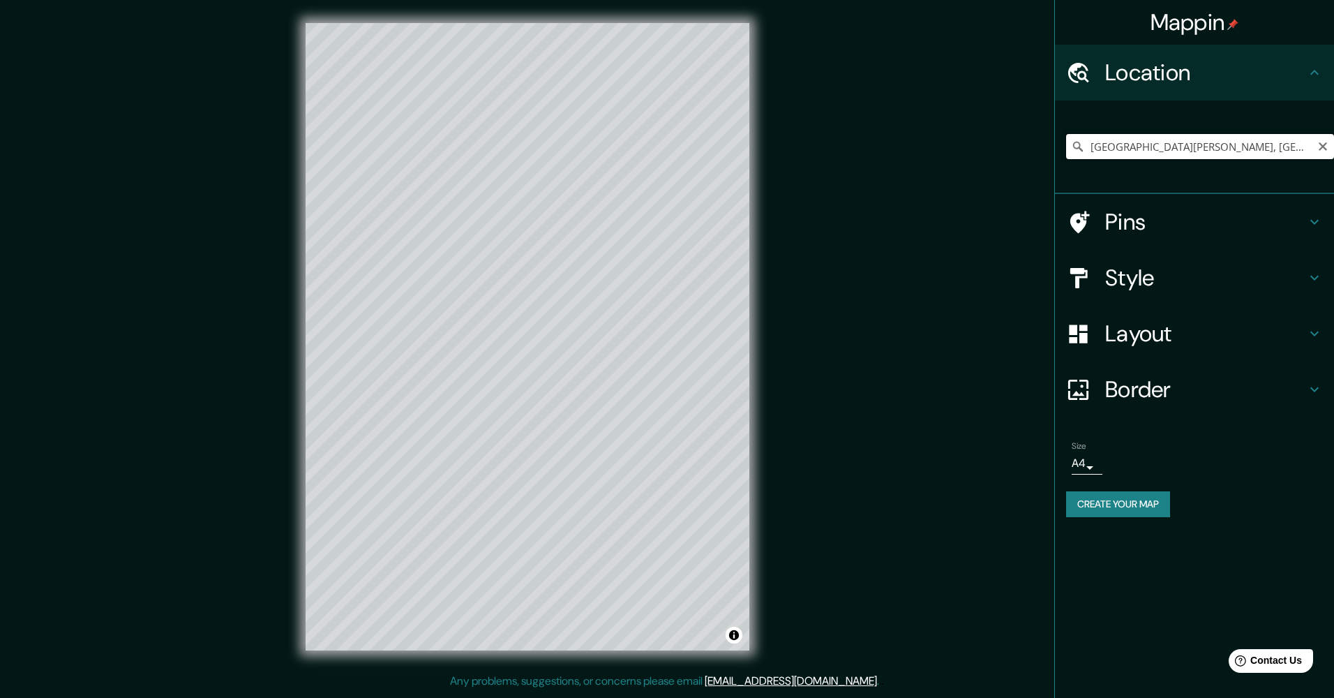
click at [1305, 148] on input "San Fernando, provincia de Cádiz, España" at bounding box center [1200, 146] width 268 height 25
click at [1326, 147] on icon "Clear" at bounding box center [1322, 146] width 11 height 11
click at [571, 414] on div at bounding box center [573, 415] width 11 height 11
click at [1310, 387] on icon at bounding box center [1314, 389] width 17 height 17
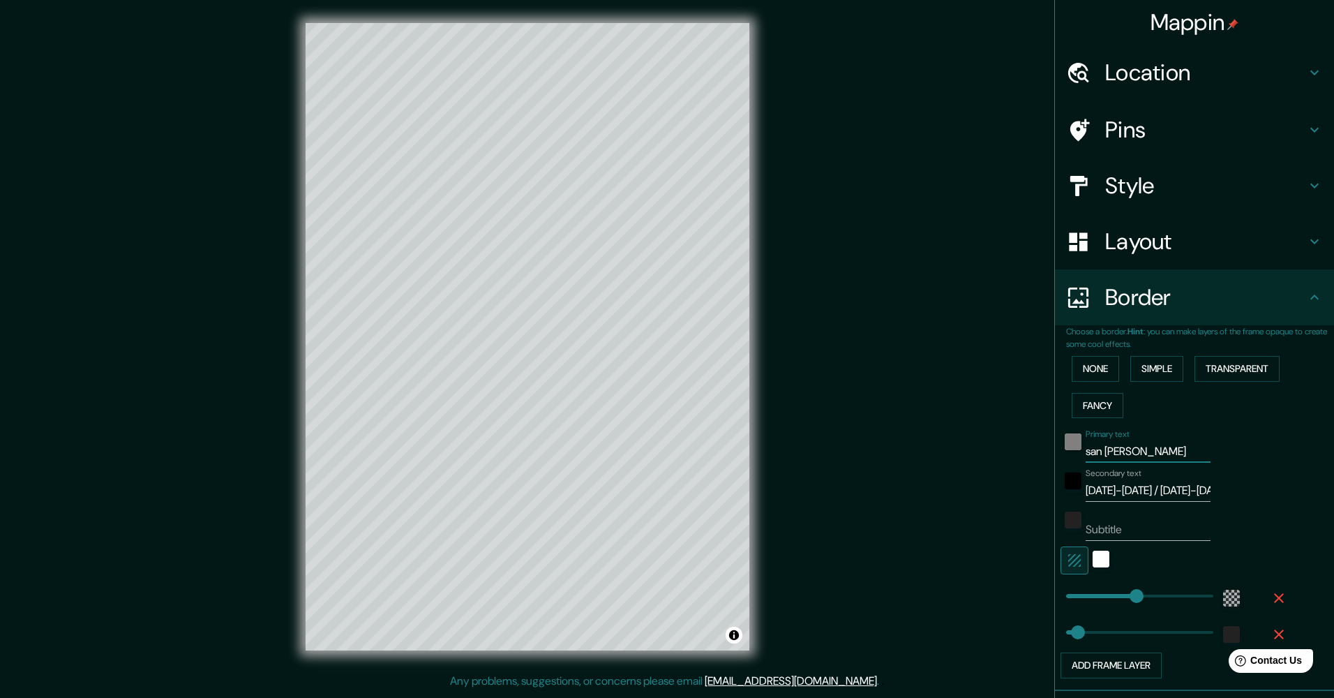
drag, startPoint x: 1153, startPoint y: 453, endPoint x: 1070, endPoint y: 447, distance: 83.3
click at [1070, 447] on div "Primary text san fernando" at bounding box center [1174, 445] width 229 height 33
drag, startPoint x: 1194, startPoint y: 491, endPoint x: 1080, endPoint y: 497, distance: 113.9
click at [1086, 497] on input "1994-2003 / 2010-2012" at bounding box center [1148, 490] width 125 height 22
click at [1102, 488] on input "2012" at bounding box center [1148, 490] width 125 height 22
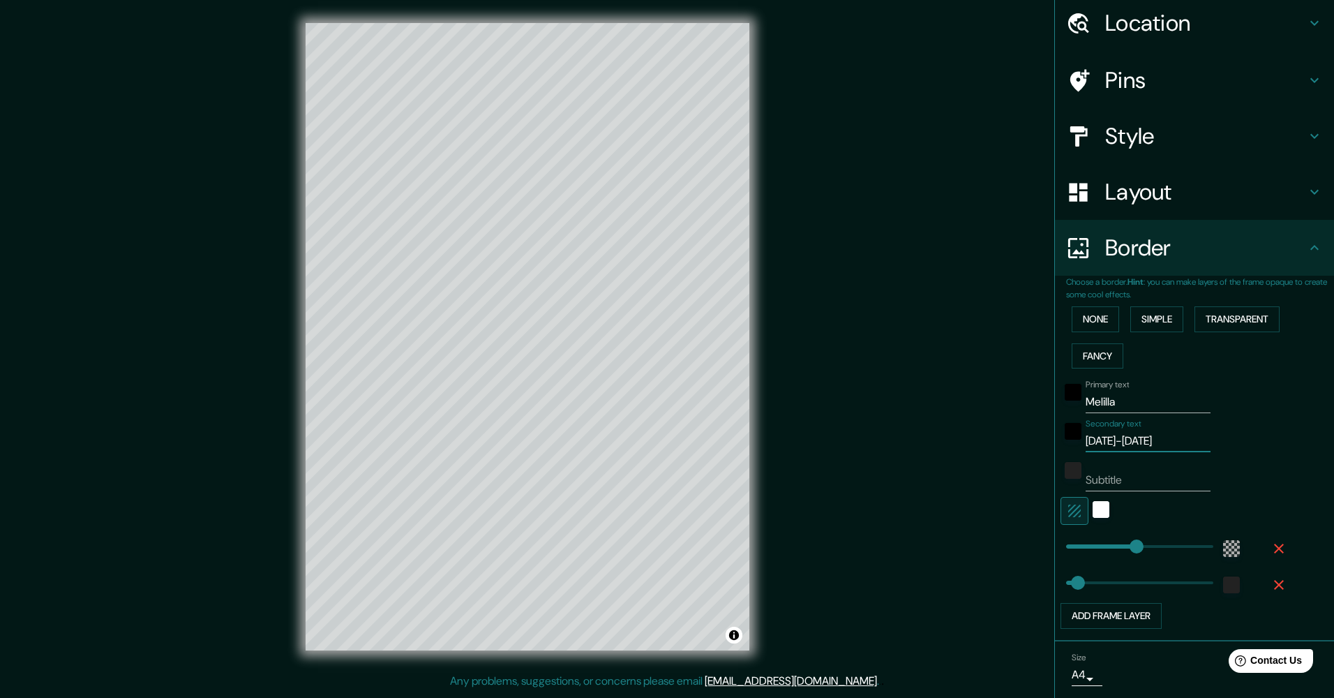
scroll to position [96, 0]
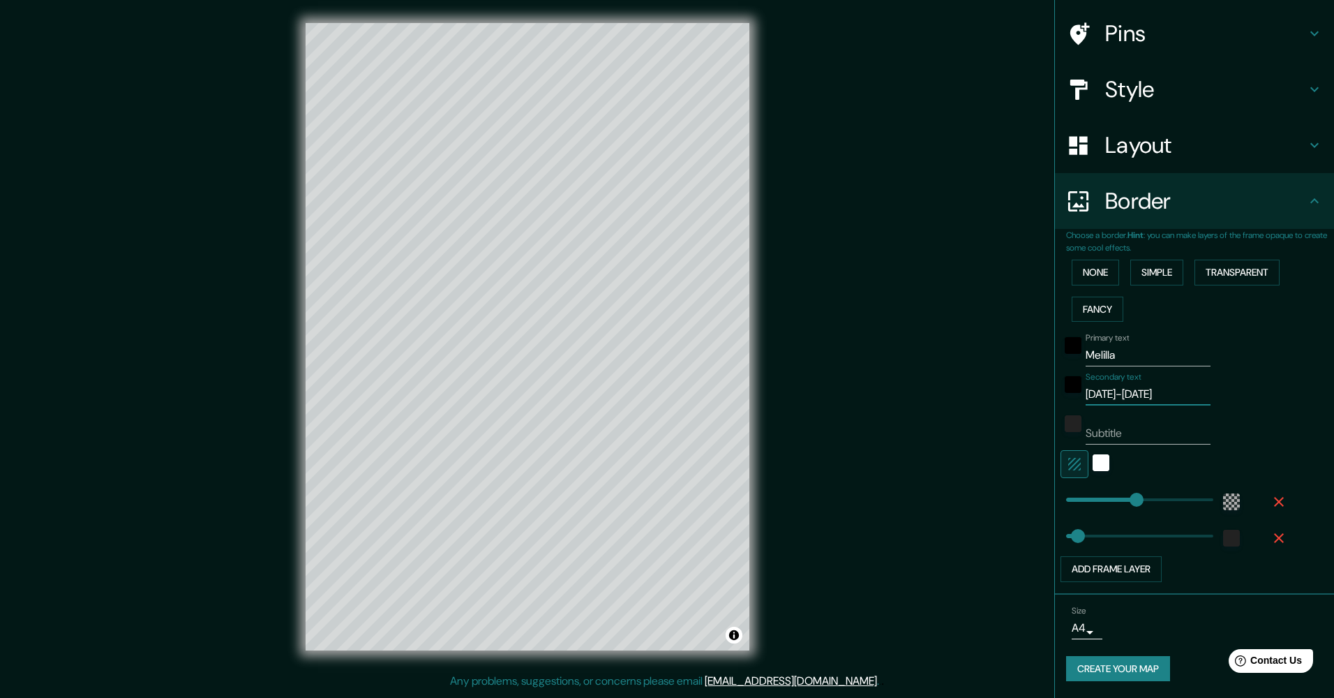
click at [1081, 661] on button "Create your map" at bounding box center [1118, 669] width 104 height 26
click at [833, 491] on div "Mappin Location Melilla, España Pins Style Layout Border Choose a border. Hint …" at bounding box center [667, 347] width 1334 height 695
click at [585, 331] on div at bounding box center [586, 331] width 11 height 11
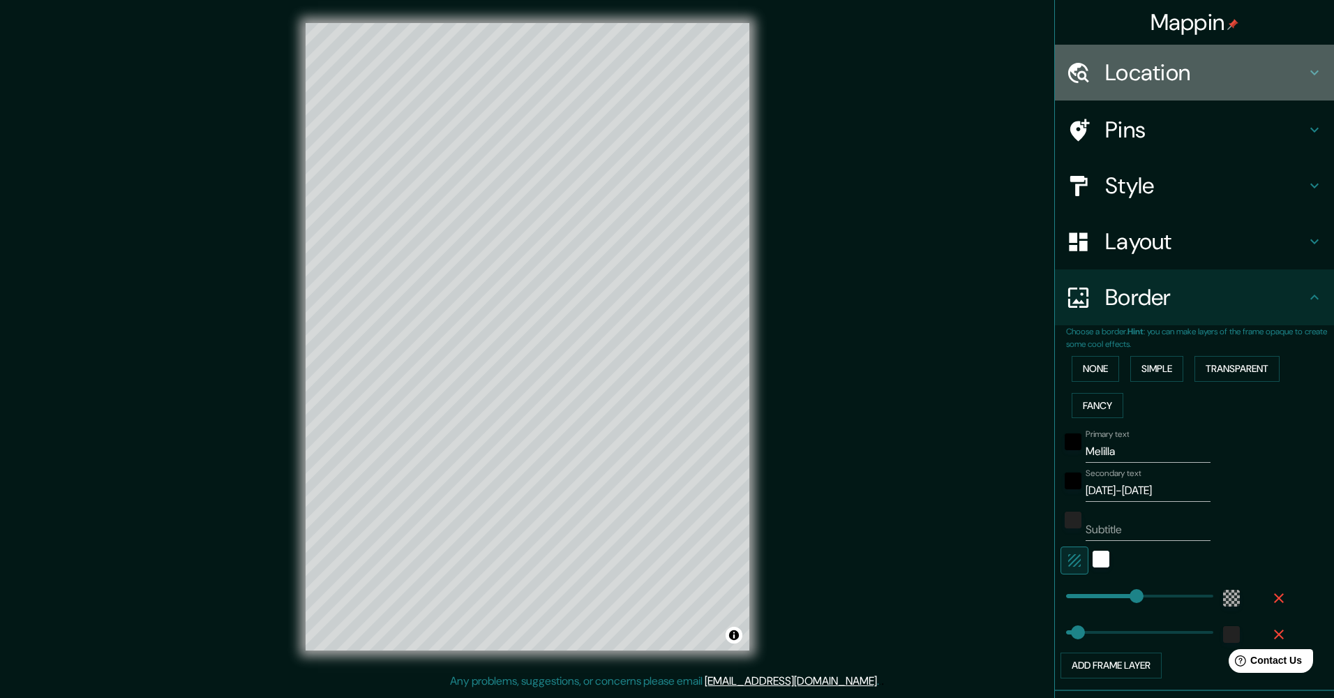
click at [1306, 68] on icon at bounding box center [1314, 72] width 17 height 17
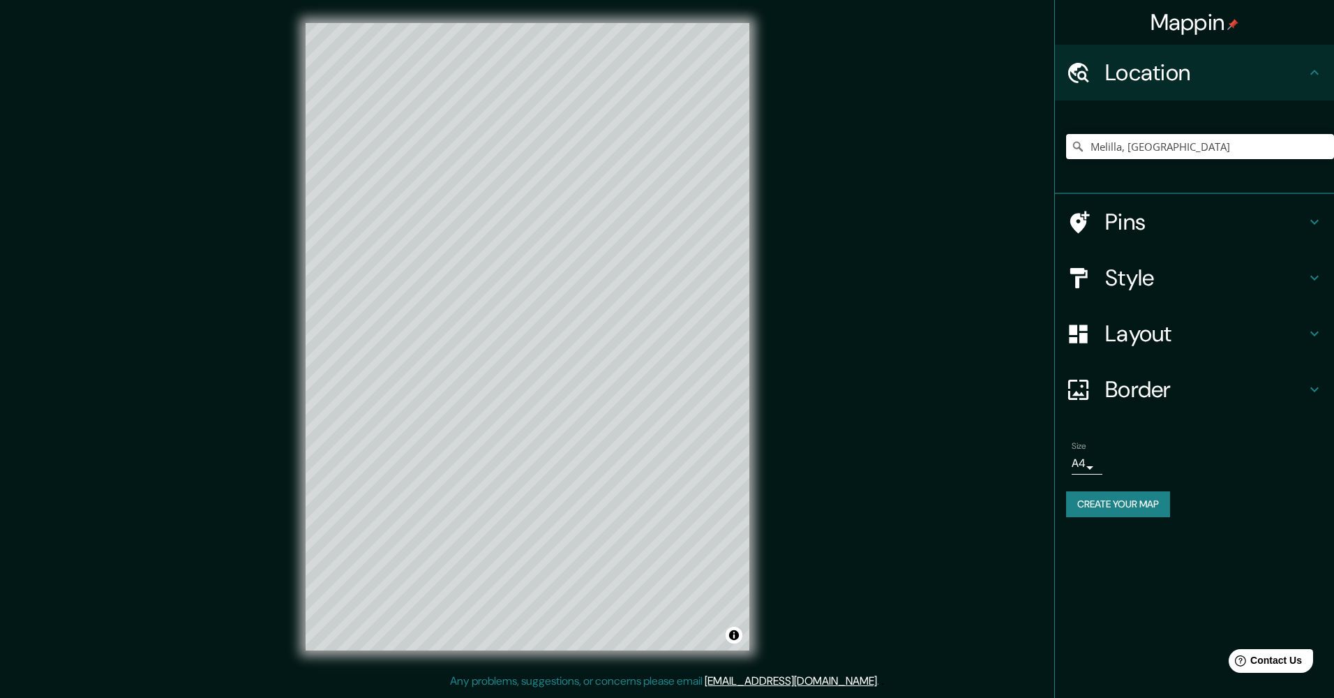
drag, startPoint x: 1214, startPoint y: 142, endPoint x: 1047, endPoint y: 140, distance: 166.8
click at [1047, 140] on div "Mappin Location Melilla, España Pins Style Layout Border Choose a border. Hint …" at bounding box center [667, 347] width 1334 height 695
click at [1307, 391] on icon at bounding box center [1314, 389] width 17 height 17
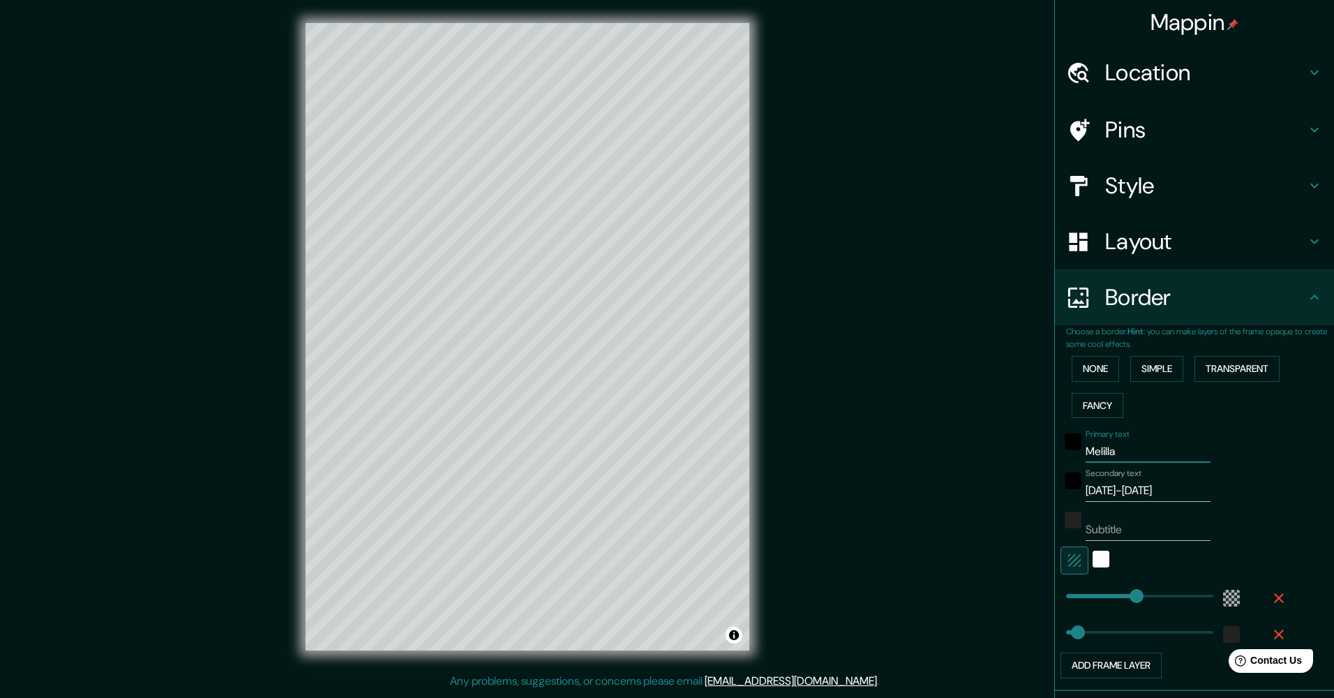
drag, startPoint x: 1118, startPoint y: 449, endPoint x: 1078, endPoint y: 451, distance: 40.5
click at [1086, 451] on input "Melilla" at bounding box center [1148, 451] width 125 height 22
drag, startPoint x: 1132, startPoint y: 491, endPoint x: 1077, endPoint y: 493, distance: 55.1
click at [1086, 493] on input "2012-2015" at bounding box center [1148, 490] width 125 height 22
click at [1101, 530] on input "Subtitle" at bounding box center [1148, 529] width 125 height 22
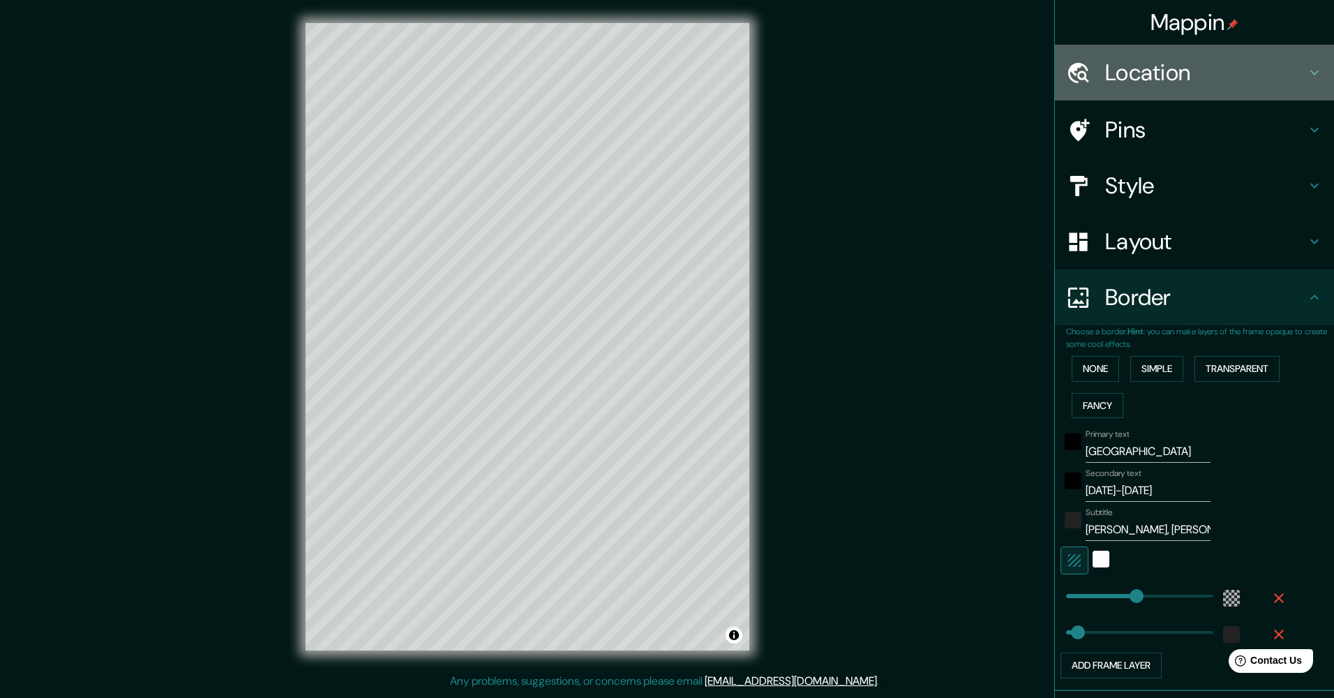
click at [1291, 67] on h4 "Location" at bounding box center [1205, 73] width 201 height 28
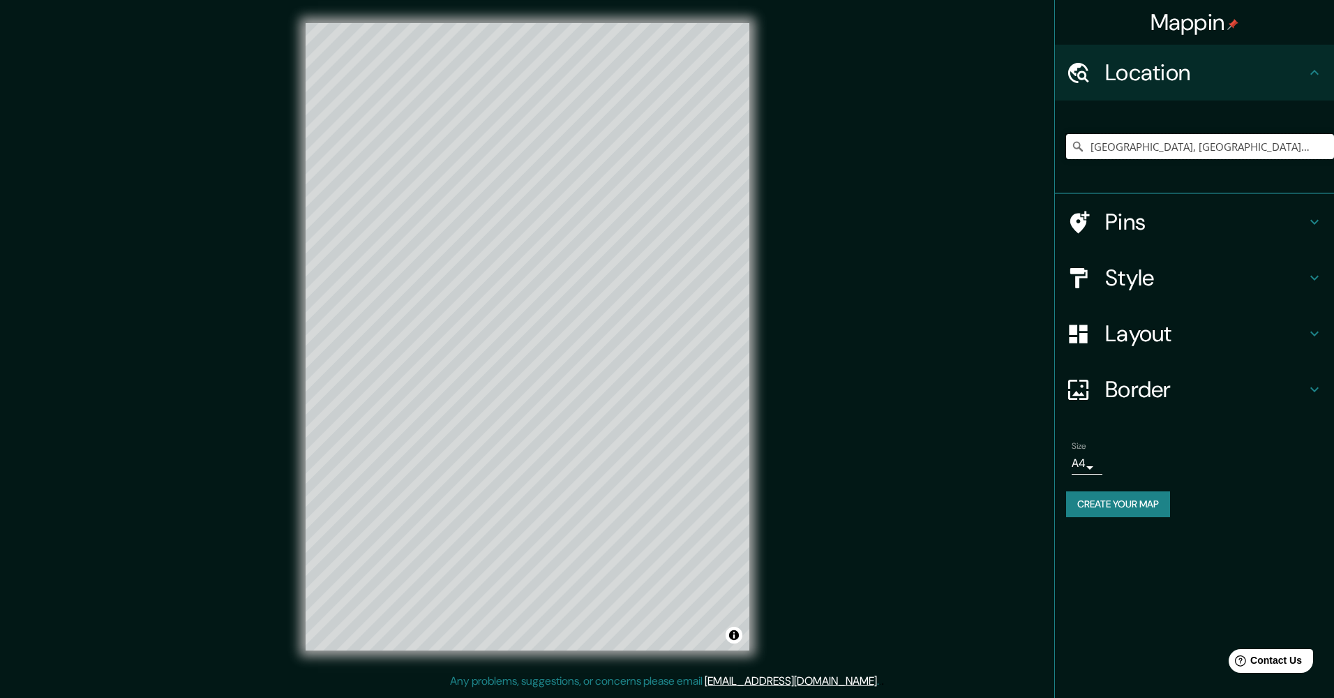
drag, startPoint x: 1274, startPoint y: 142, endPoint x: 1069, endPoint y: 167, distance: 206.6
click at [1069, 167] on div "Badajoz, provincia de Badajoz, España" at bounding box center [1200, 147] width 268 height 70
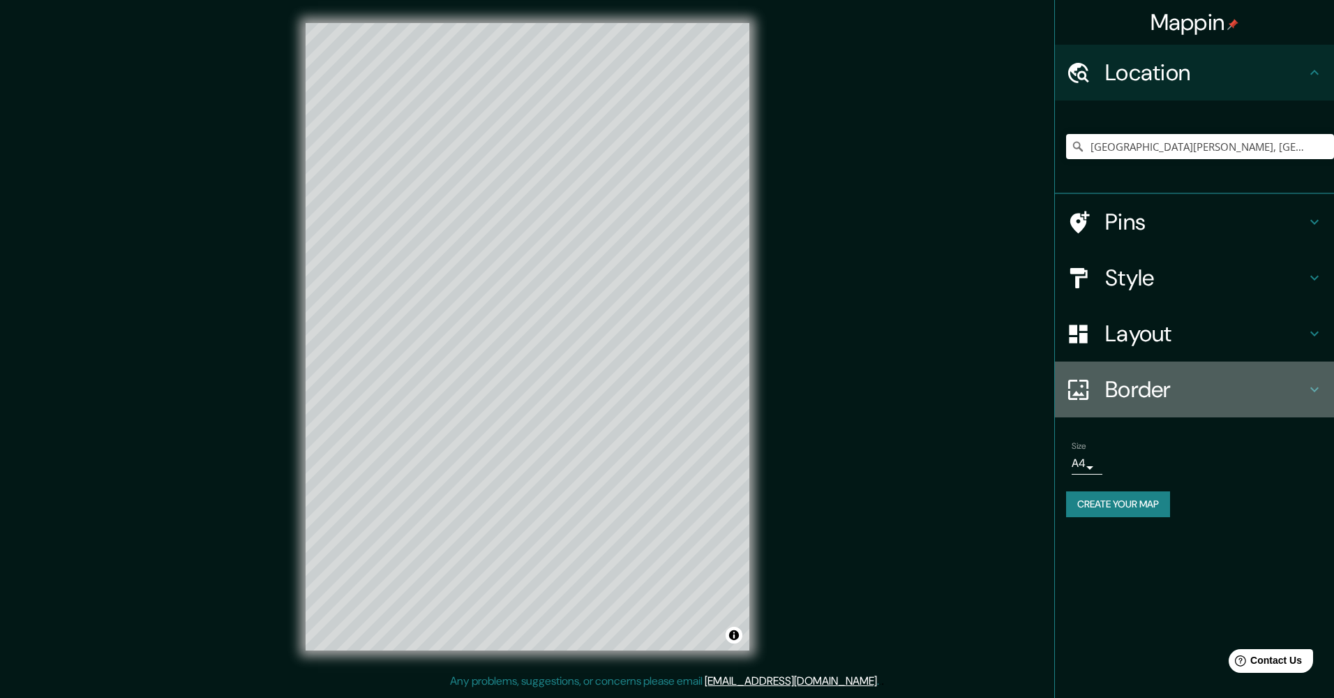
click at [1307, 387] on icon at bounding box center [1314, 389] width 17 height 17
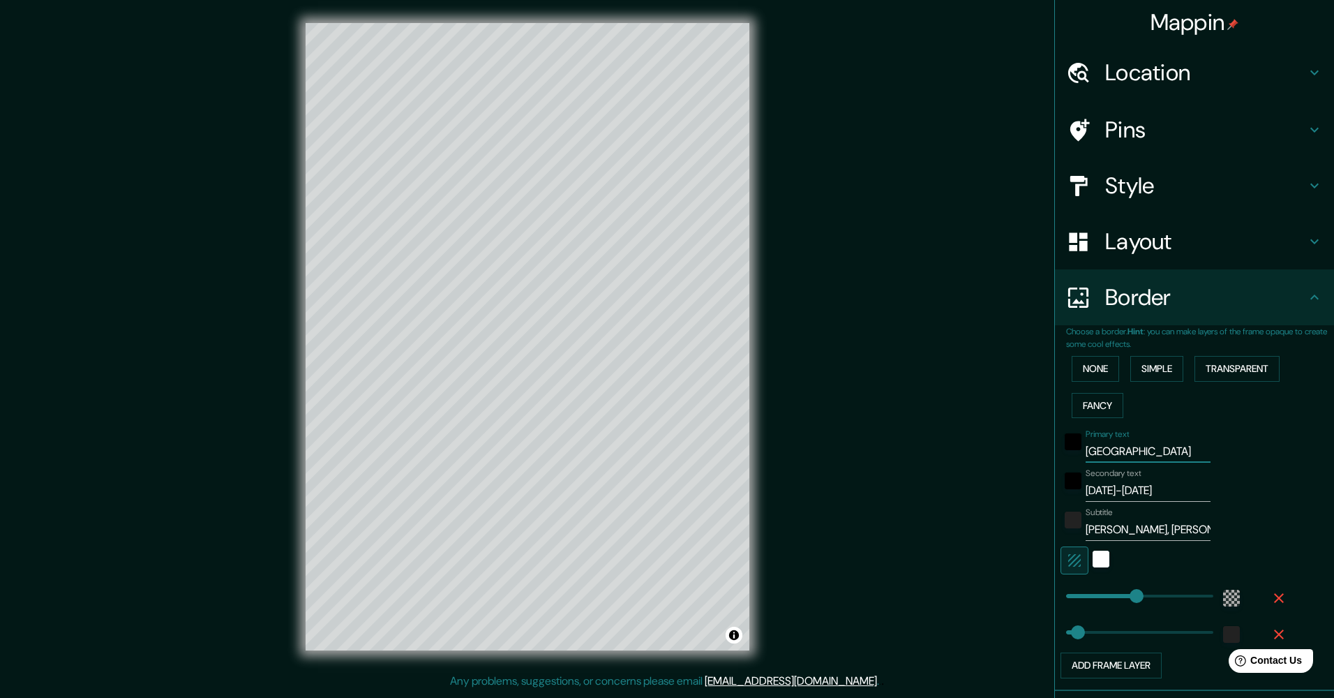
drag, startPoint x: 1145, startPoint y: 447, endPoint x: 1082, endPoint y: 448, distance: 62.8
click at [1070, 448] on div "Primary text badajoz" at bounding box center [1174, 445] width 229 height 33
drag, startPoint x: 1156, startPoint y: 489, endPoint x: 1073, endPoint y: 492, distance: 83.1
click at [1073, 492] on div "Secondary text 2015-2022" at bounding box center [1174, 484] width 229 height 33
click at [1183, 488] on input "1994" at bounding box center [1148, 490] width 125 height 22
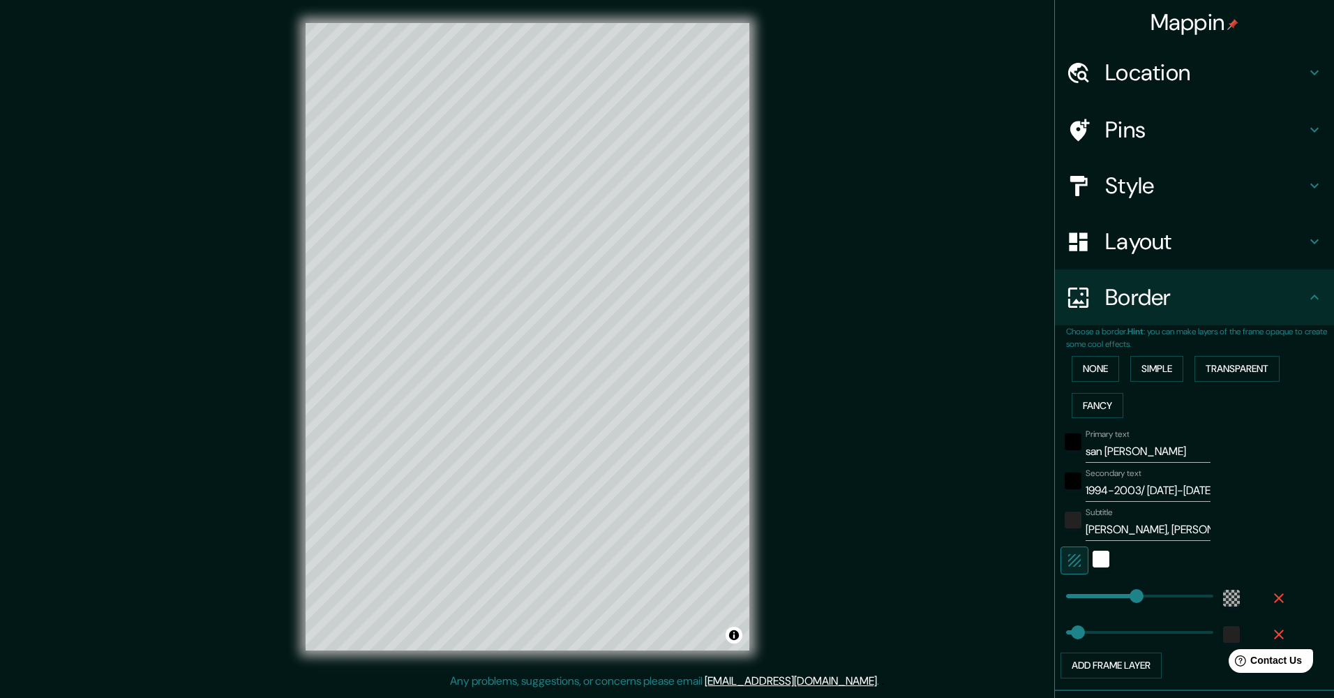
click at [1303, 63] on div "Location" at bounding box center [1194, 73] width 279 height 56
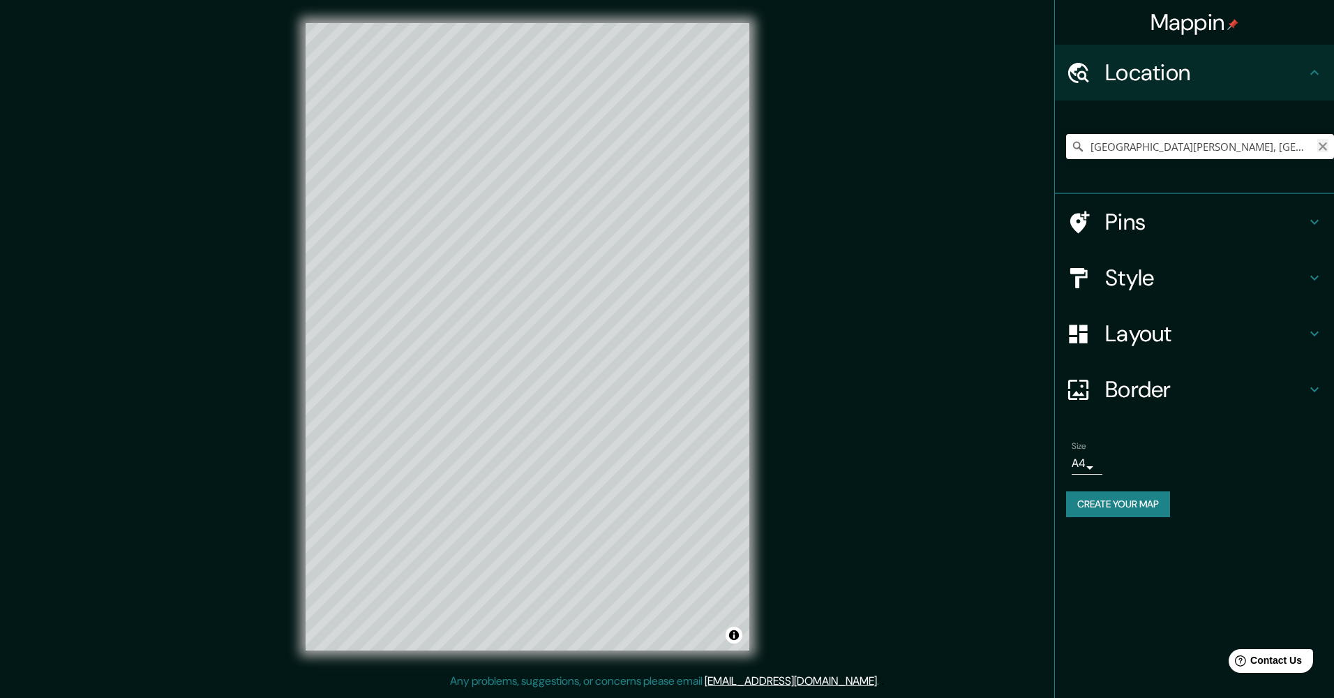
click at [1321, 146] on icon "Clear" at bounding box center [1322, 146] width 11 height 11
click at [1314, 393] on icon at bounding box center [1314, 389] width 17 height 17
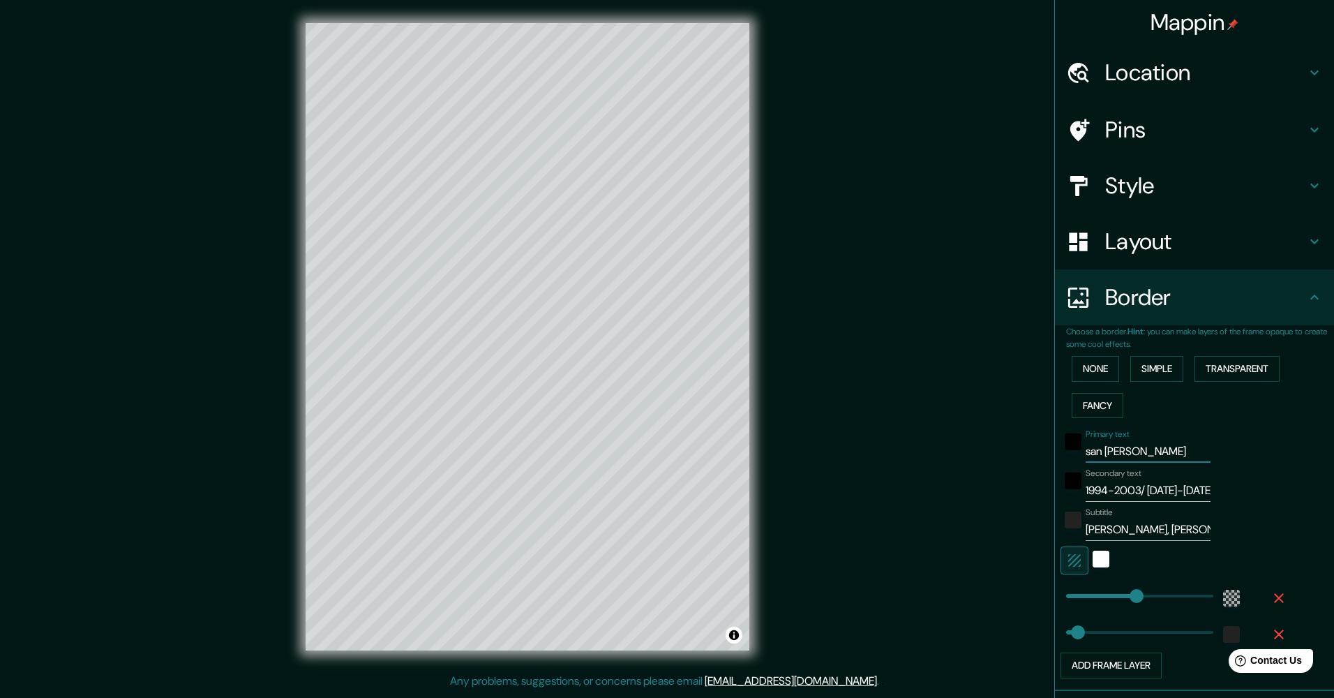
drag, startPoint x: 1151, startPoint y: 454, endPoint x: 1075, endPoint y: 457, distance: 76.1
click at [1061, 458] on div "Primary text san fernando" at bounding box center [1174, 445] width 229 height 33
click at [1190, 488] on input "1994-2003/ 2010-2012" at bounding box center [1148, 490] width 125 height 22
click at [1193, 488] on input "1994-2003/ 2010-2012" at bounding box center [1148, 490] width 125 height 22
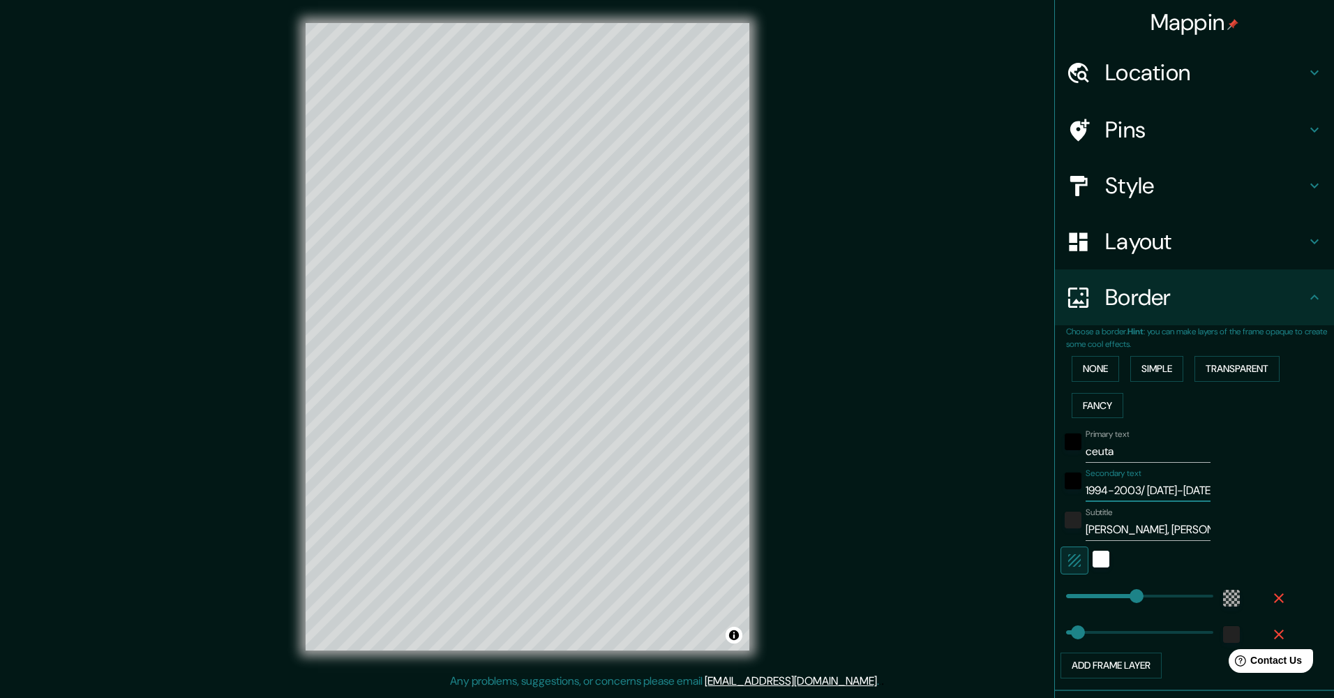
click at [1190, 488] on input "1994-2003/ 2010-2012" at bounding box center [1148, 490] width 125 height 22
drag, startPoint x: 1148, startPoint y: 488, endPoint x: 1051, endPoint y: 492, distance: 96.3
click at [1060, 492] on div "Secondary text 1994-2003/ 2010-2012" at bounding box center [1174, 484] width 229 height 33
click at [1109, 484] on input "20042" at bounding box center [1148, 490] width 125 height 22
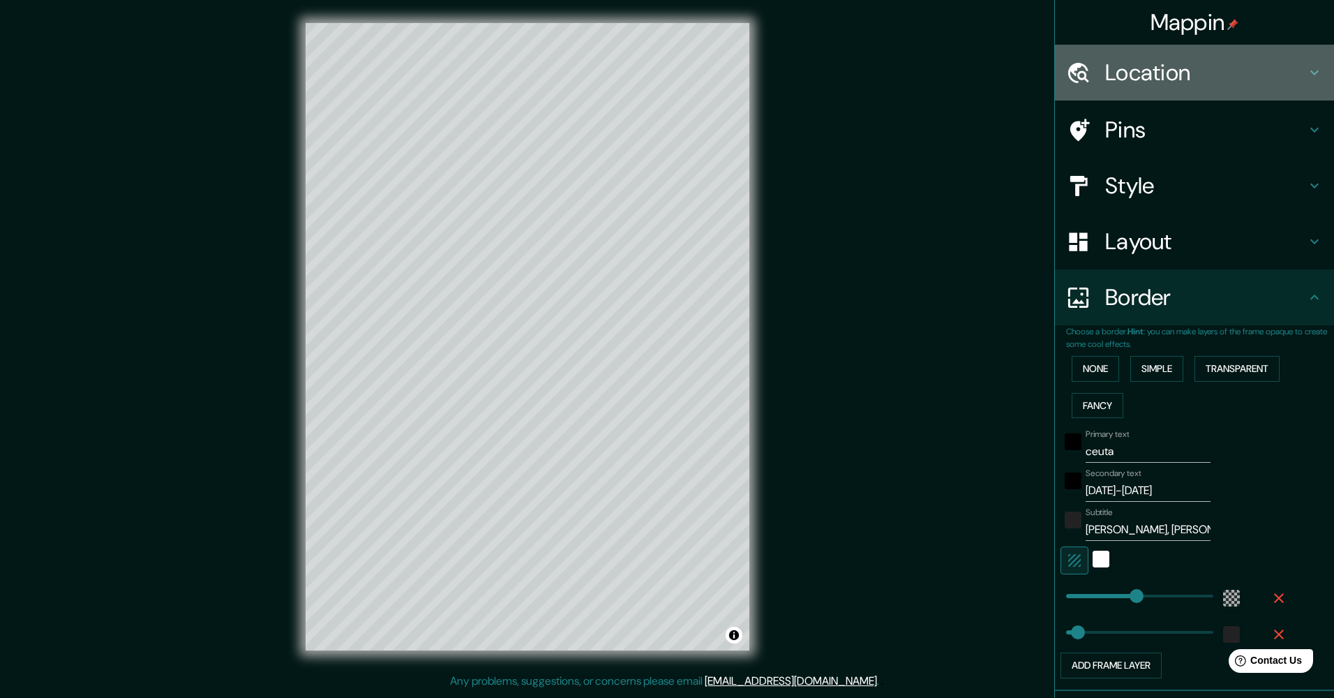
click at [1270, 69] on h4 "Location" at bounding box center [1205, 73] width 201 height 28
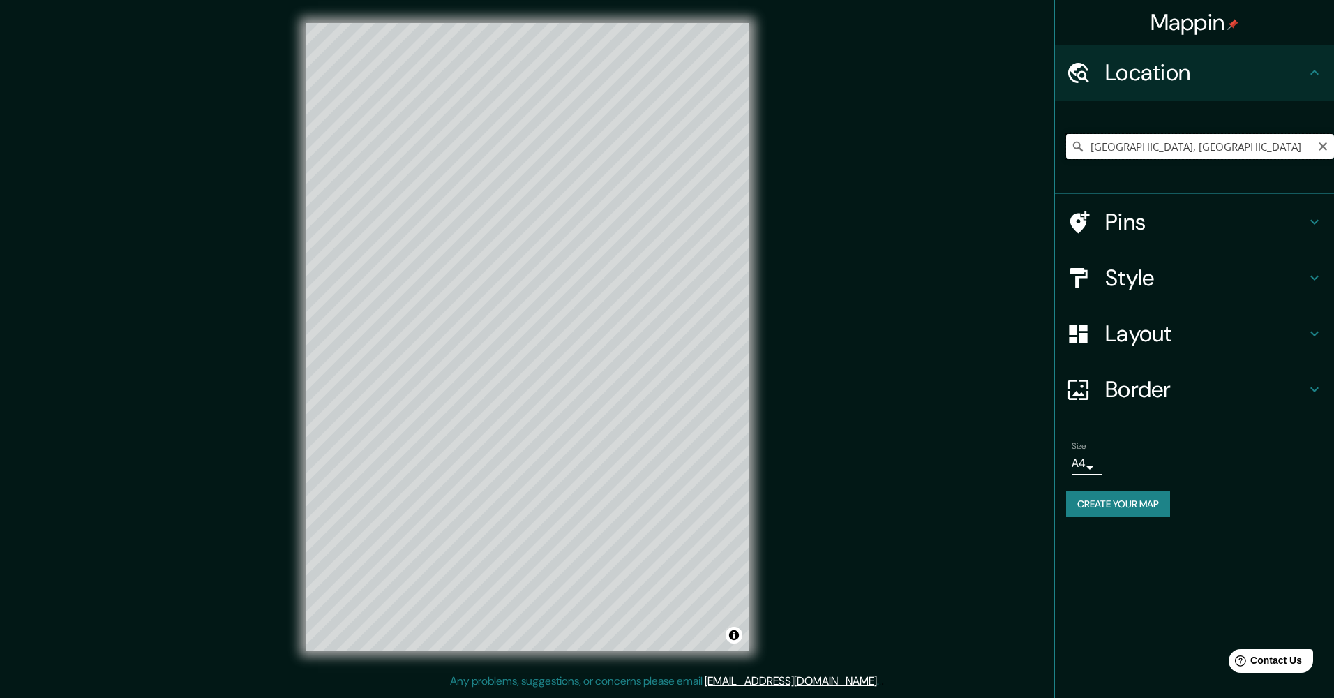
drag, startPoint x: 1189, startPoint y: 142, endPoint x: 1084, endPoint y: 144, distance: 104.7
click at [1080, 143] on div "Ceuta, España" at bounding box center [1200, 146] width 268 height 25
click at [1311, 390] on icon at bounding box center [1314, 389] width 17 height 17
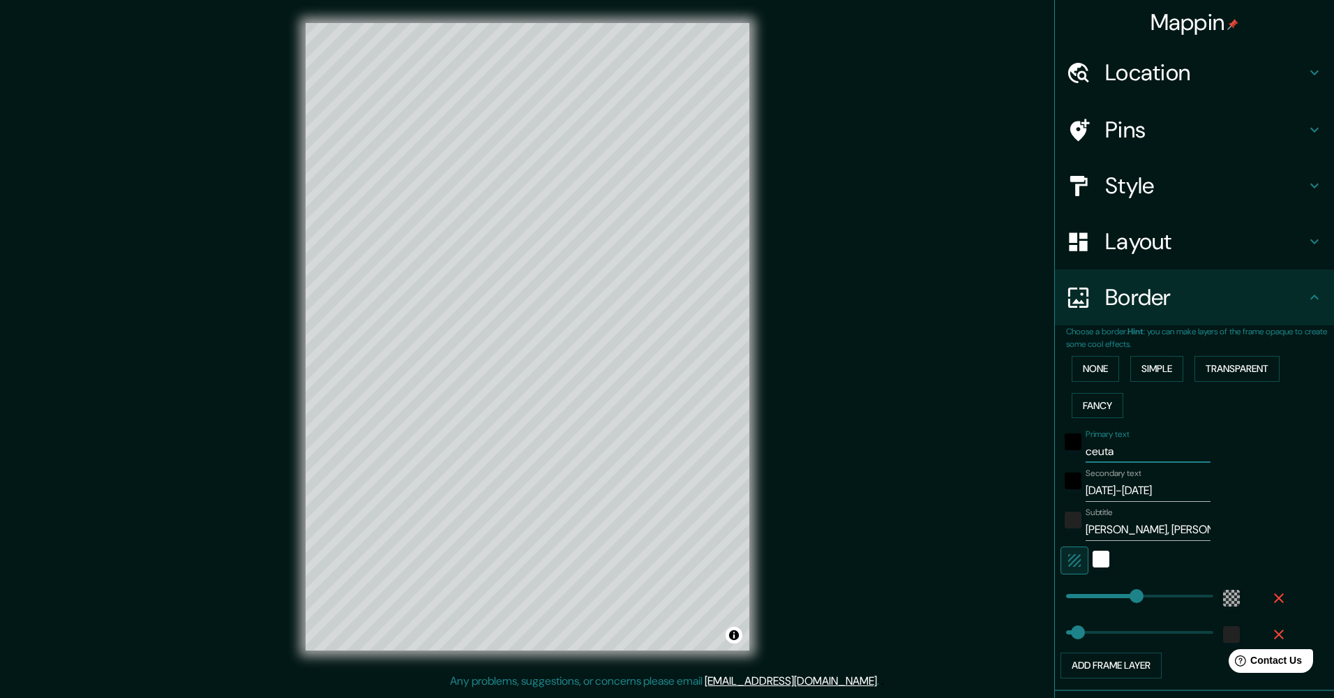
drag, startPoint x: 1125, startPoint y: 451, endPoint x: 1076, endPoint y: 451, distance: 48.8
click at [1086, 451] on input "ceuta" at bounding box center [1148, 451] width 125 height 22
click at [1137, 486] on input "2004-2010" at bounding box center [1148, 490] width 125 height 22
click at [1187, 529] on input "Carmen, Joaquin, Irene, Nacho" at bounding box center [1148, 529] width 125 height 22
click at [1197, 527] on div "Subtitle Carmen, Joaquine, Nacho" at bounding box center [1174, 523] width 229 height 33
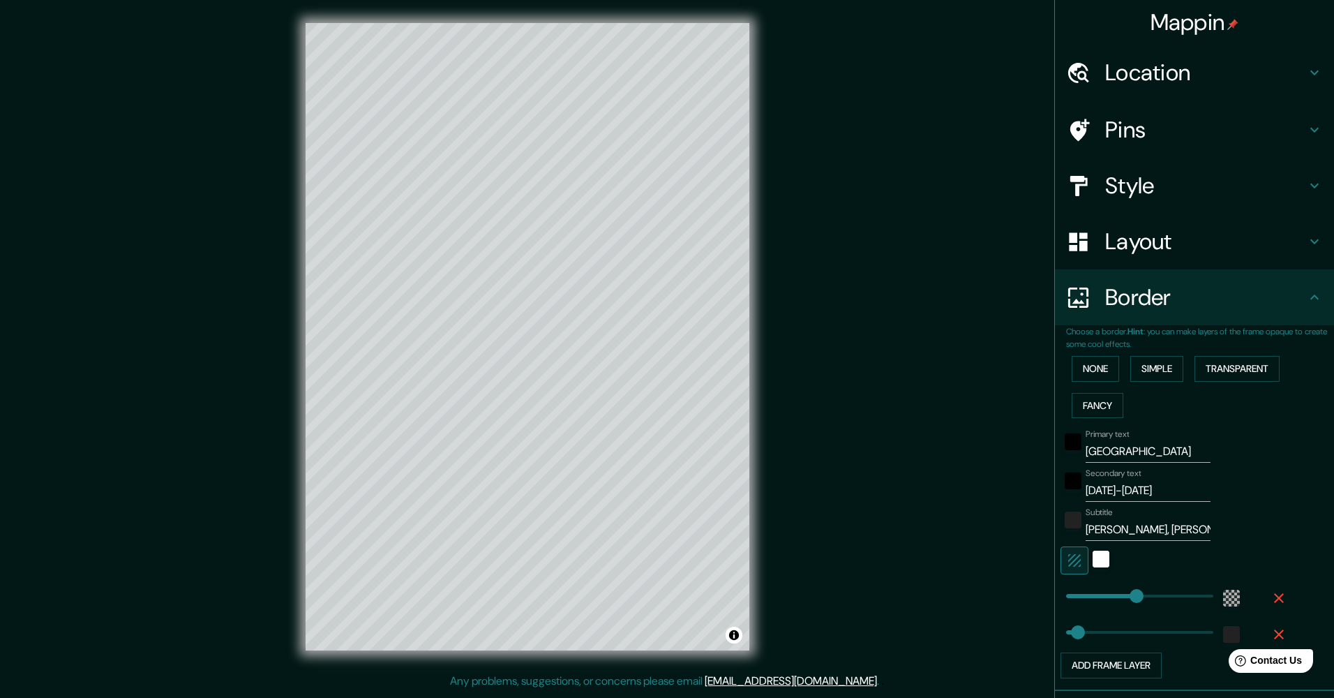
click at [1187, 527] on input "Carmen, Joaquine, Nacho" at bounding box center [1148, 529] width 125 height 22
click at [1190, 526] on input "Carmen, Joaquinecho" at bounding box center [1148, 529] width 125 height 22
click at [1289, 72] on h4 "Location" at bounding box center [1205, 73] width 201 height 28
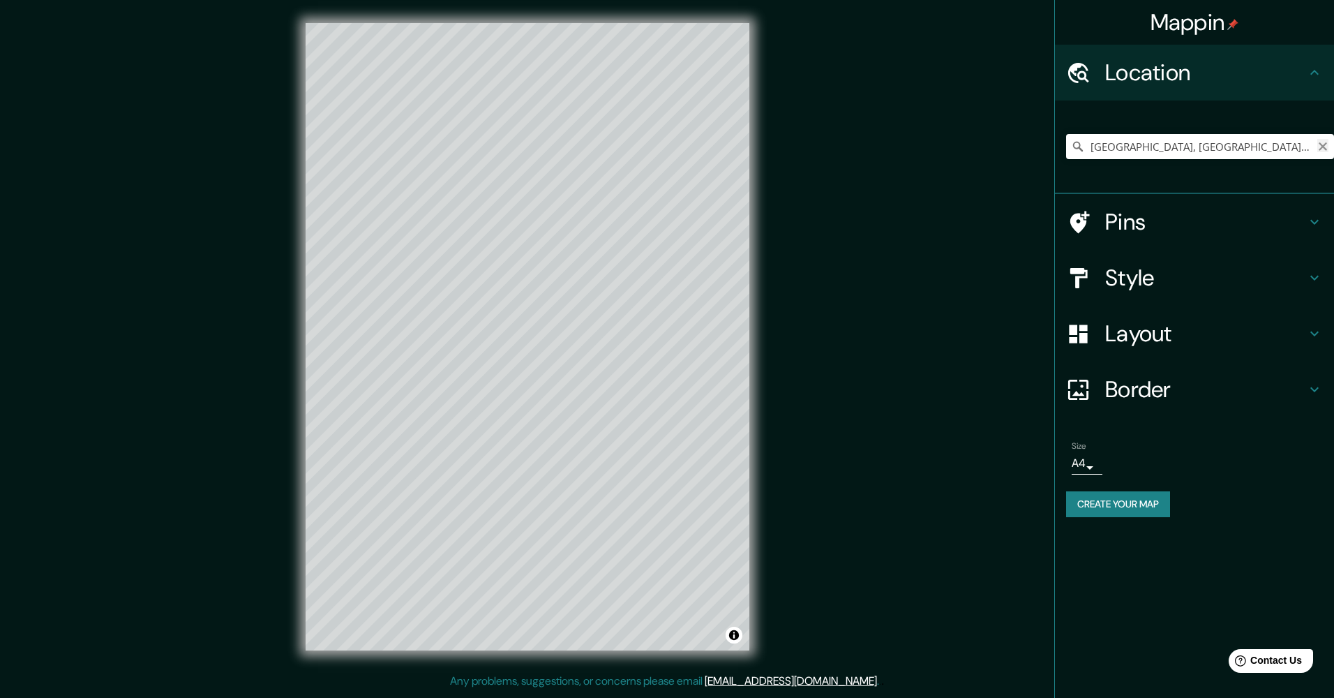
click at [1326, 146] on icon "Clear" at bounding box center [1322, 146] width 11 height 11
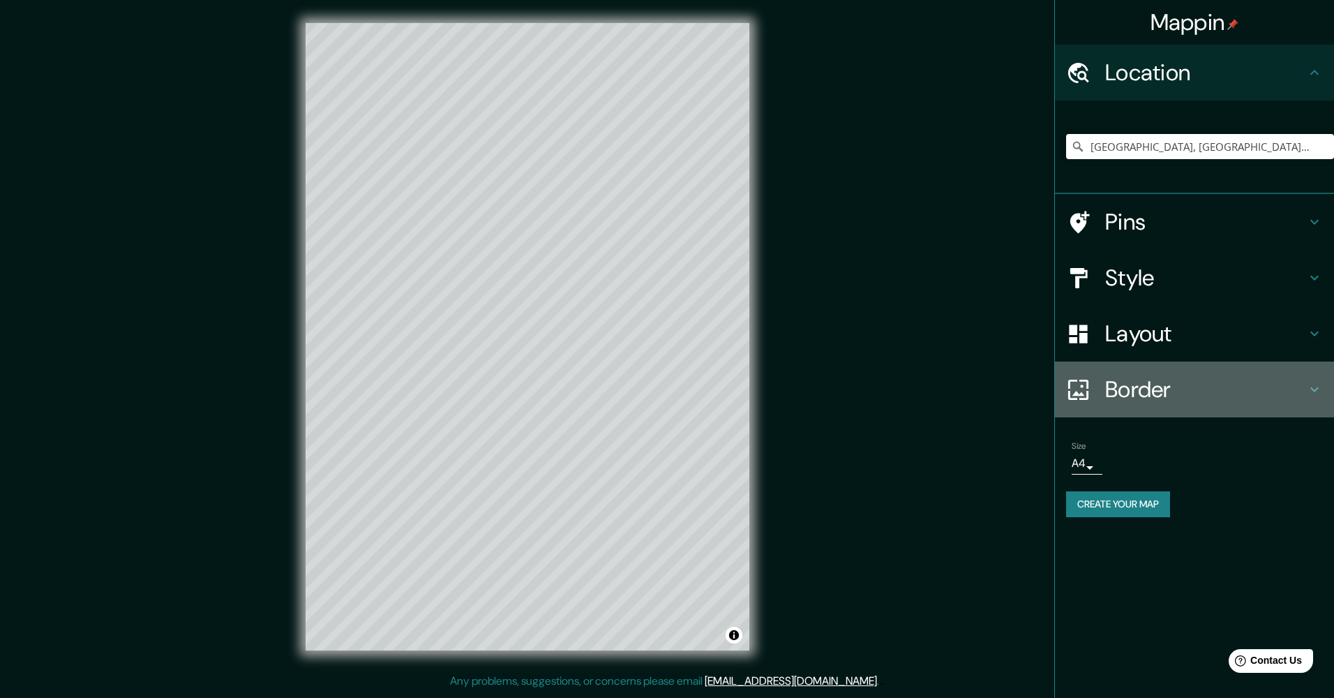
click at [1310, 384] on icon at bounding box center [1314, 389] width 17 height 17
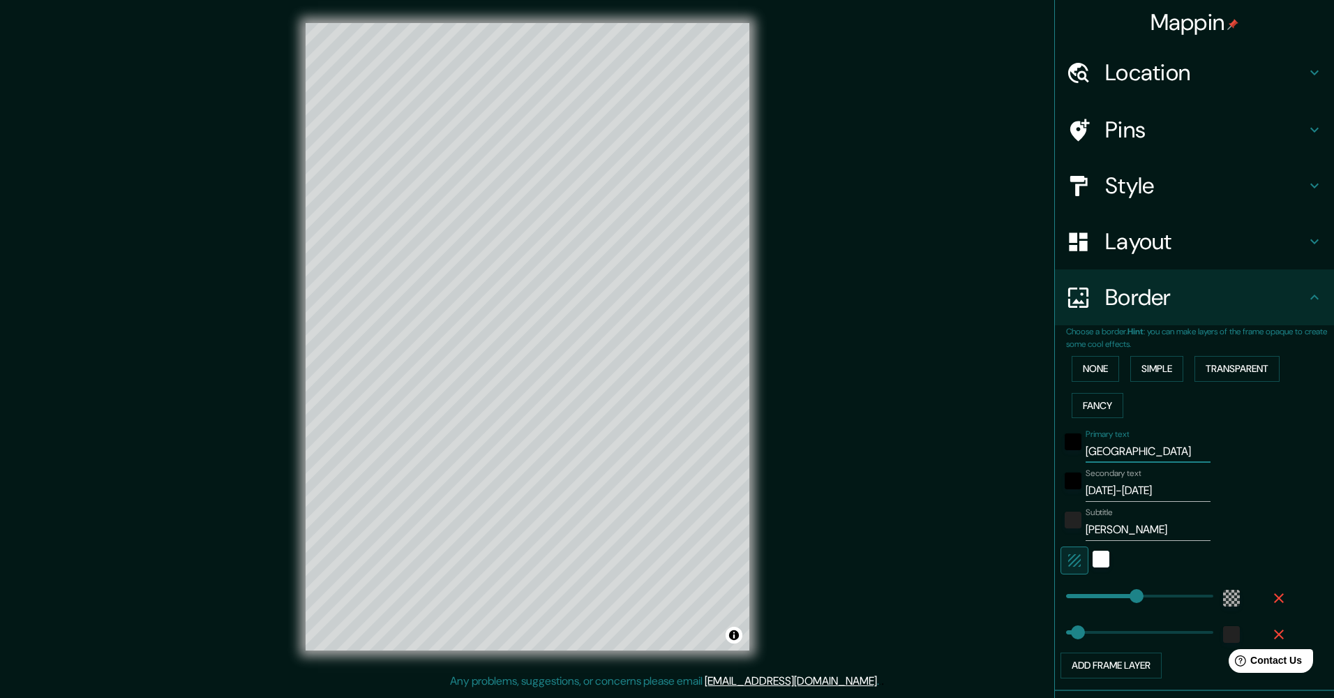
drag, startPoint x: 1119, startPoint y: 453, endPoint x: 1065, endPoint y: 453, distance: 54.4
click at [1065, 453] on div "Primary text toledo" at bounding box center [1174, 445] width 229 height 33
click at [1137, 489] on input "2003-2004" at bounding box center [1148, 490] width 125 height 22
click at [1306, 70] on icon at bounding box center [1314, 72] width 17 height 17
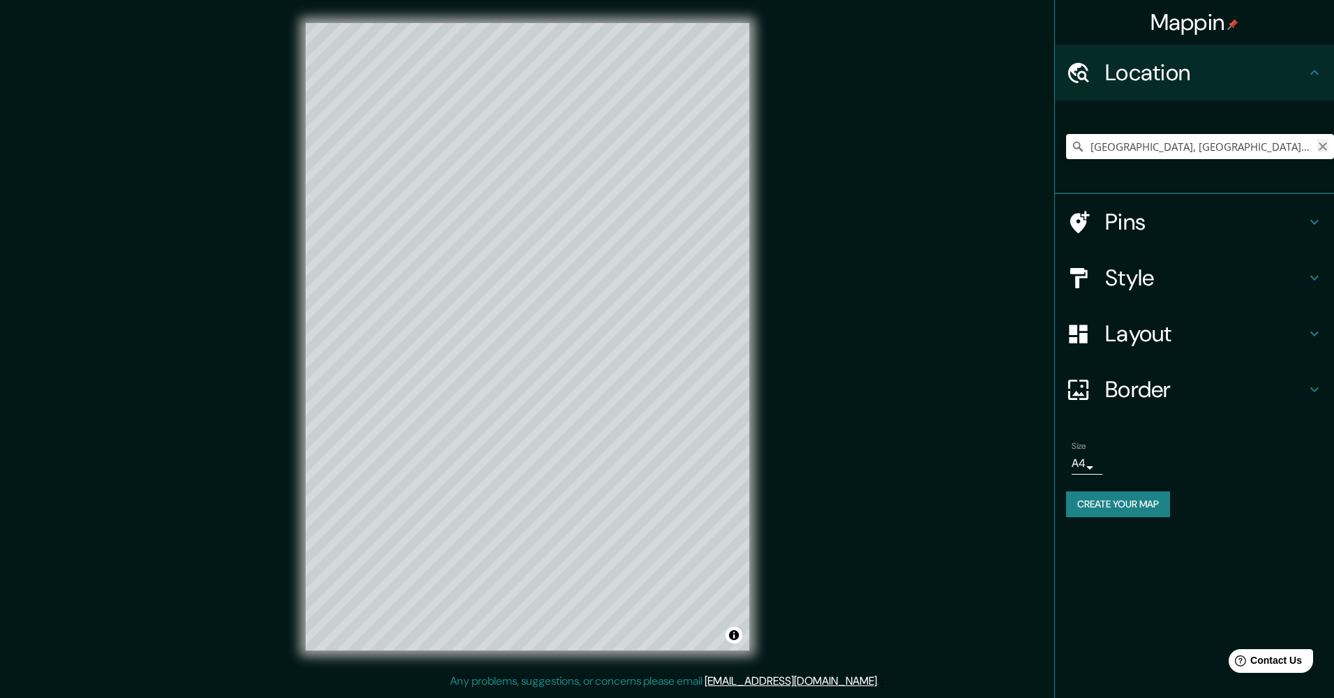
click at [1320, 146] on icon "Clear" at bounding box center [1322, 146] width 11 height 11
click at [1305, 383] on h4 "Border" at bounding box center [1205, 389] width 201 height 28
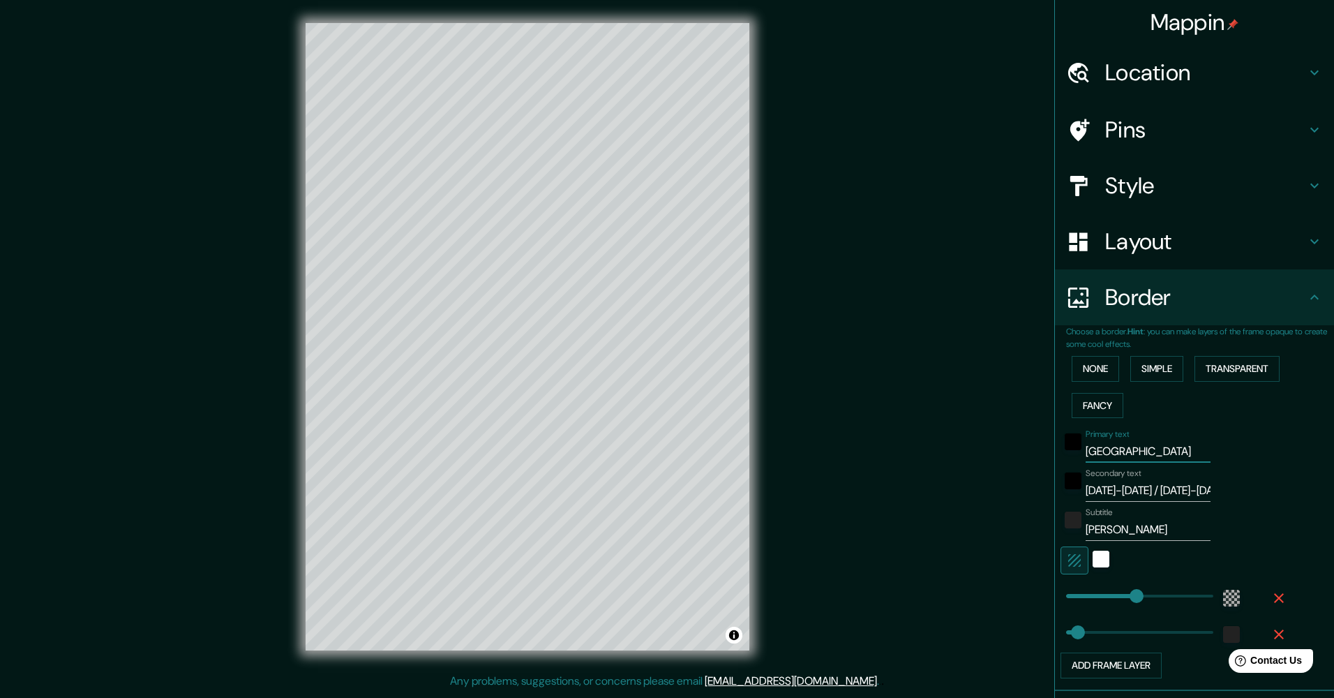
drag, startPoint x: 1111, startPoint y: 453, endPoint x: 1076, endPoint y: 457, distance: 35.1
click at [1086, 457] on input "ferrol" at bounding box center [1148, 451] width 125 height 22
click at [1164, 531] on input "Carmen, Joaquin" at bounding box center [1148, 529] width 125 height 22
click at [1174, 527] on input "Carmen, Joaquin, Irene" at bounding box center [1148, 529] width 125 height 22
click at [1175, 527] on input "Carmen, Joaquin, Irene" at bounding box center [1148, 529] width 125 height 22
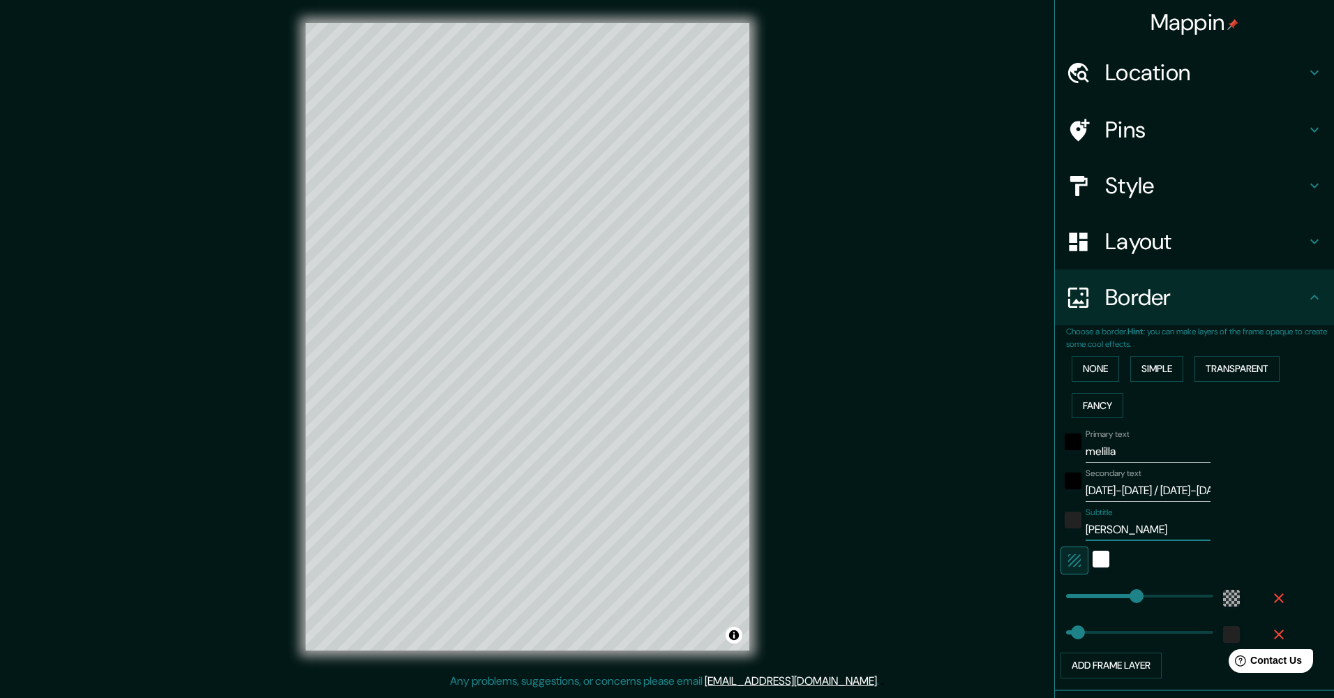
click at [1176, 530] on input "Carmen, Joaquin, Irene" at bounding box center [1148, 529] width 125 height 22
click at [1183, 488] on input "1998-1999 / 2001-2002" at bounding box center [1148, 490] width 125 height 22
click at [1134, 490] on input "02" at bounding box center [1148, 490] width 125 height 22
click at [1306, 64] on icon at bounding box center [1314, 72] width 17 height 17
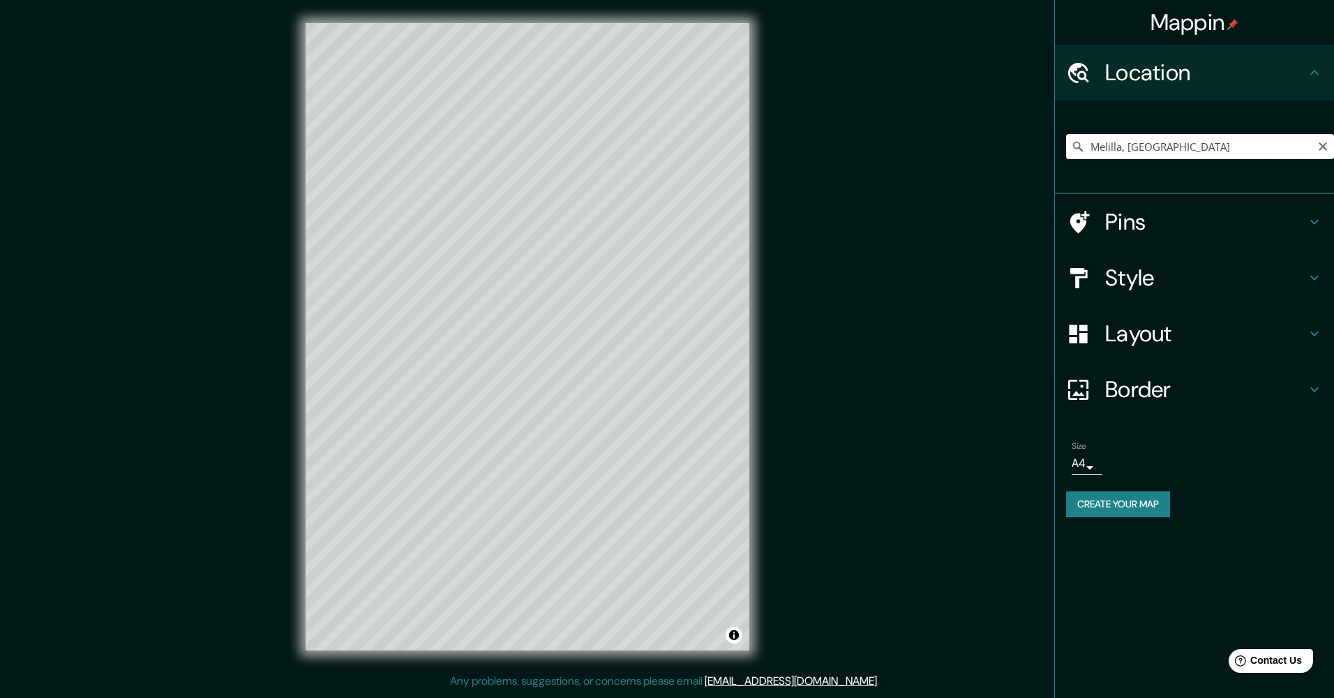
drag, startPoint x: 1176, startPoint y: 147, endPoint x: 1089, endPoint y: 152, distance: 86.6
click at [1089, 152] on input "Melilla, España" at bounding box center [1200, 146] width 268 height 25
click at [1301, 384] on h4 "Border" at bounding box center [1205, 389] width 201 height 28
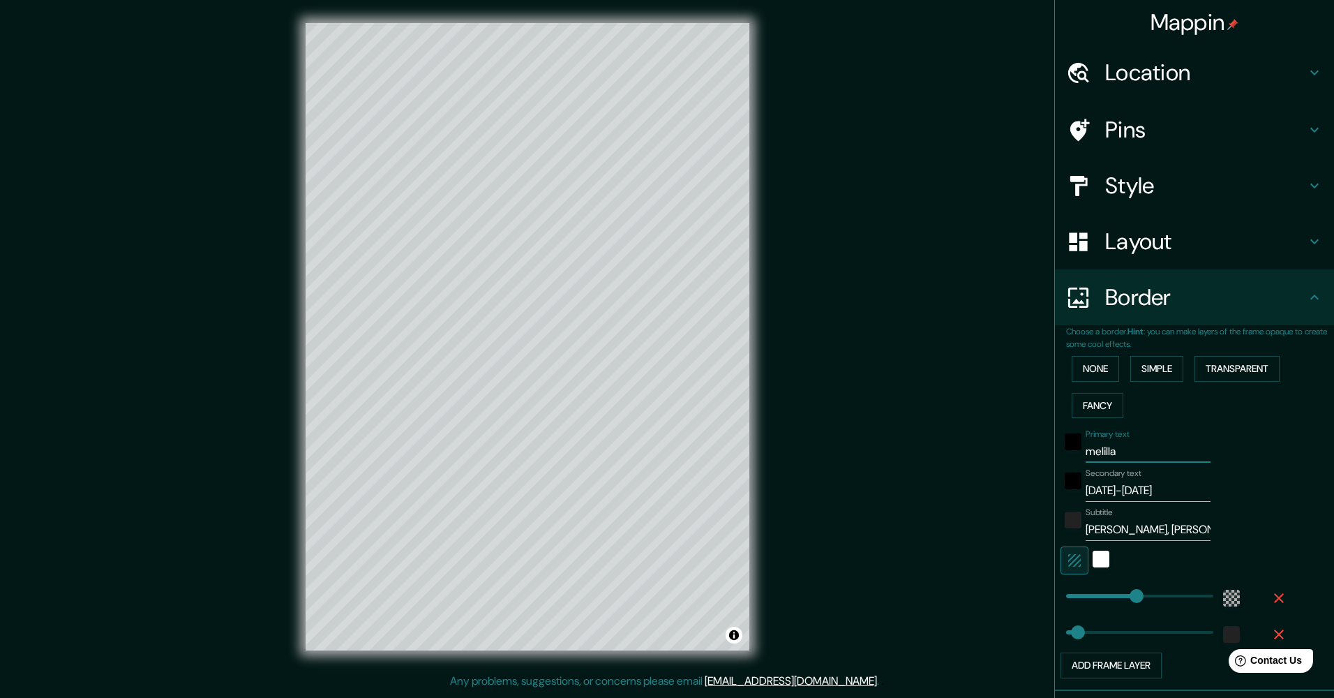
click at [1132, 453] on input "melilla" at bounding box center [1148, 451] width 125 height 22
click at [1127, 488] on input "2012-2015" at bounding box center [1148, 490] width 125 height 22
click at [1167, 527] on input "Carmen, Joaquin, Irene, Nacho" at bounding box center [1148, 529] width 125 height 22
click at [1185, 523] on input "Carmen, Joaquin, Irene, Nacho" at bounding box center [1148, 529] width 125 height 22
click at [1190, 525] on input "Carmen, Joaquin, e, Nacho" at bounding box center [1148, 529] width 125 height 22
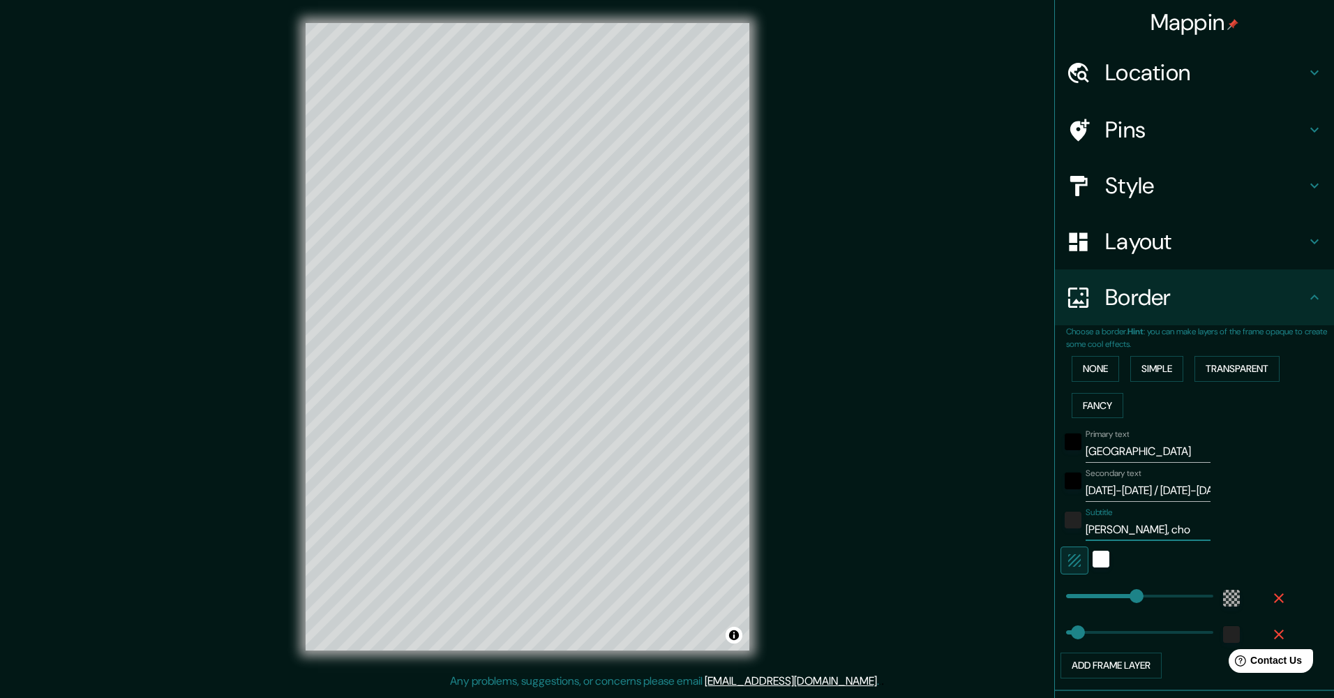
click at [1190, 529] on input "Carmen, Joaquin, cho" at bounding box center [1148, 529] width 125 height 22
click at [880, 456] on div "Mappin Location Madrid, Madrid, España Pins Style Layout Border Choose a border…" at bounding box center [667, 347] width 1334 height 695
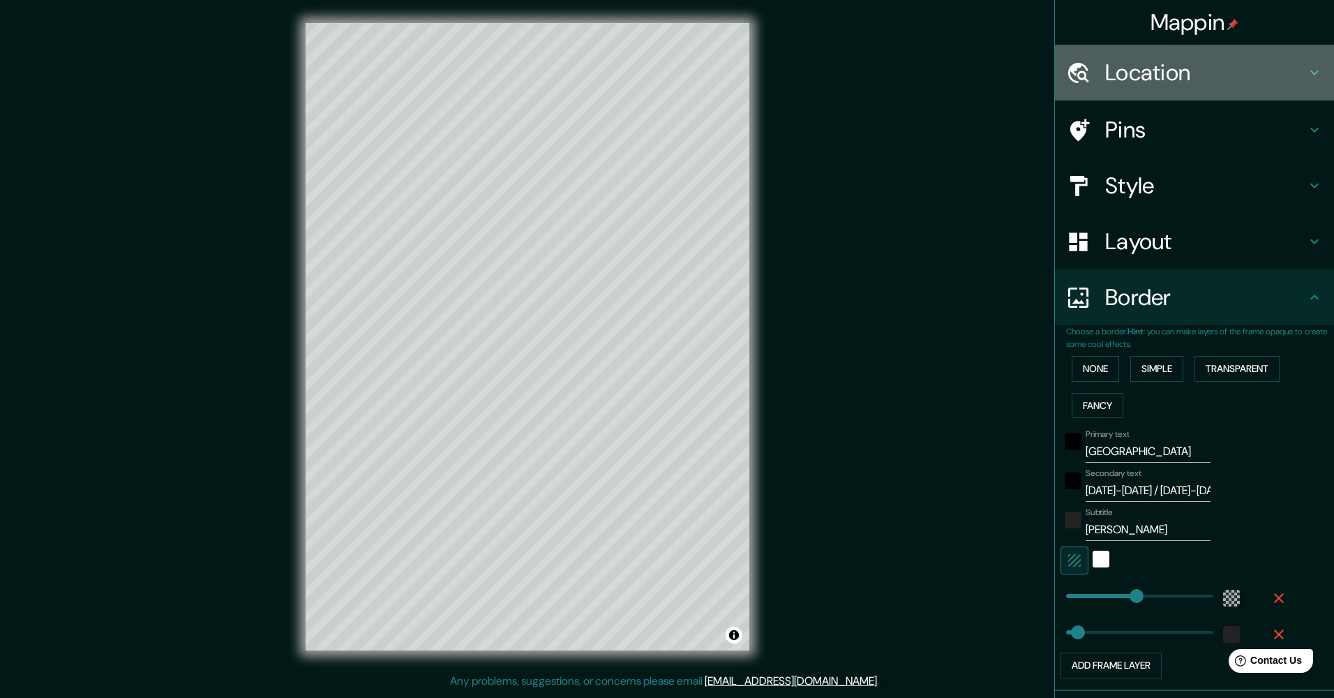
click at [1205, 69] on h4 "Location" at bounding box center [1205, 73] width 201 height 28
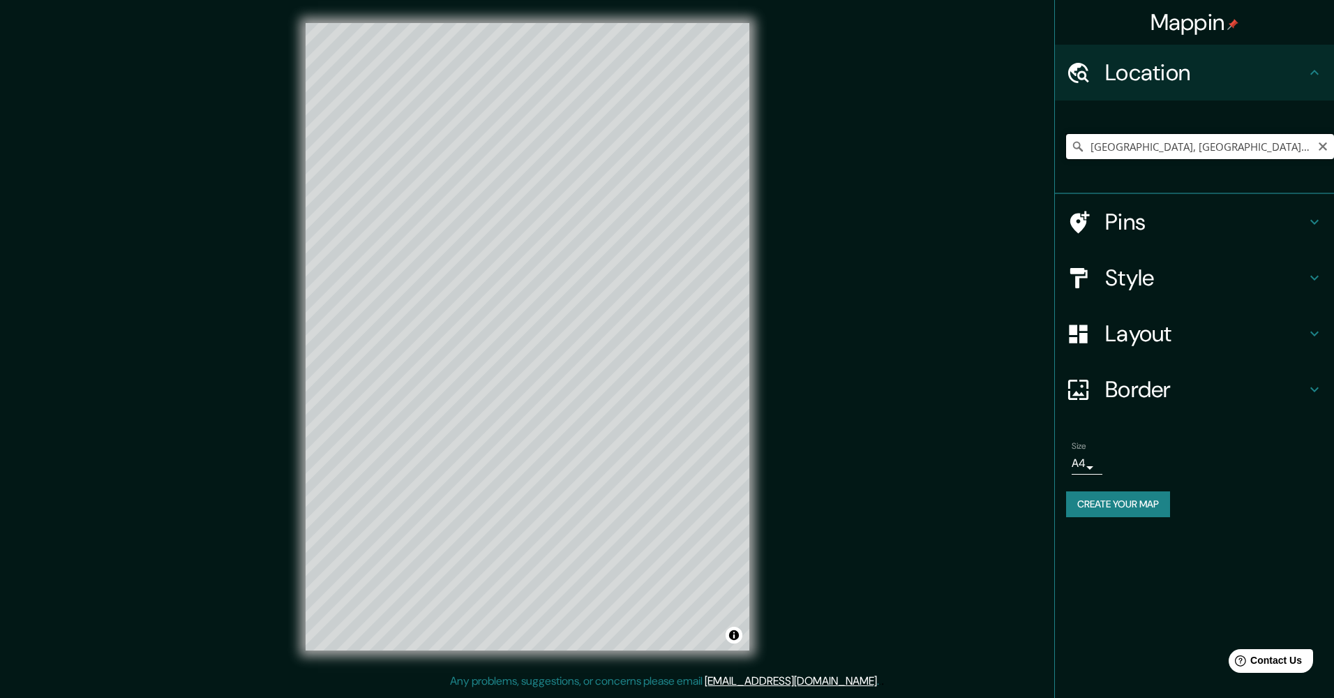
click at [1254, 145] on input "Madrid, Madrid, España" at bounding box center [1200, 146] width 268 height 25
click at [1307, 387] on icon at bounding box center [1314, 389] width 17 height 17
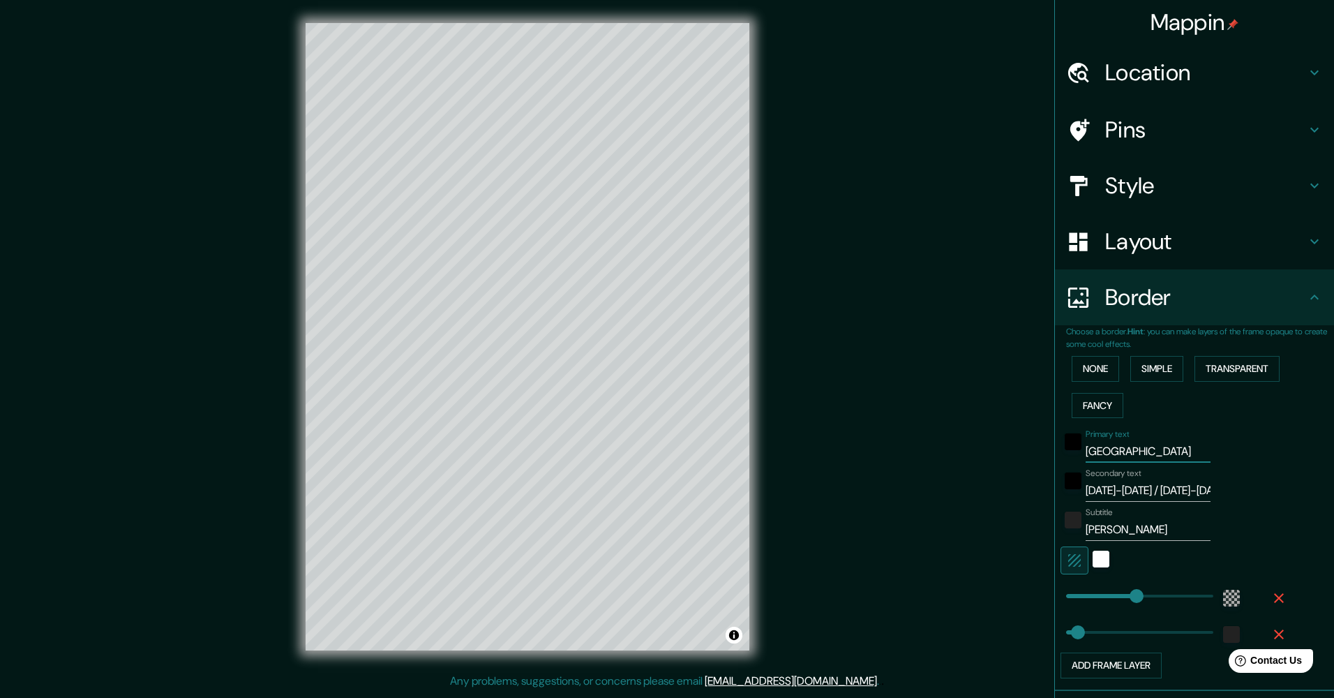
click at [1134, 449] on input "madrid" at bounding box center [1148, 451] width 125 height 22
click at [1086, 490] on input "2000-2001 / 2002-2003" at bounding box center [1148, 490] width 125 height 22
click at [1182, 486] on input "2000-2001 / 2002-2003" at bounding box center [1148, 490] width 125 height 22
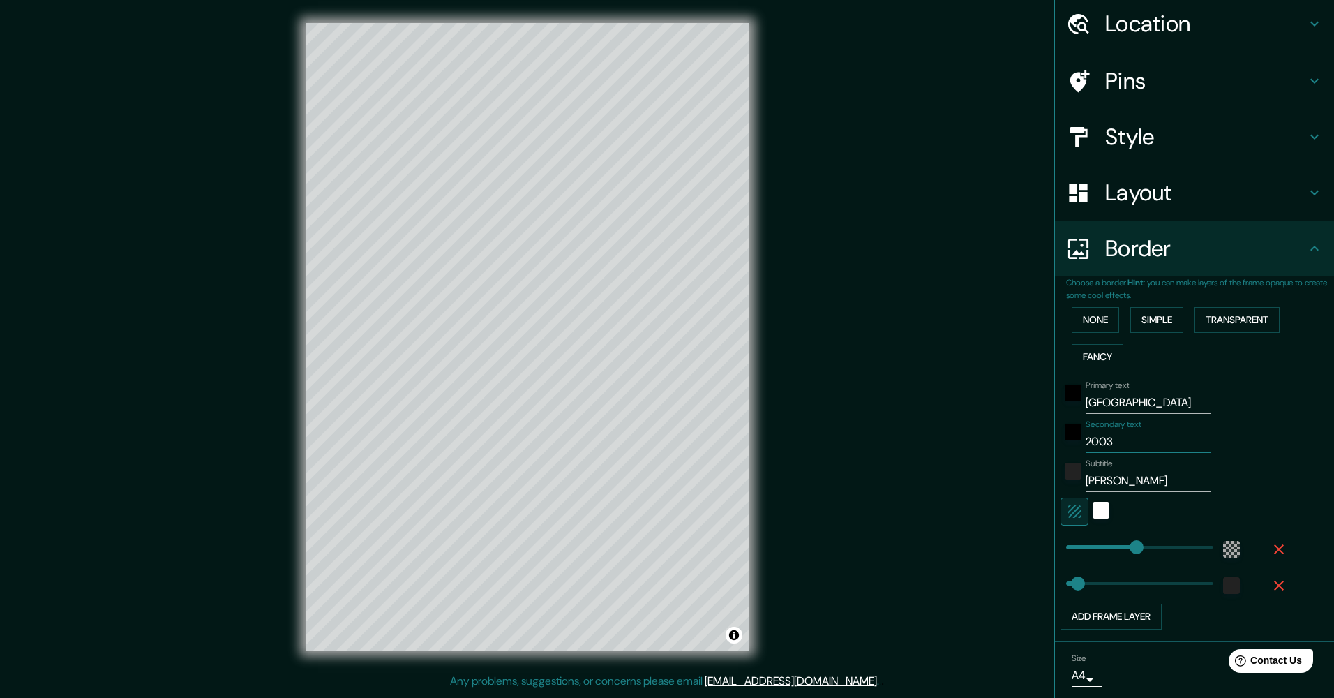
scroll to position [70, 0]
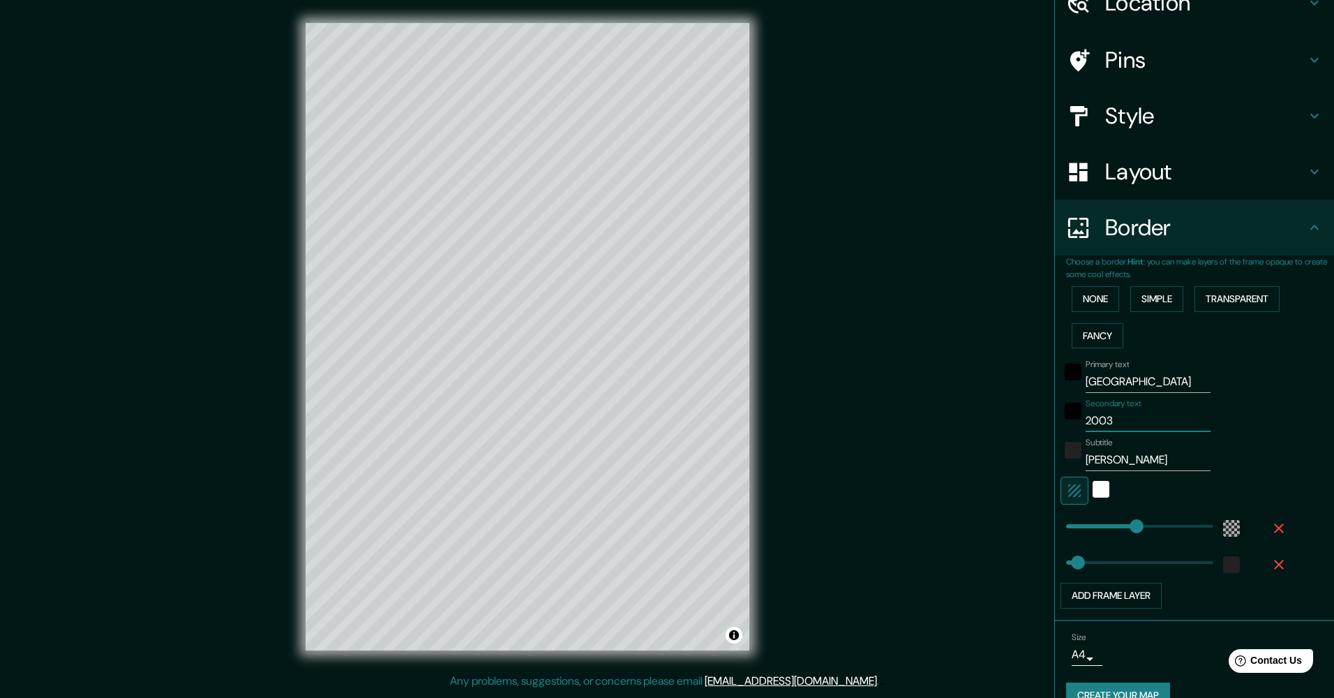
click at [1113, 425] on input "2003" at bounding box center [1148, 421] width 125 height 22
click at [1167, 454] on input "Carmen, Joaquin" at bounding box center [1148, 460] width 125 height 22
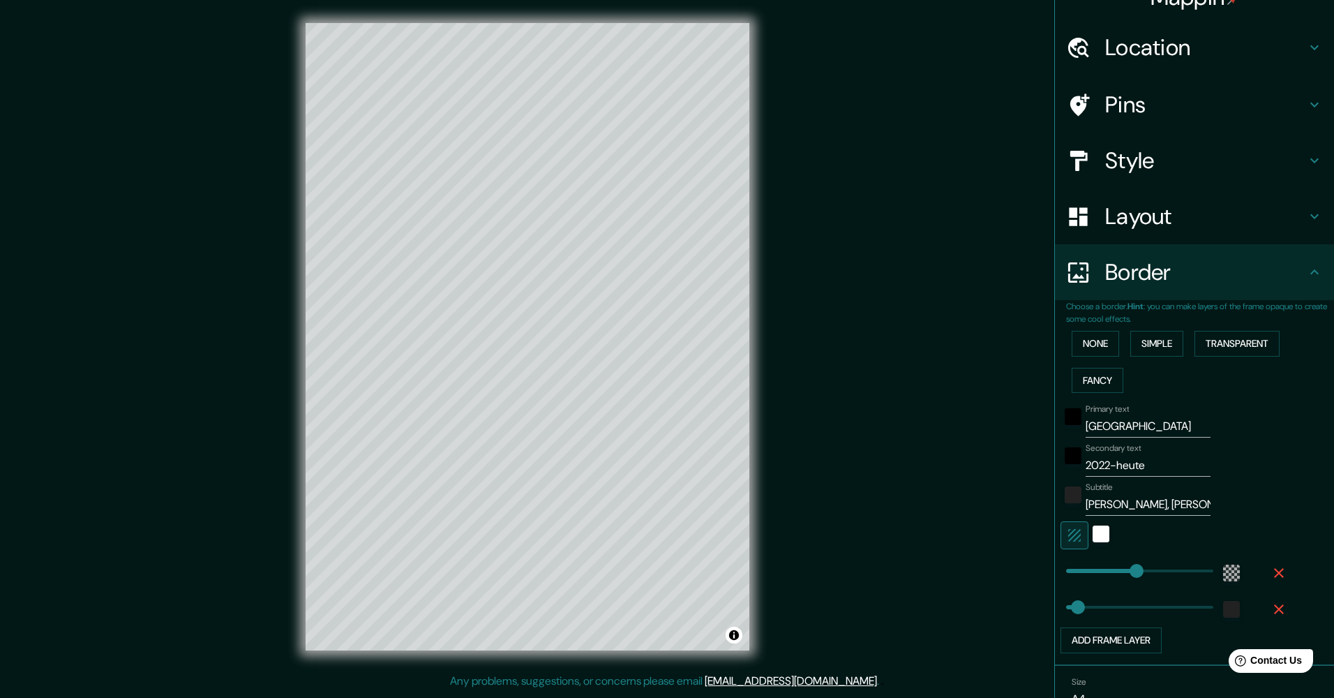
scroll to position [0, 0]
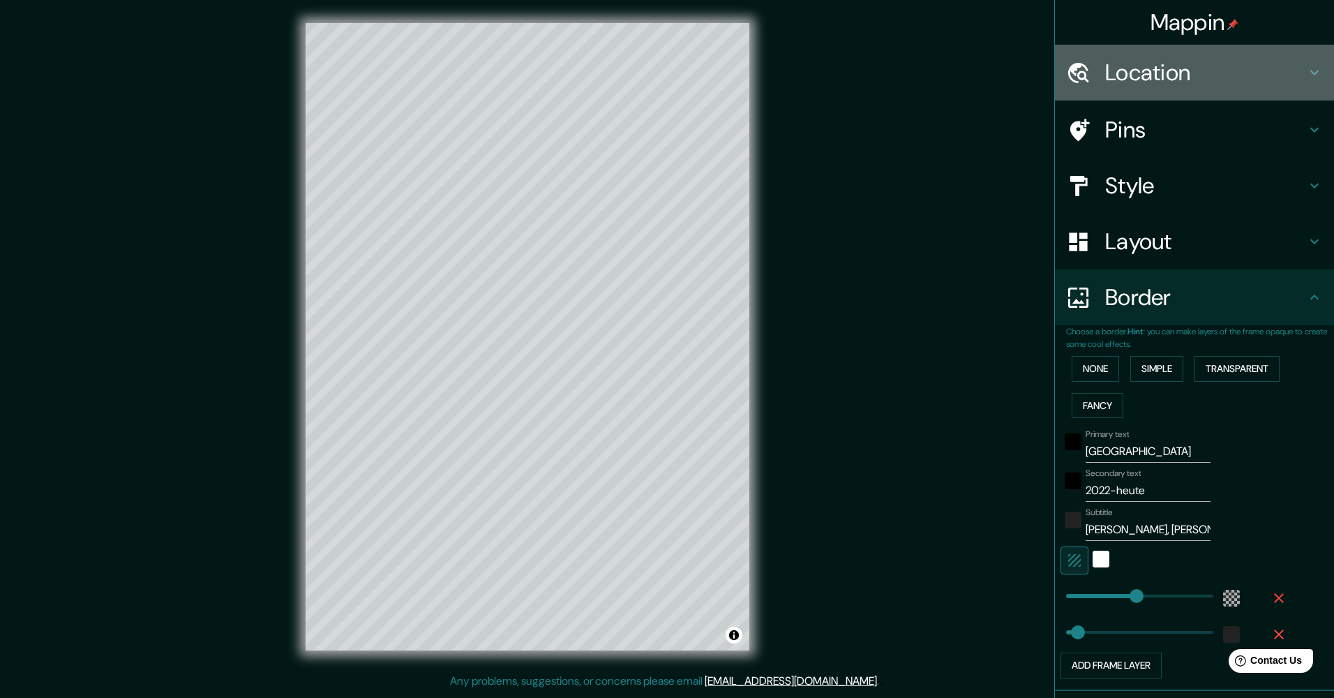
click at [1297, 63] on div "Location" at bounding box center [1194, 73] width 279 height 56
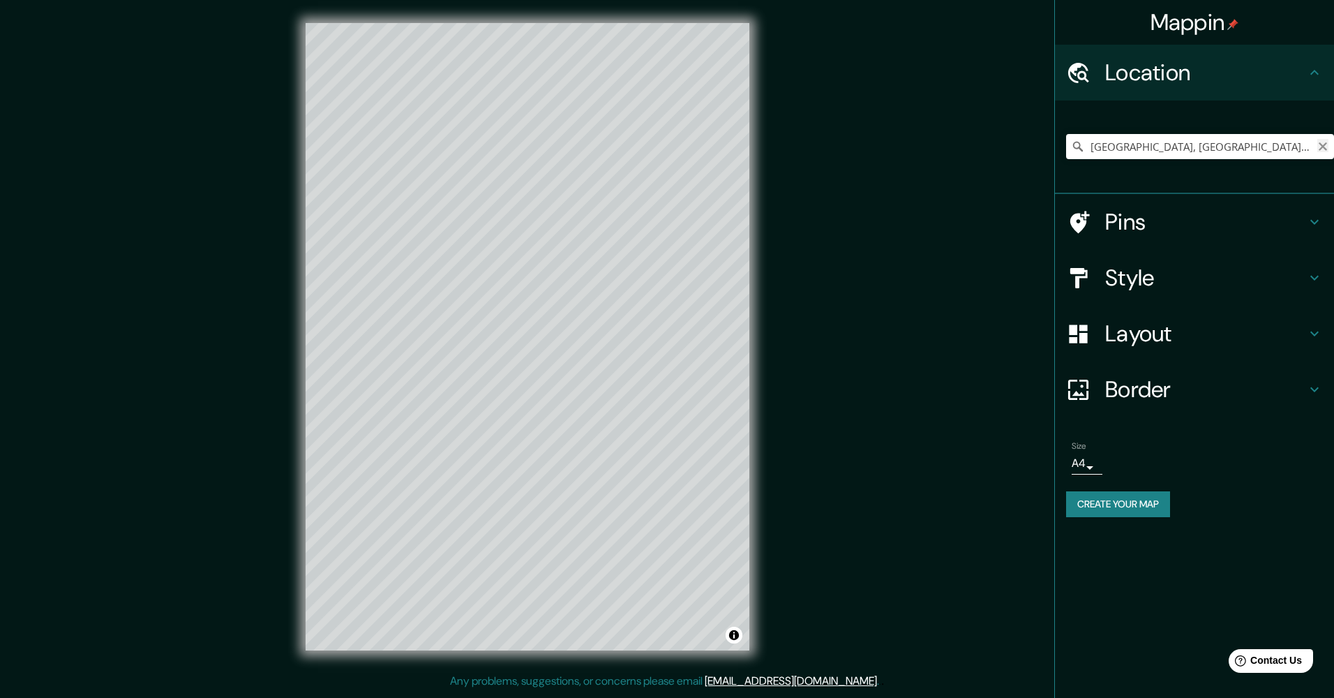
click at [1320, 146] on icon "Clear" at bounding box center [1322, 146] width 11 height 11
click at [1320, 144] on icon "Clear" at bounding box center [1323, 146] width 8 height 8
click at [1323, 142] on icon "Clear" at bounding box center [1322, 146] width 11 height 11
click at [1326, 149] on icon "Clear" at bounding box center [1323, 146] width 8 height 8
click at [1216, 149] on input "Pick your city or area" at bounding box center [1200, 146] width 268 height 25
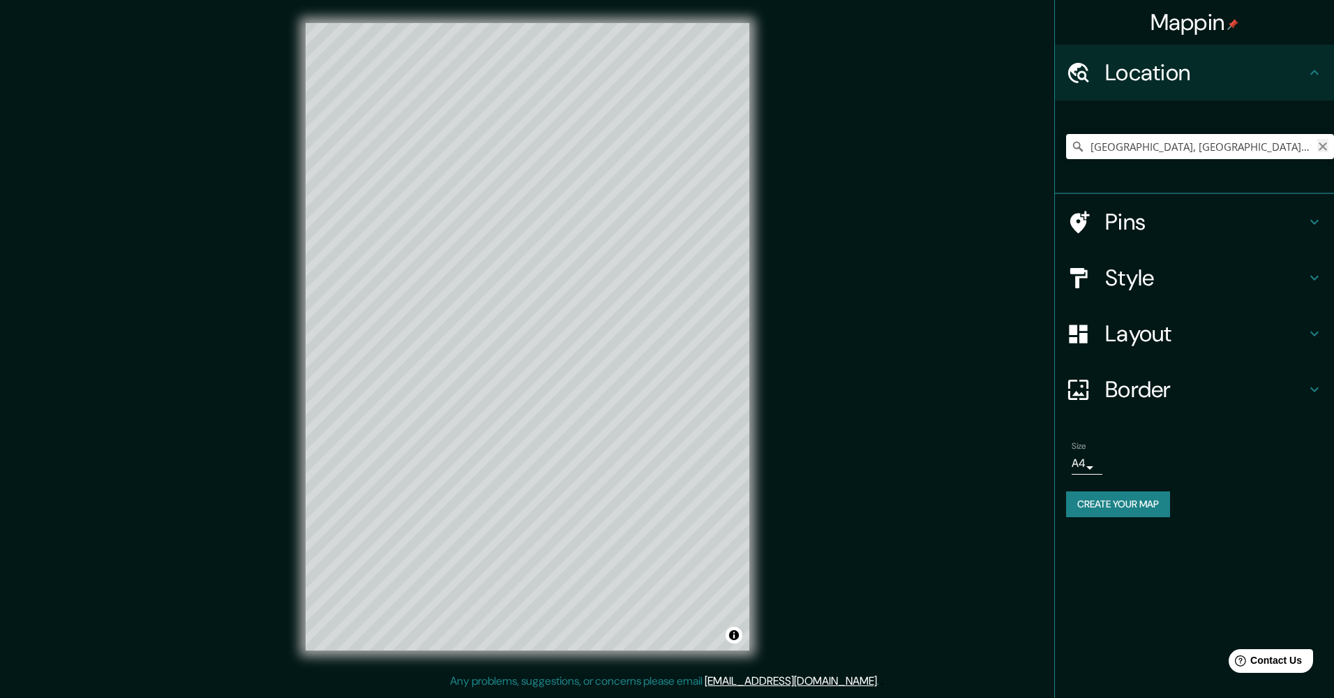
click at [1323, 147] on icon "Clear" at bounding box center [1323, 146] width 8 height 8
click at [1321, 141] on icon "Clear" at bounding box center [1322, 146] width 11 height 11
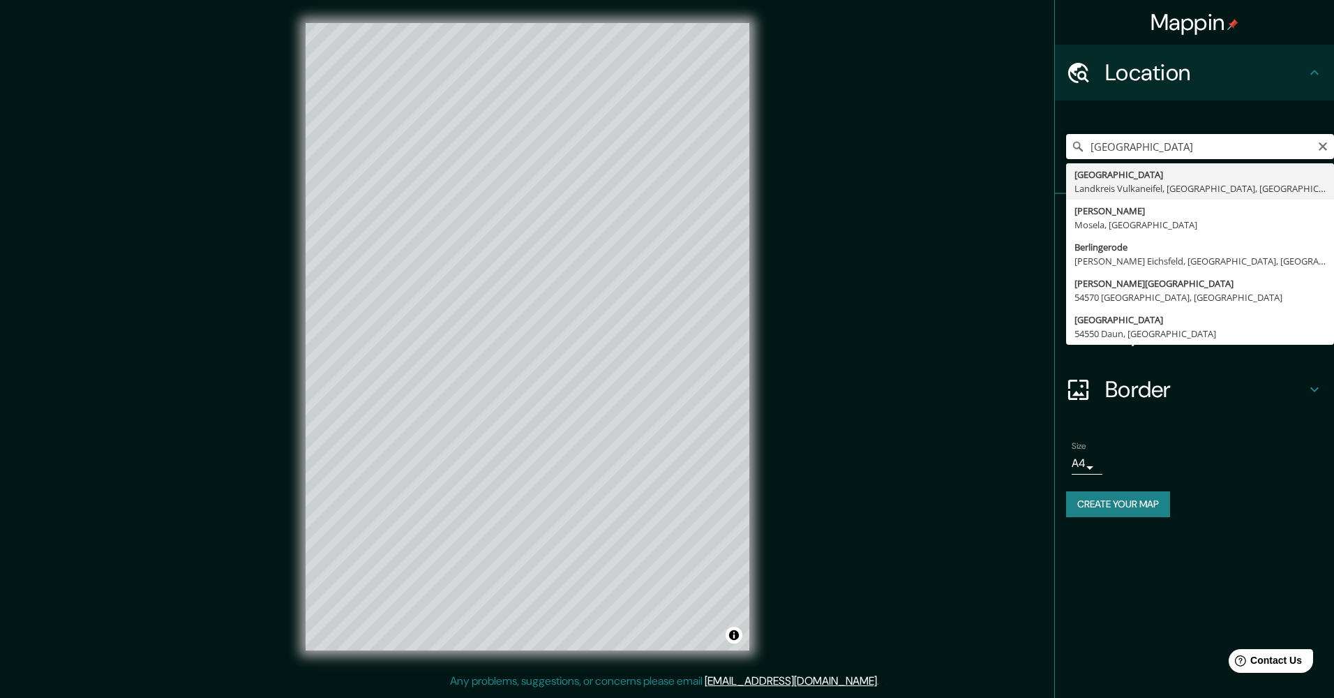
click at [1099, 149] on input "berlin" at bounding box center [1200, 146] width 268 height 25
click at [1126, 151] on input "Berlin" at bounding box center [1200, 146] width 268 height 25
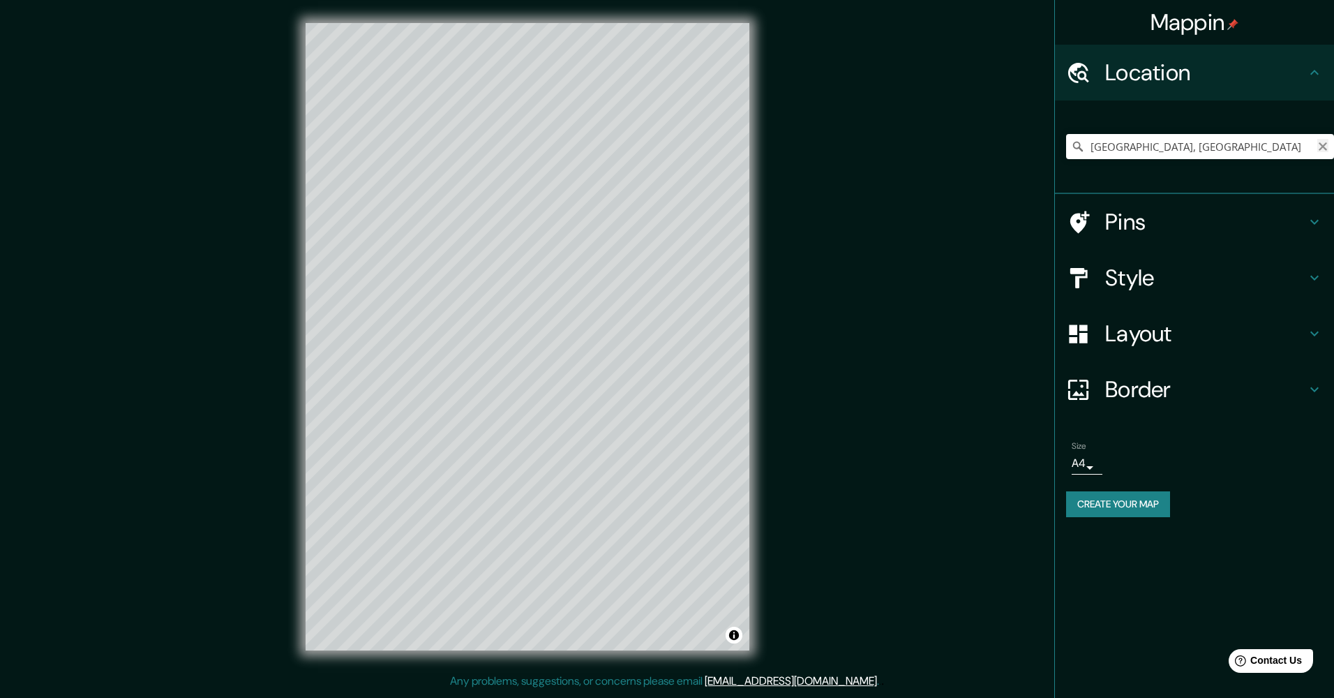
click at [1322, 147] on icon "Clear" at bounding box center [1323, 146] width 8 height 8
click at [1320, 147] on icon "Clear" at bounding box center [1322, 146] width 11 height 11
